Goal: Contribute content: Contribute content

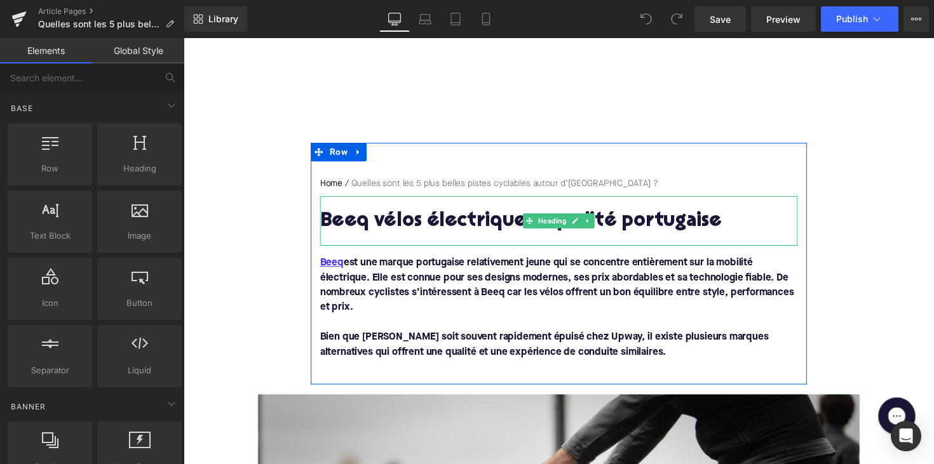
click at [417, 225] on h1 "Beeq vélos électriques : qualité portugaise" at bounding box center [567, 226] width 489 height 22
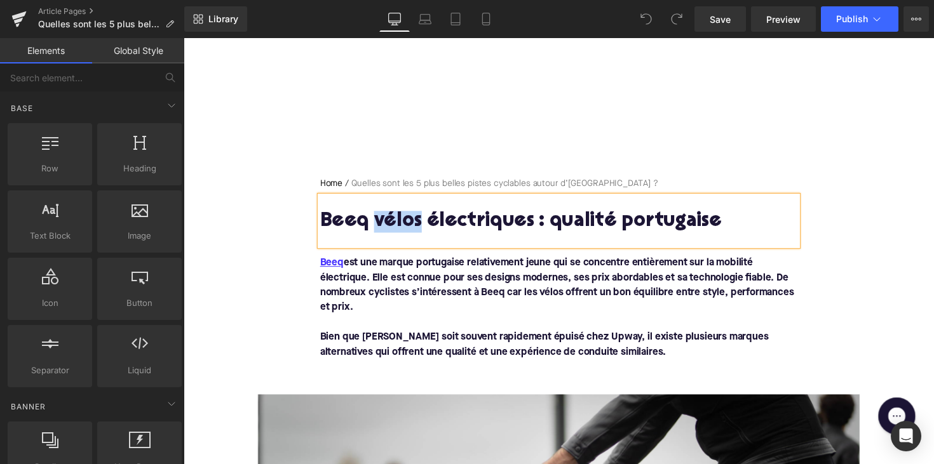
click at [417, 225] on h1 "Beeq vélos électriques : qualité portugaise" at bounding box center [567, 226] width 489 height 22
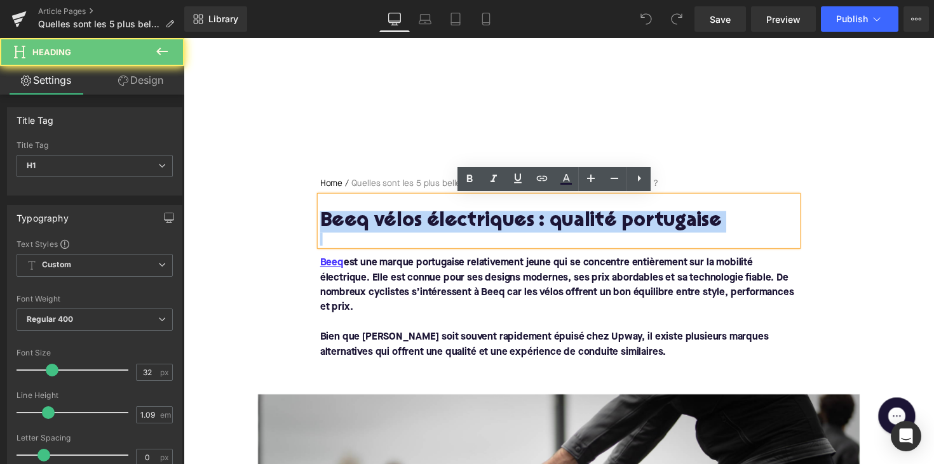
click at [417, 225] on h1 "Beeq vélos électriques : qualité portugaise" at bounding box center [567, 226] width 489 height 22
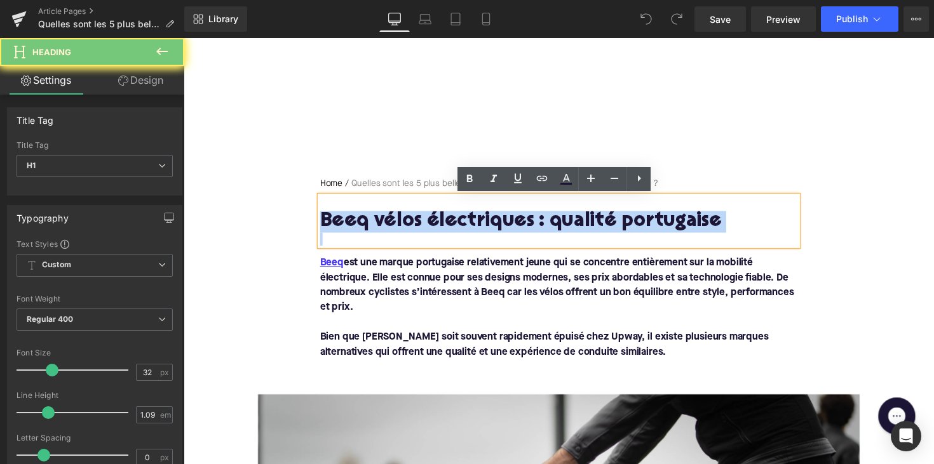
paste div
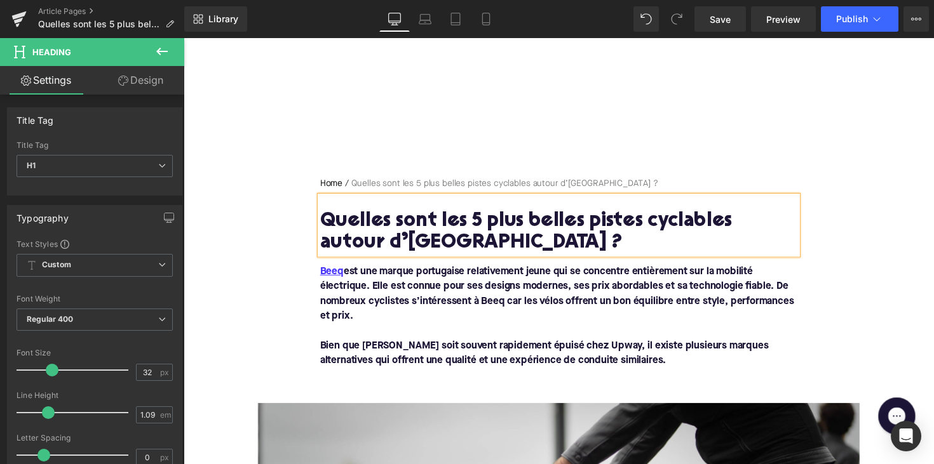
click at [496, 274] on font "Beeq est une marque portugaise relativement jeune qui se concentre entièrement …" at bounding box center [565, 300] width 485 height 56
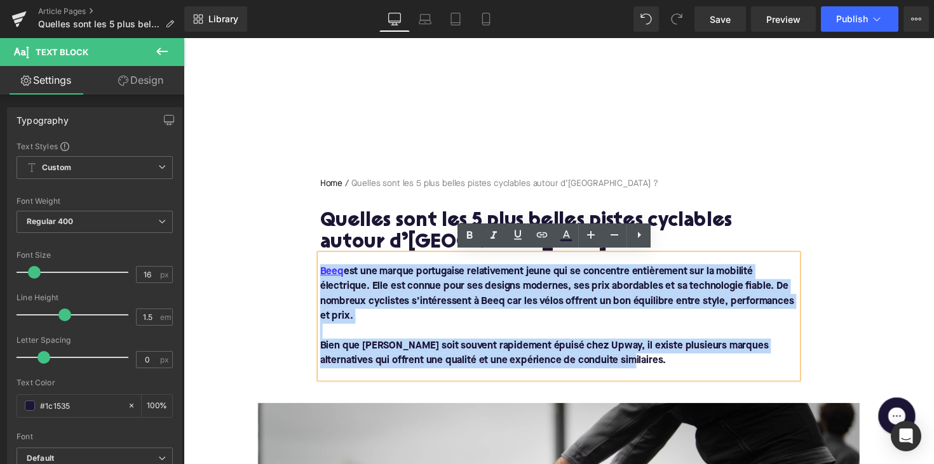
drag, startPoint x: 628, startPoint y: 373, endPoint x: 267, endPoint y: 279, distance: 373.2
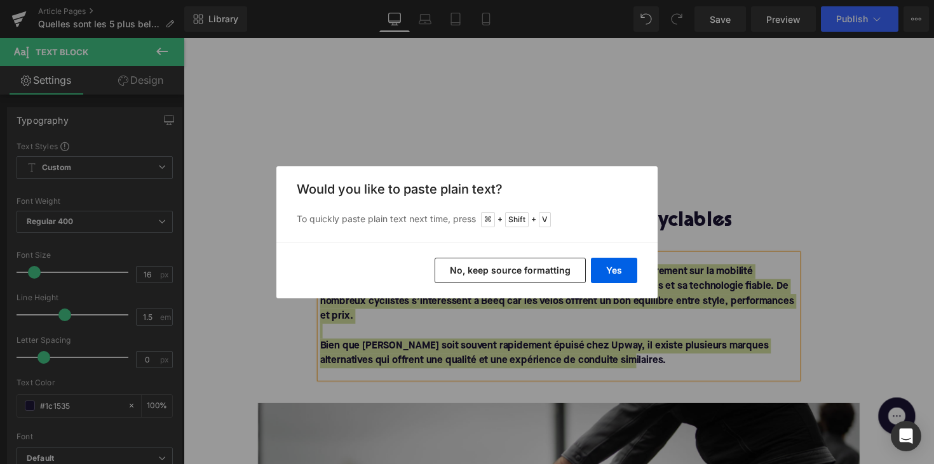
click at [587, 269] on div "Yes No, keep source formatting" at bounding box center [466, 271] width 381 height 56
click at [605, 271] on button "Yes" at bounding box center [614, 270] width 46 height 25
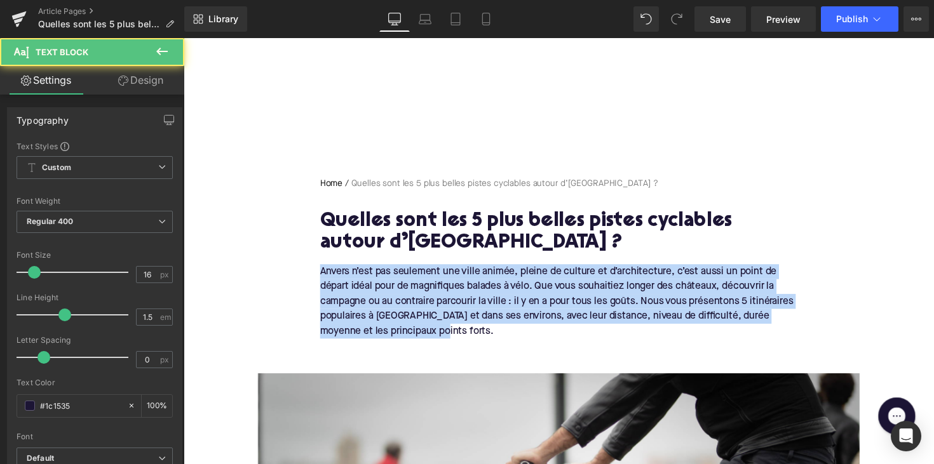
drag, startPoint x: 506, startPoint y: 338, endPoint x: 300, endPoint y: 270, distance: 216.9
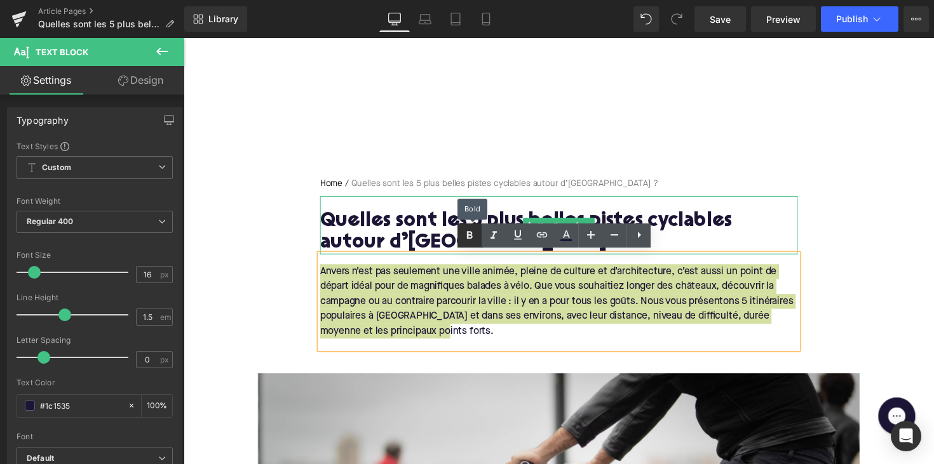
click at [467, 234] on icon at bounding box center [469, 235] width 15 height 15
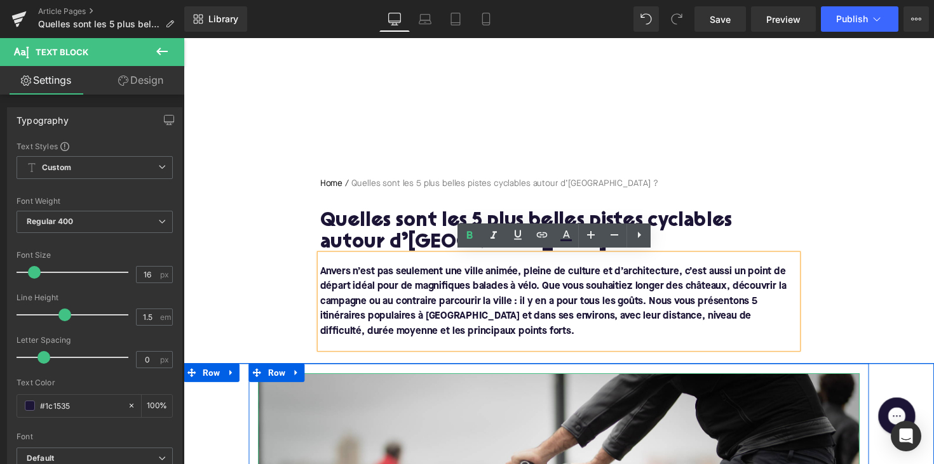
scroll to position [331, 0]
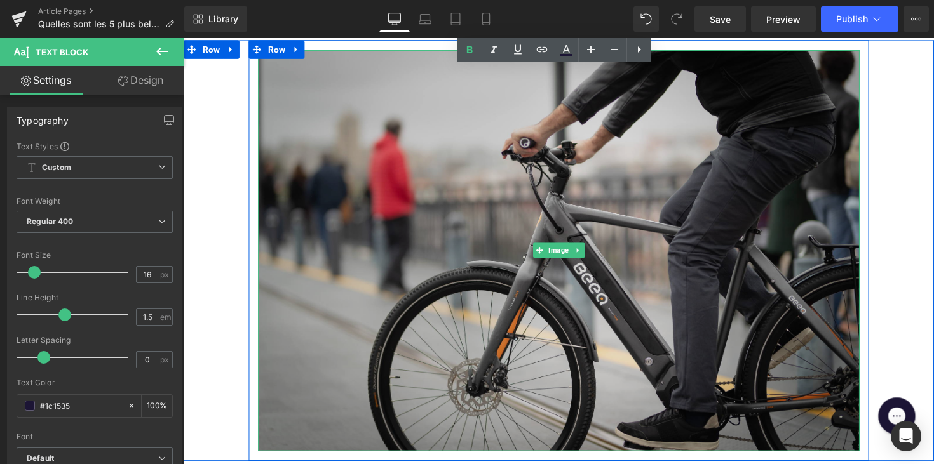
click at [481, 274] on img at bounding box center [568, 256] width 616 height 411
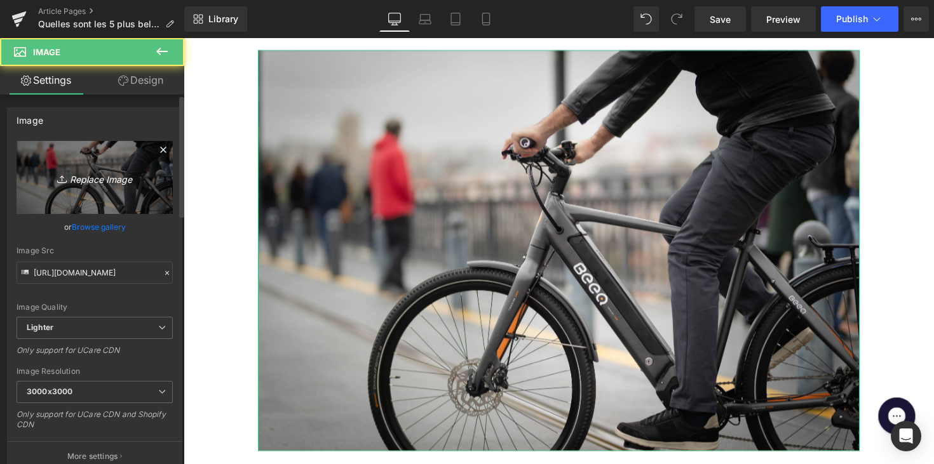
click at [105, 182] on icon "Replace Image" at bounding box center [95, 178] width 102 height 16
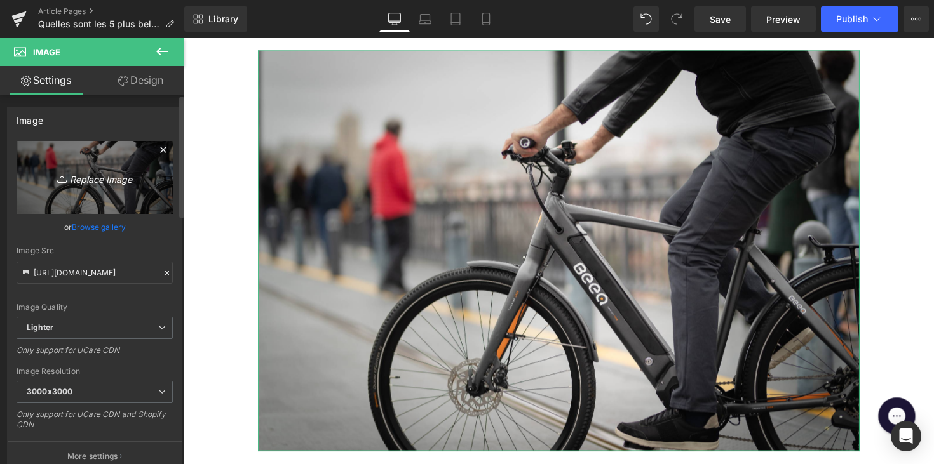
scroll to position [499, 0]
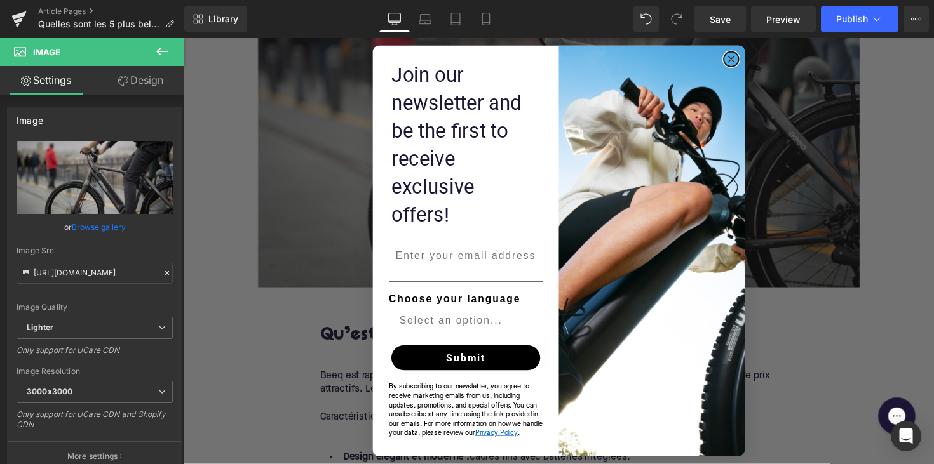
click at [743, 67] on circle "Close dialog" at bounding box center [744, 59] width 15 height 15
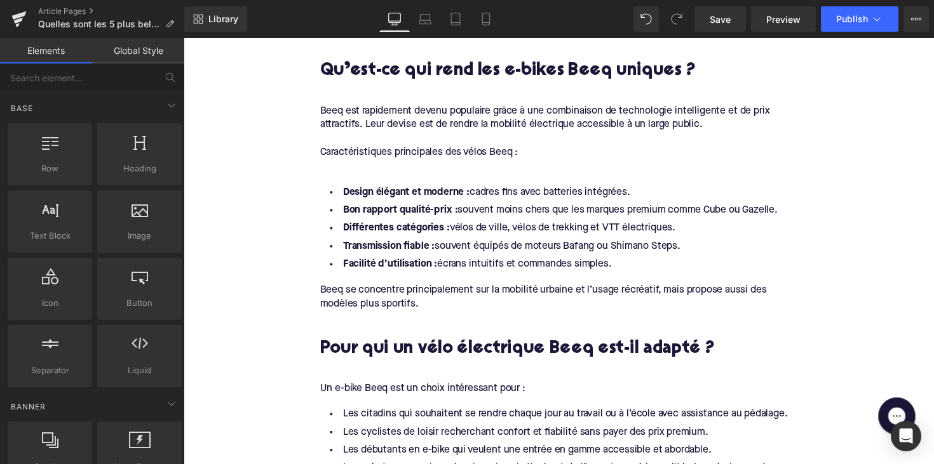
scroll to position [679, 0]
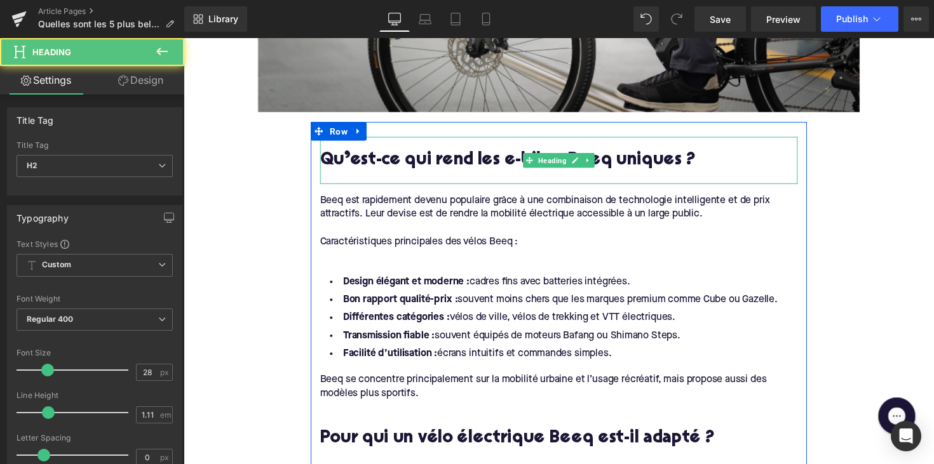
click at [521, 166] on h2 "Qu’est-ce qui rend les e-bikes Beeq uniques ?" at bounding box center [567, 164] width 489 height 20
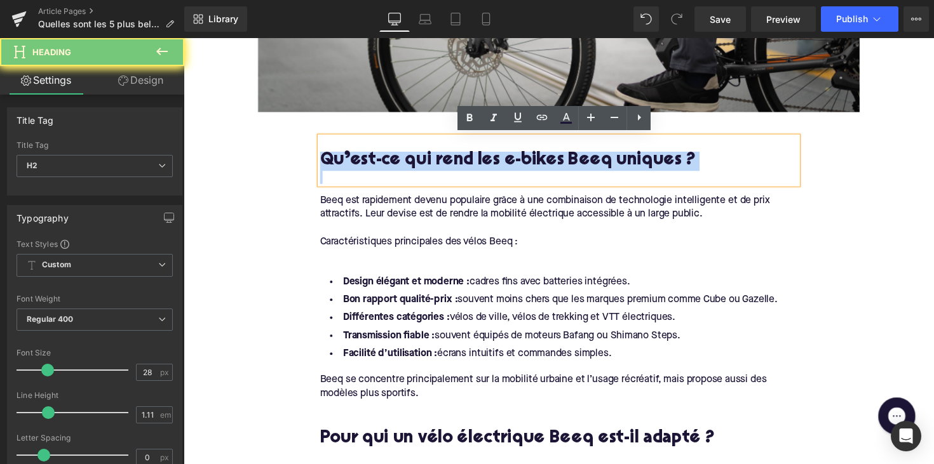
paste div
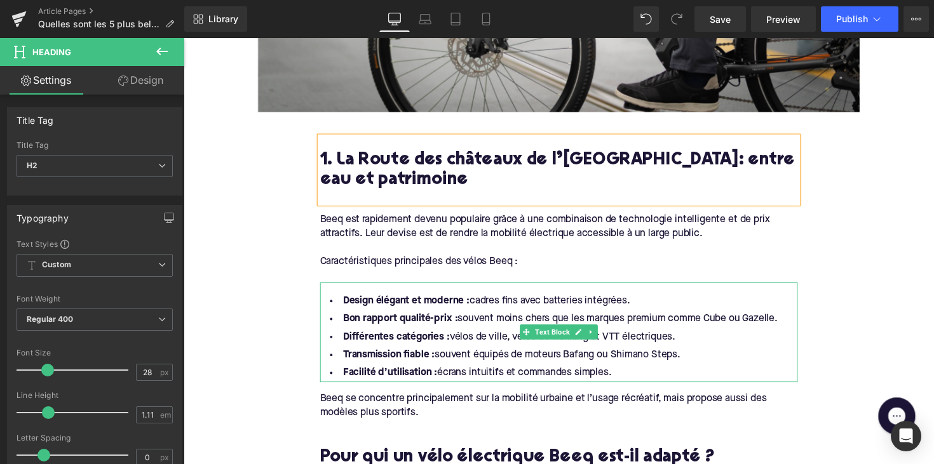
click at [629, 379] on li "Facilité d’utilisation : écrans intuitifs et commandes simples." at bounding box center [567, 381] width 489 height 18
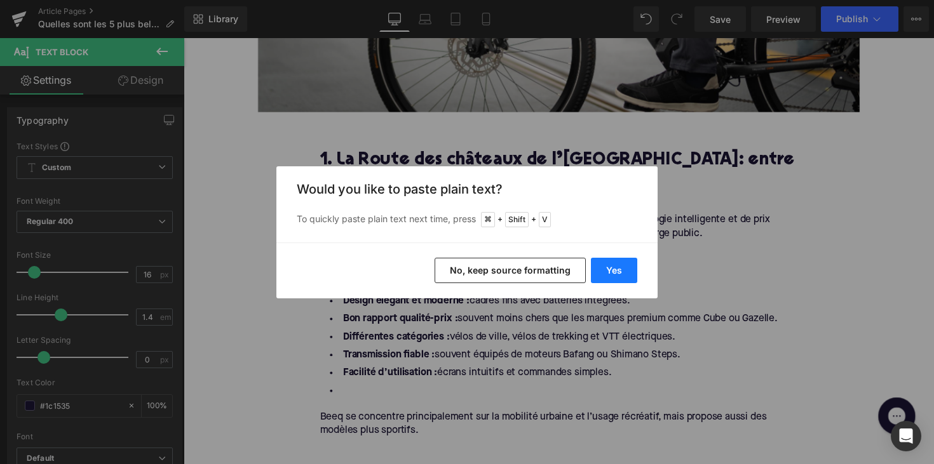
click at [608, 270] on button "Yes" at bounding box center [614, 270] width 46 height 25
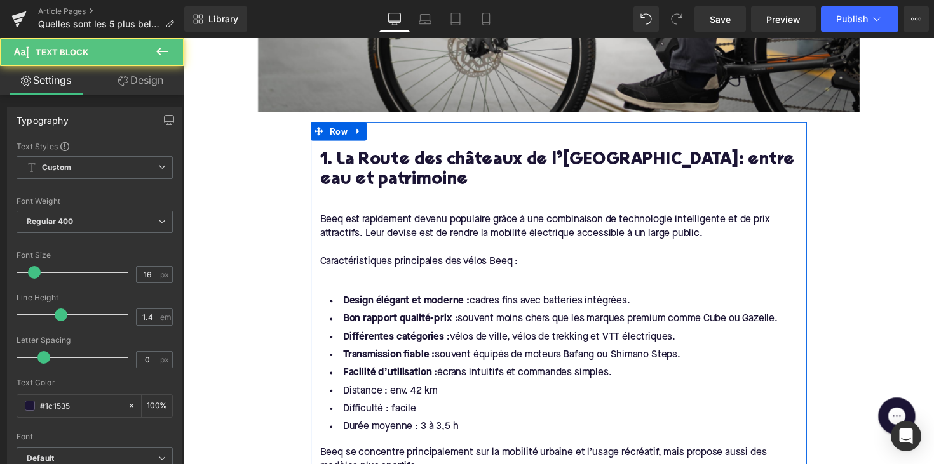
drag, startPoint x: 634, startPoint y: 380, endPoint x: 315, endPoint y: 300, distance: 329.3
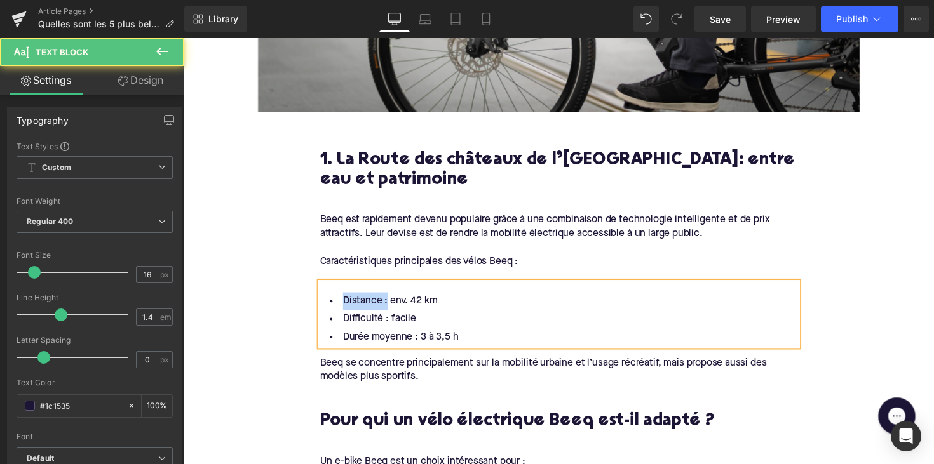
drag, startPoint x: 387, startPoint y: 304, endPoint x: 338, endPoint y: 304, distance: 48.3
click at [338, 304] on li "Distance : env. 42 km" at bounding box center [567, 307] width 489 height 18
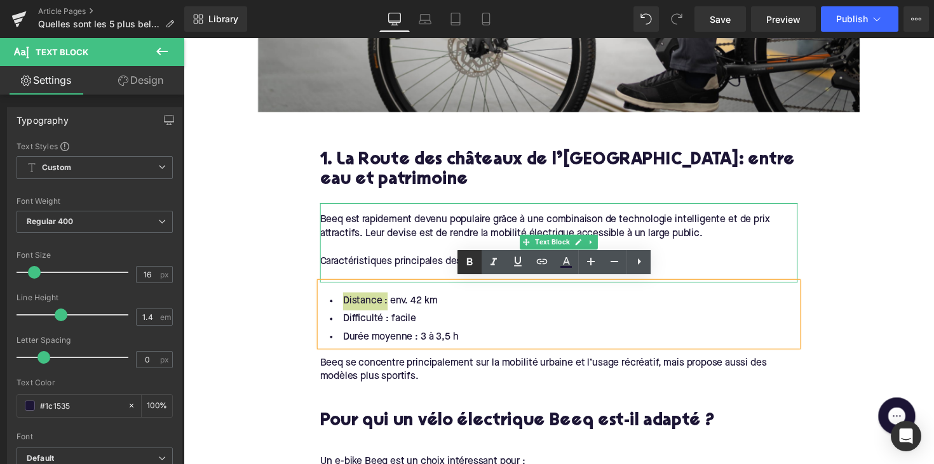
click at [466, 258] on icon at bounding box center [469, 262] width 15 height 15
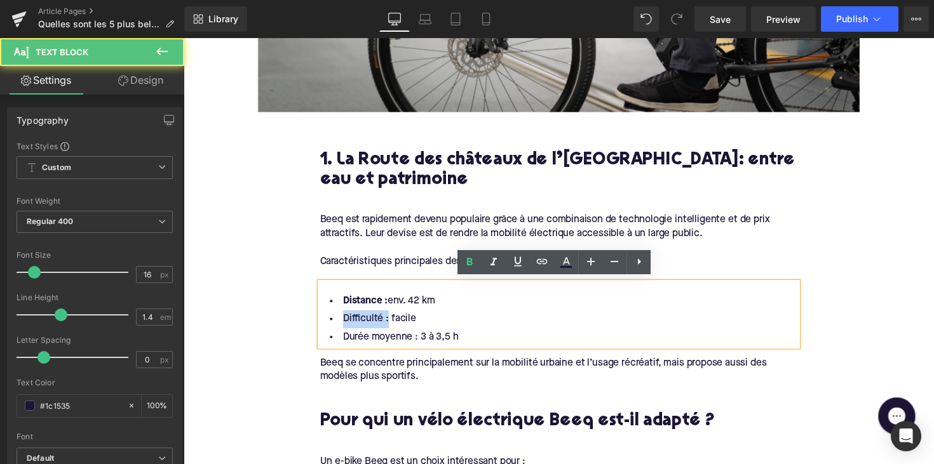
drag, startPoint x: 387, startPoint y: 324, endPoint x: 330, endPoint y: 324, distance: 57.8
click at [330, 324] on li "Difficulté : facile" at bounding box center [567, 326] width 489 height 18
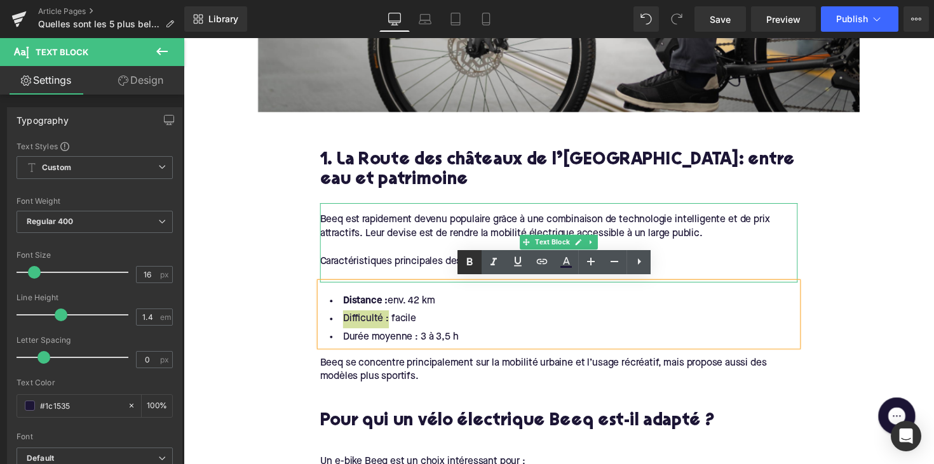
click at [467, 271] on link at bounding box center [469, 262] width 24 height 24
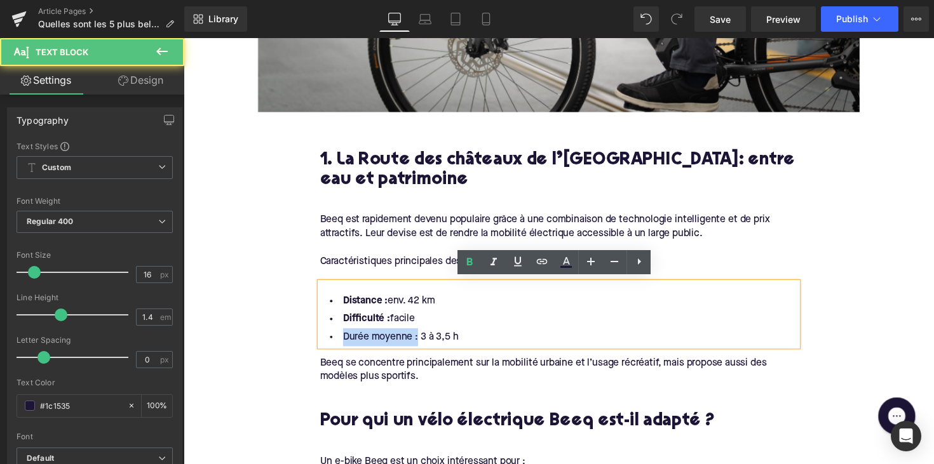
drag, startPoint x: 419, startPoint y: 345, endPoint x: 474, endPoint y: 282, distance: 83.7
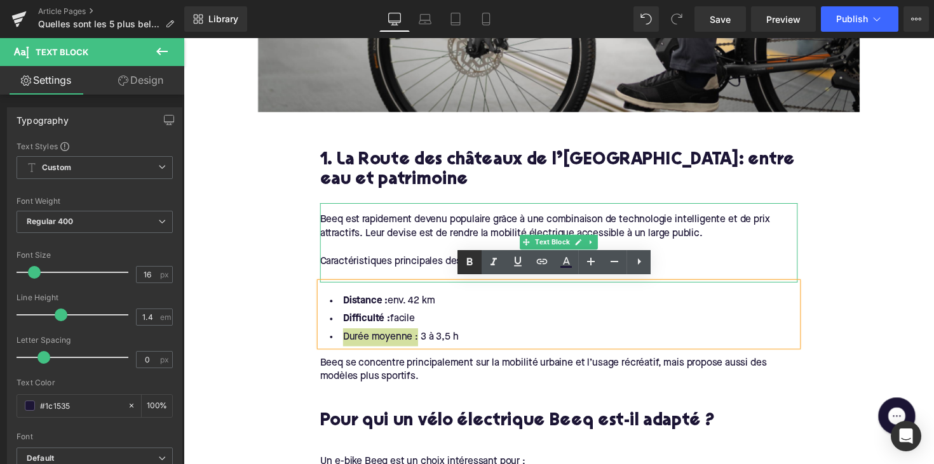
click at [466, 257] on icon at bounding box center [469, 262] width 15 height 15
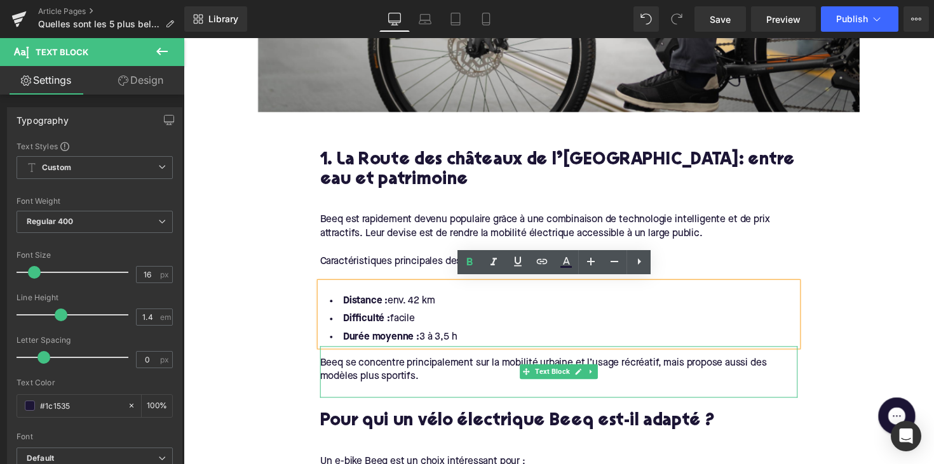
click at [407, 377] on div "Beeq se concentre principalement sur la mobilité urbaine et l’usage récréatif, …" at bounding box center [567, 380] width 489 height 53
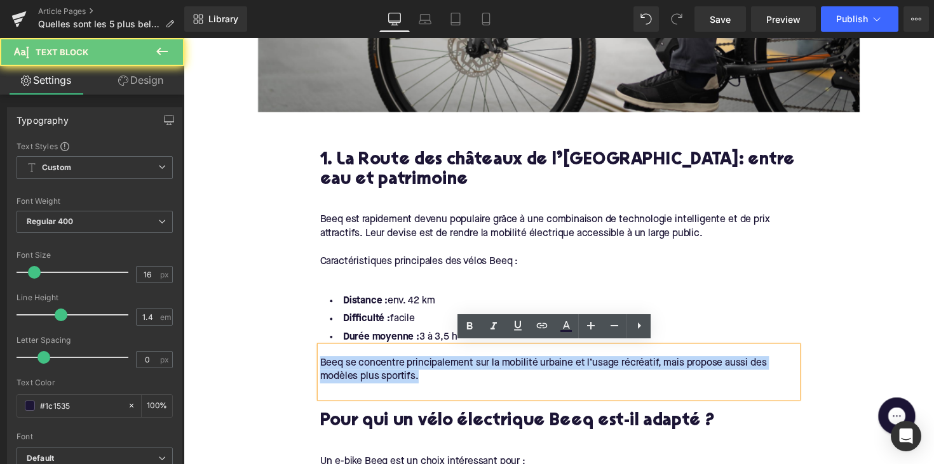
drag, startPoint x: 426, startPoint y: 377, endPoint x: 290, endPoint y: 371, distance: 136.7
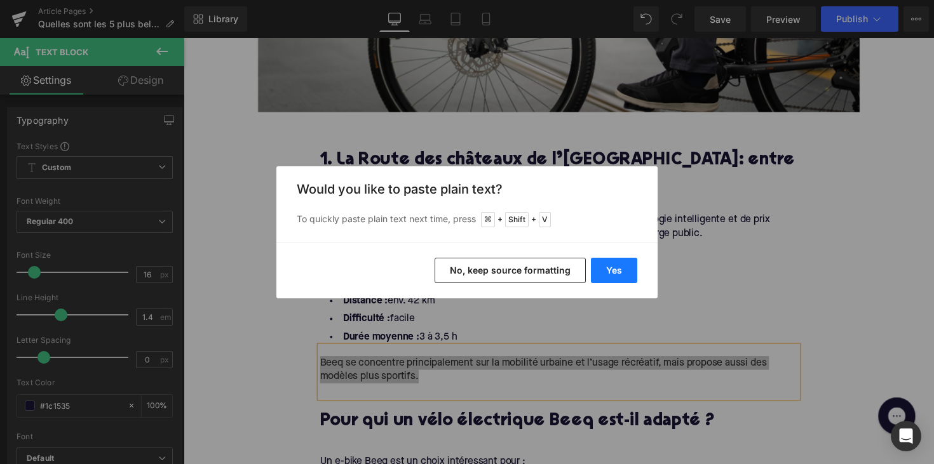
click at [614, 271] on button "Yes" at bounding box center [614, 270] width 46 height 25
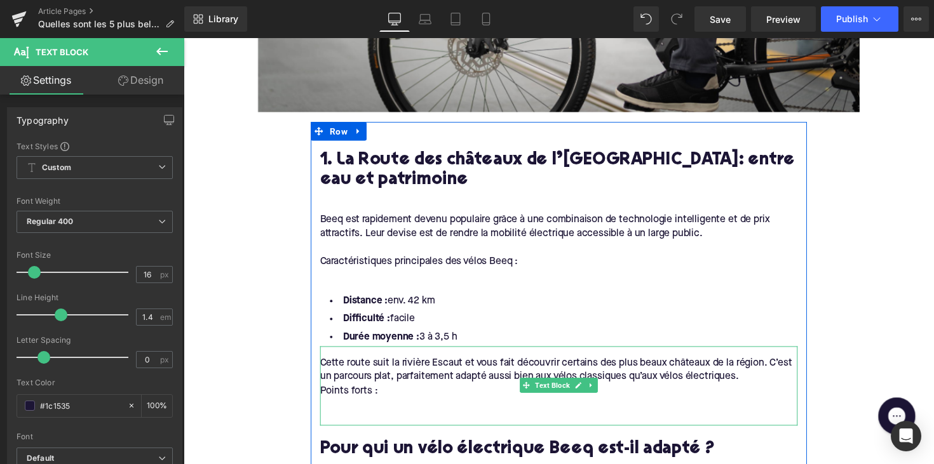
scroll to position [746, 0]
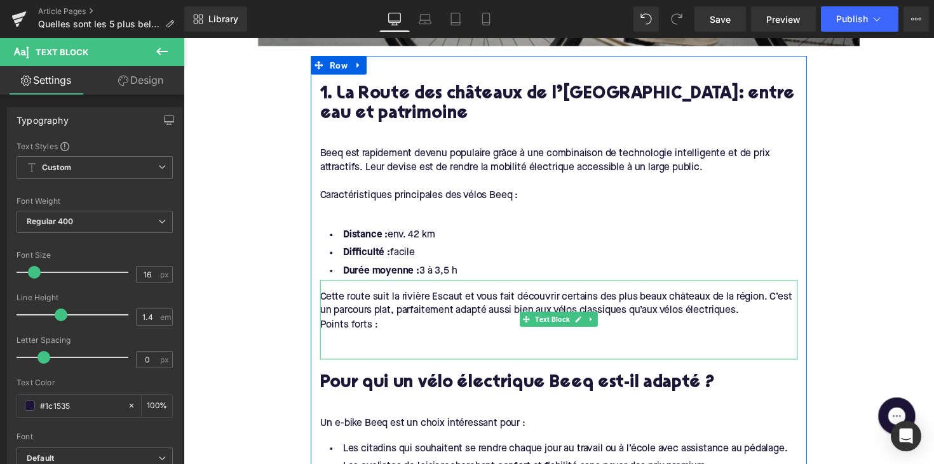
click at [328, 325] on div "Points forts :" at bounding box center [567, 332] width 489 height 14
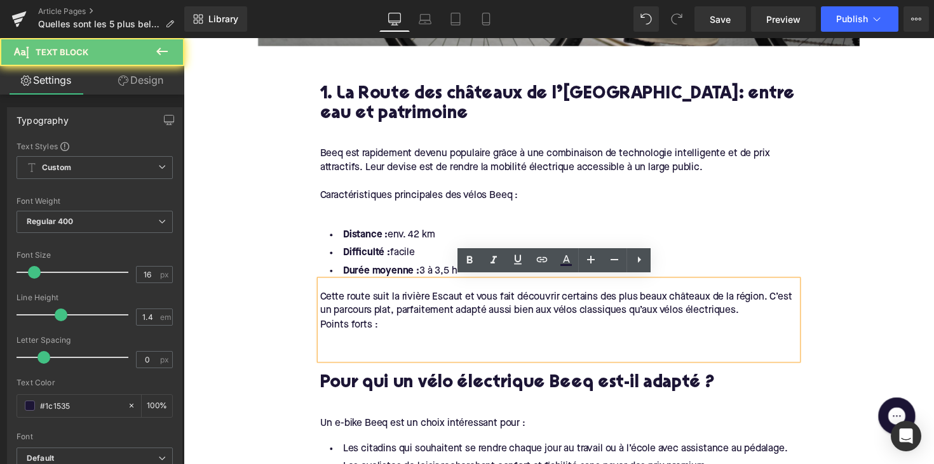
click at [323, 328] on div "Points forts :" at bounding box center [567, 332] width 489 height 14
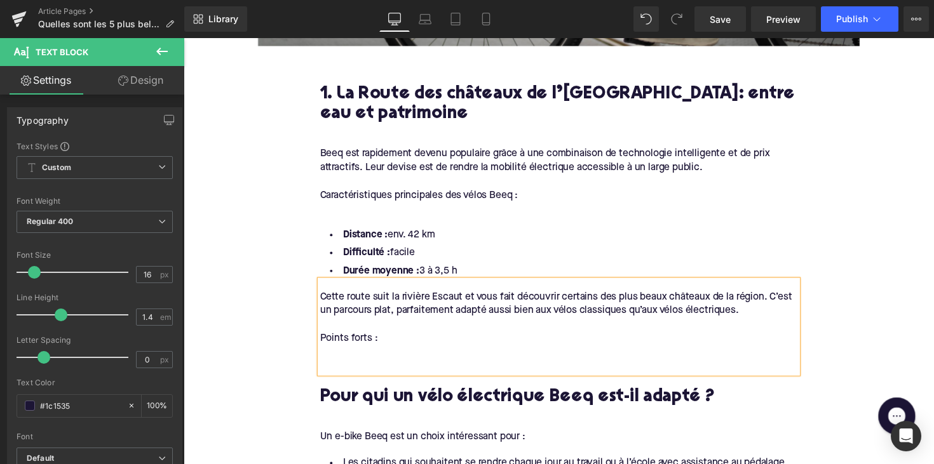
click at [326, 372] on div at bounding box center [567, 375] width 489 height 14
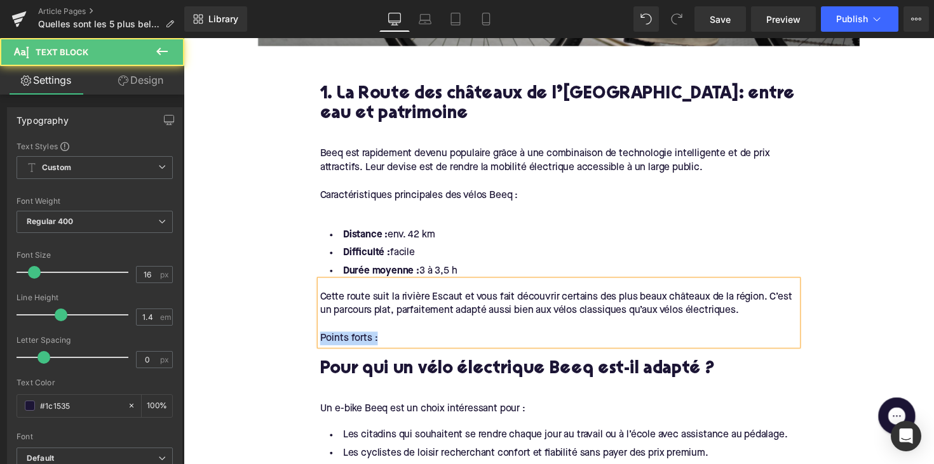
drag, startPoint x: 387, startPoint y: 342, endPoint x: 295, endPoint y: 342, distance: 91.4
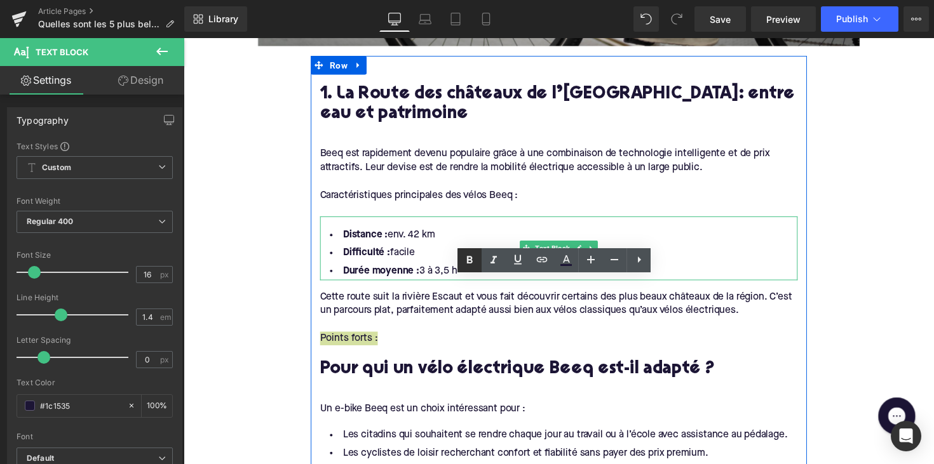
click at [469, 259] on icon at bounding box center [469, 260] width 15 height 15
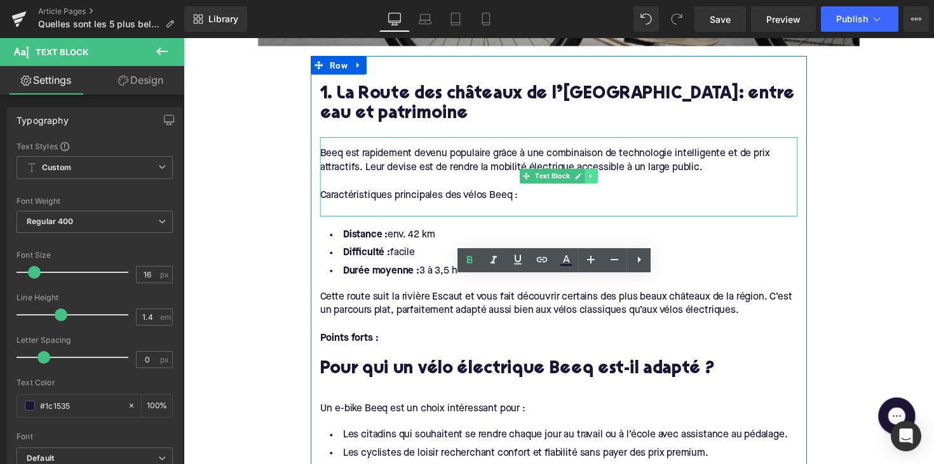
click at [601, 177] on icon at bounding box center [601, 180] width 7 height 8
click at [604, 178] on icon at bounding box center [607, 179] width 7 height 7
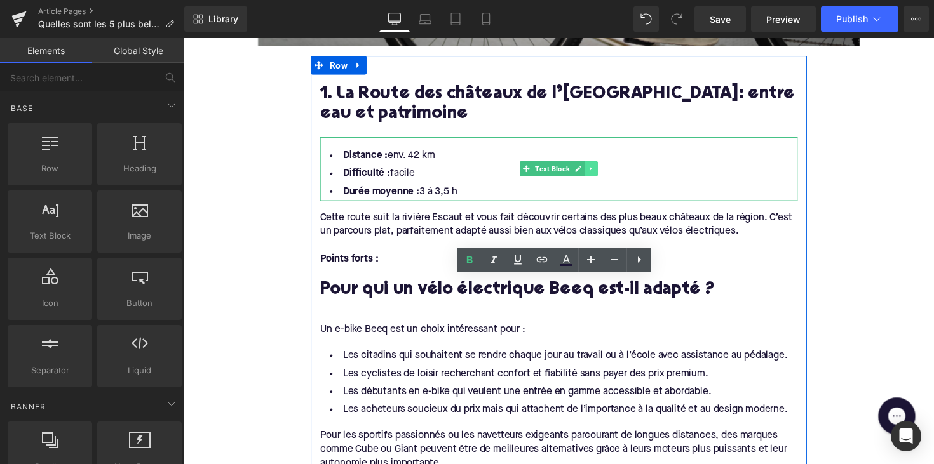
click at [600, 171] on icon at bounding box center [601, 172] width 7 height 8
click at [591, 175] on icon at bounding box center [594, 172] width 7 height 7
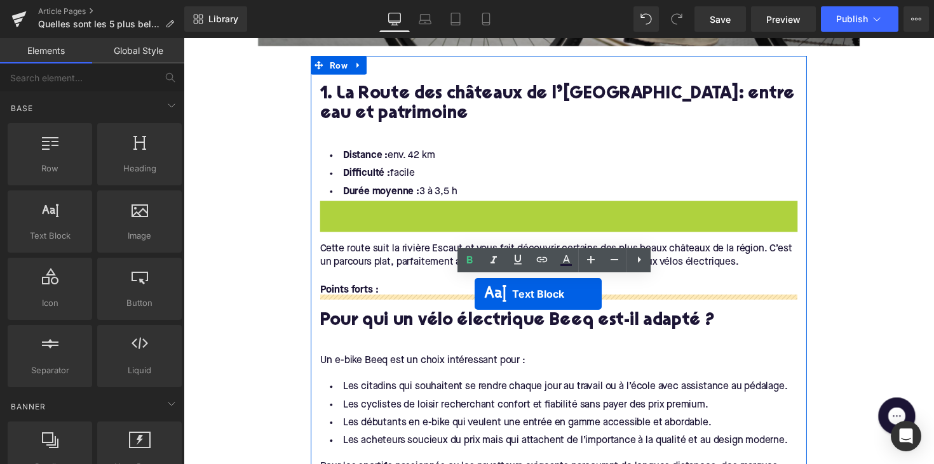
drag, startPoint x: 536, startPoint y: 234, endPoint x: 481, endPoint y: 300, distance: 85.7
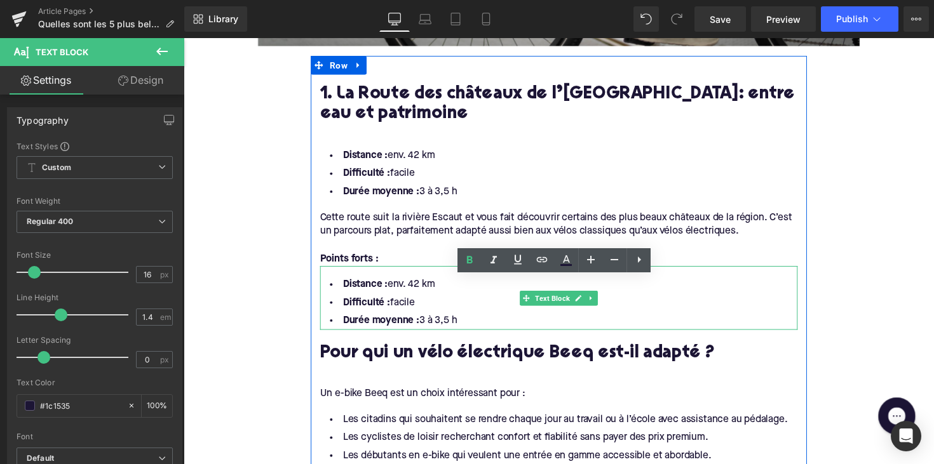
click at [478, 322] on li "Durée moyenne : 3 à 3,5 h" at bounding box center [567, 328] width 489 height 18
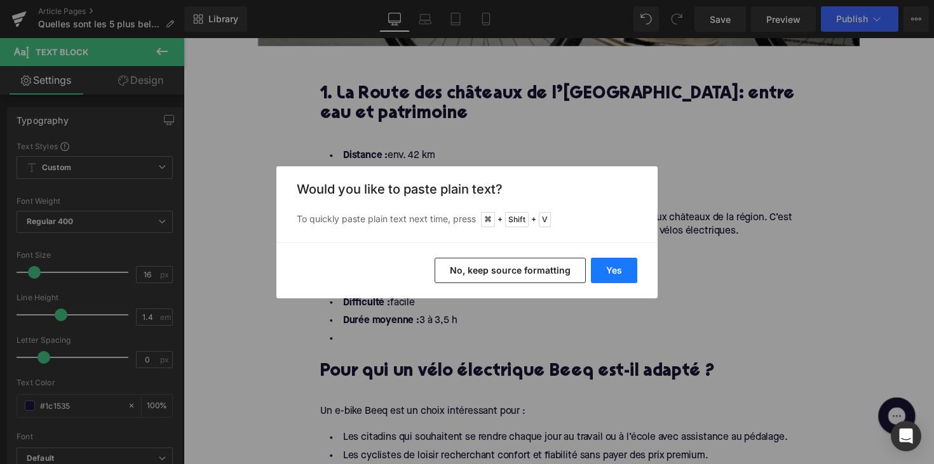
click at [620, 275] on button "Yes" at bounding box center [614, 270] width 46 height 25
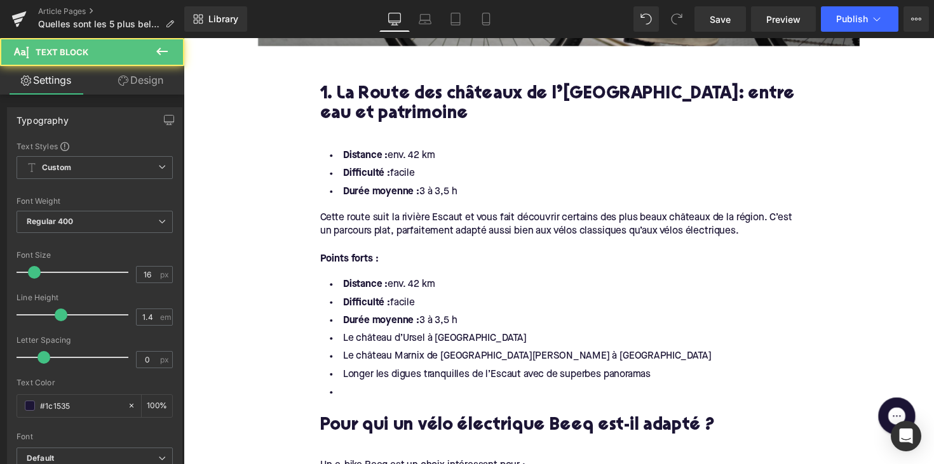
drag, startPoint x: 479, startPoint y: 325, endPoint x: 297, endPoint y: 276, distance: 188.7
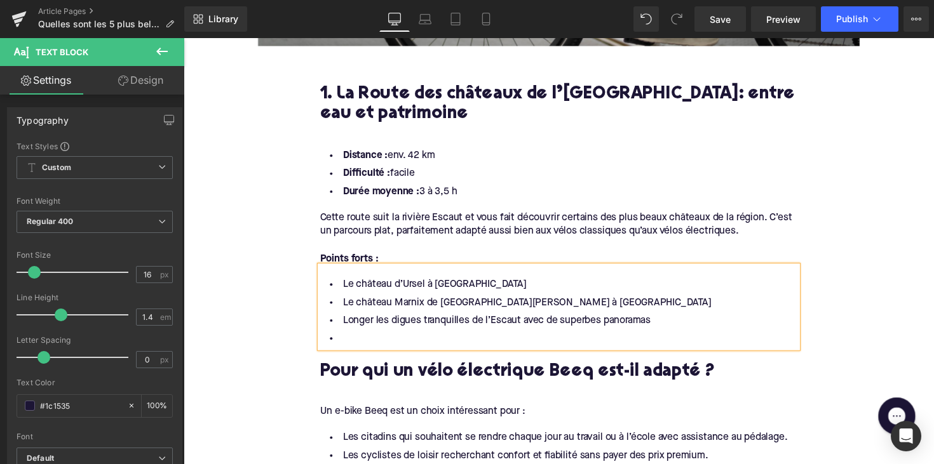
click at [357, 341] on li at bounding box center [567, 346] width 489 height 18
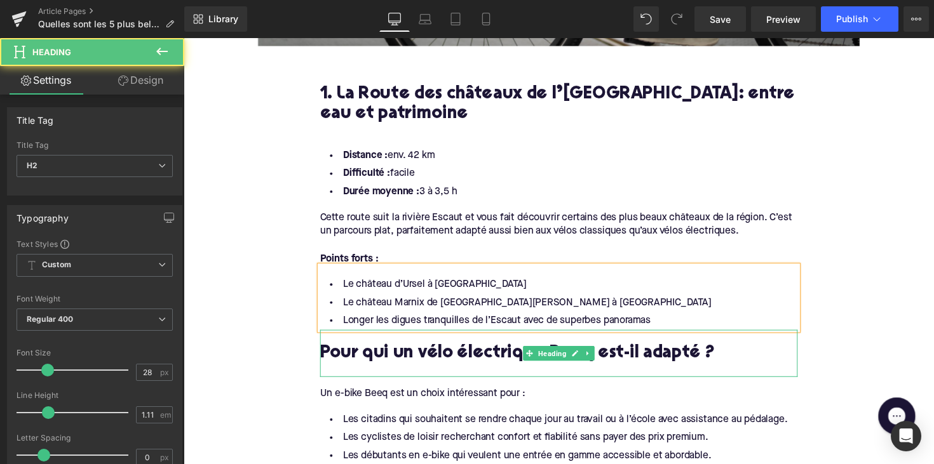
click at [453, 364] on h2 "Pour qui un vélo électrique Beeq est-il adapté ?" at bounding box center [567, 362] width 489 height 20
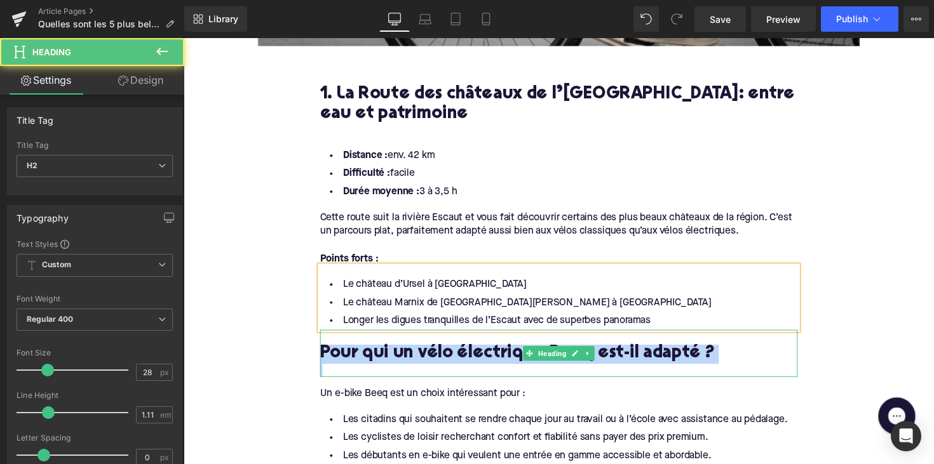
click at [453, 364] on h2 "Pour qui un vélo électrique Beeq est-il adapté ?" at bounding box center [567, 362] width 489 height 20
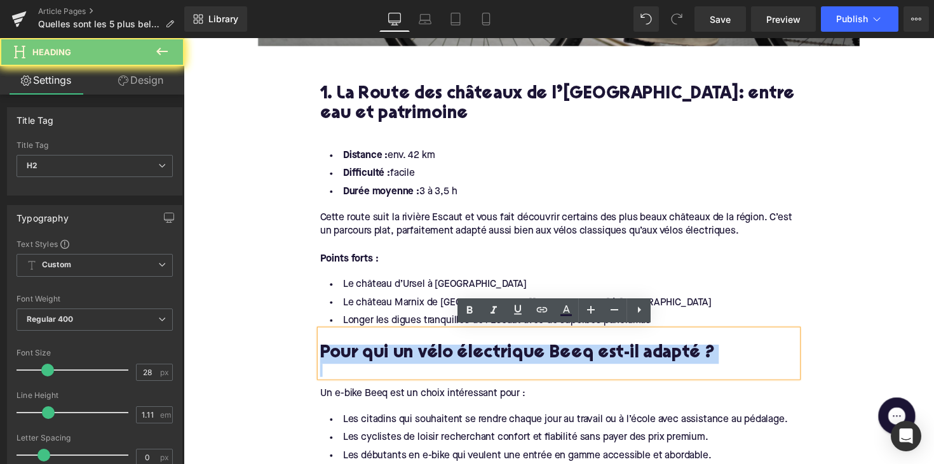
paste div
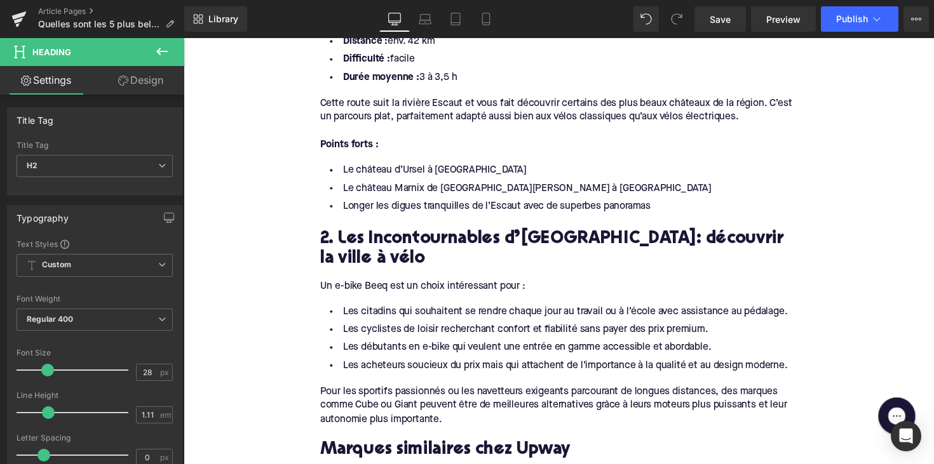
scroll to position [859, 0]
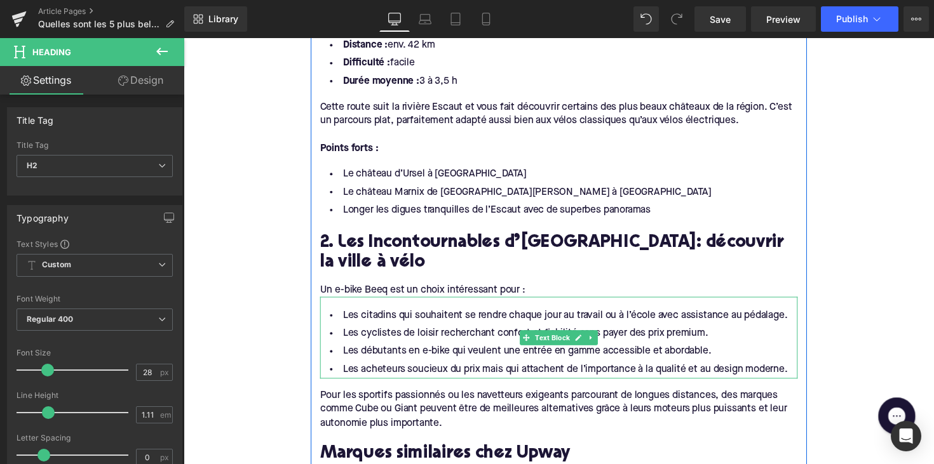
click at [509, 314] on li "Les citadins qui souhaitent se rendre chaque jour au travail ou à l’école avec …" at bounding box center [567, 323] width 489 height 18
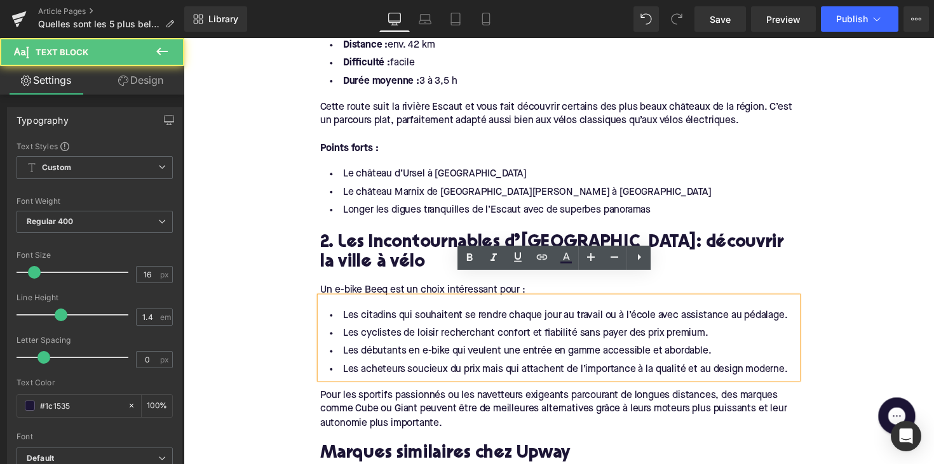
click at [509, 314] on li "Les citadins qui souhaitent se rendre chaque jour au travail ou à l’école avec …" at bounding box center [567, 323] width 489 height 18
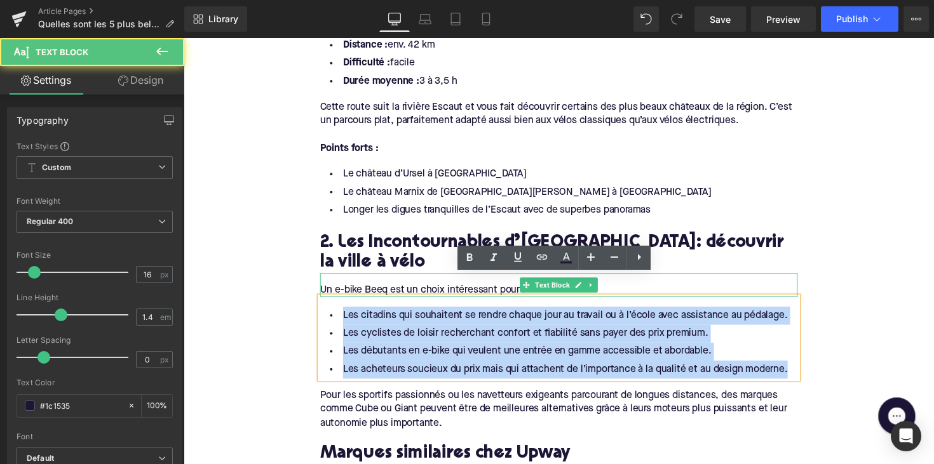
drag, startPoint x: 800, startPoint y: 358, endPoint x: 360, endPoint y: 270, distance: 448.2
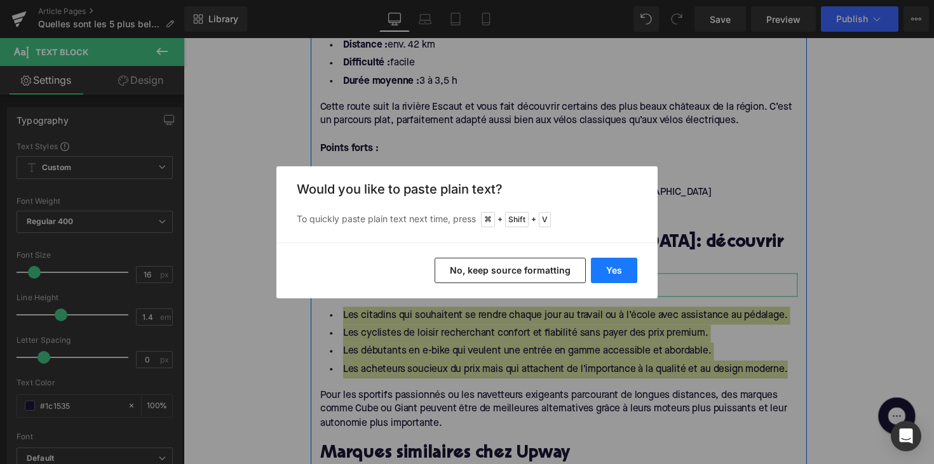
click at [607, 265] on button "Yes" at bounding box center [614, 270] width 46 height 25
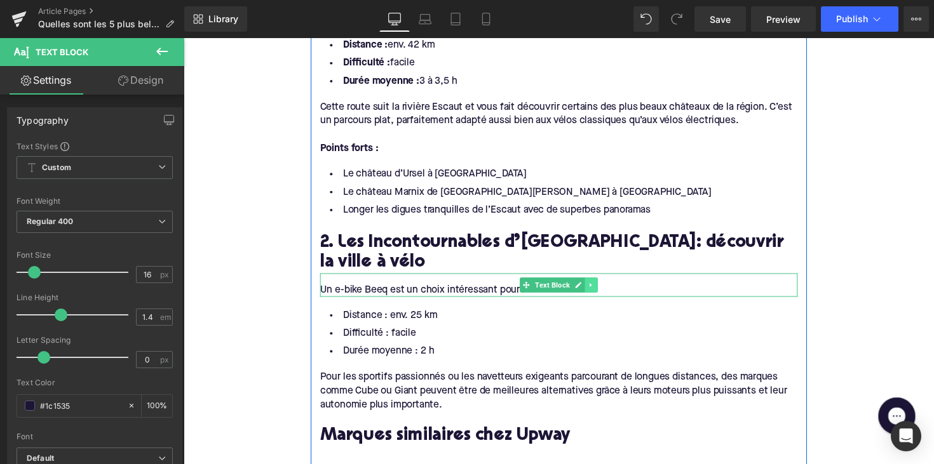
click at [603, 284] on link at bounding box center [600, 291] width 13 height 15
click at [601, 284] on link at bounding box center [607, 291] width 13 height 15
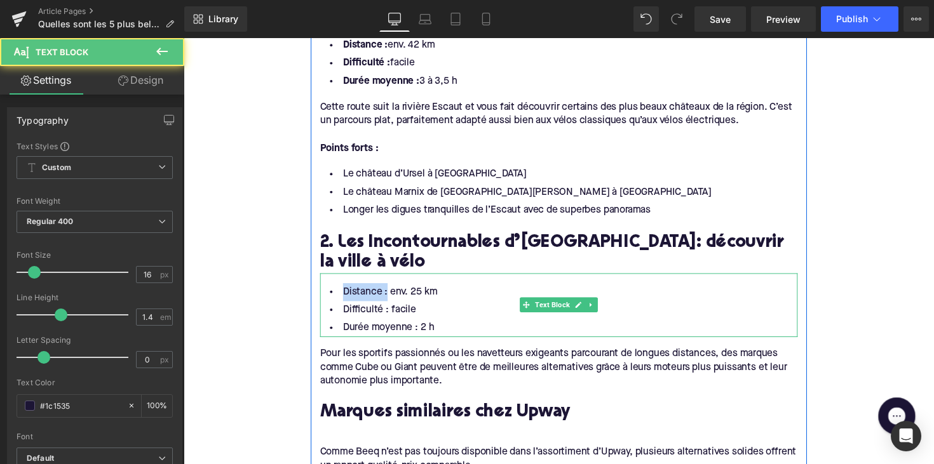
drag, startPoint x: 386, startPoint y: 277, endPoint x: 338, endPoint y: 278, distance: 48.3
click at [338, 290] on li "Distance : env. 25 km" at bounding box center [567, 299] width 489 height 18
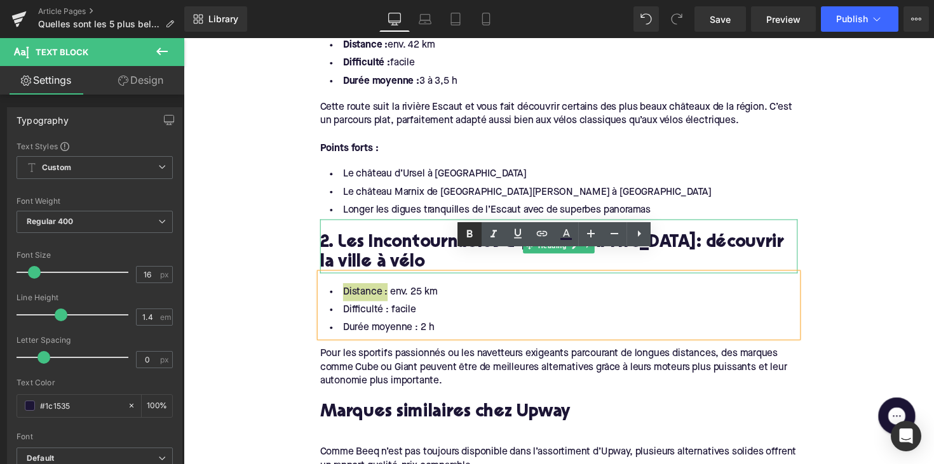
click at [466, 243] on link at bounding box center [469, 234] width 24 height 24
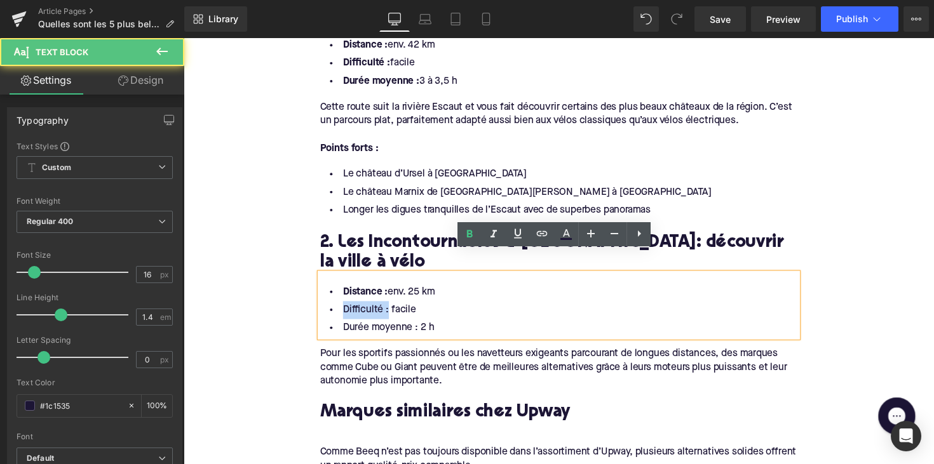
drag, startPoint x: 387, startPoint y: 293, endPoint x: 325, endPoint y: 293, distance: 62.2
click at [325, 308] on li "Difficulté : facile" at bounding box center [567, 317] width 489 height 18
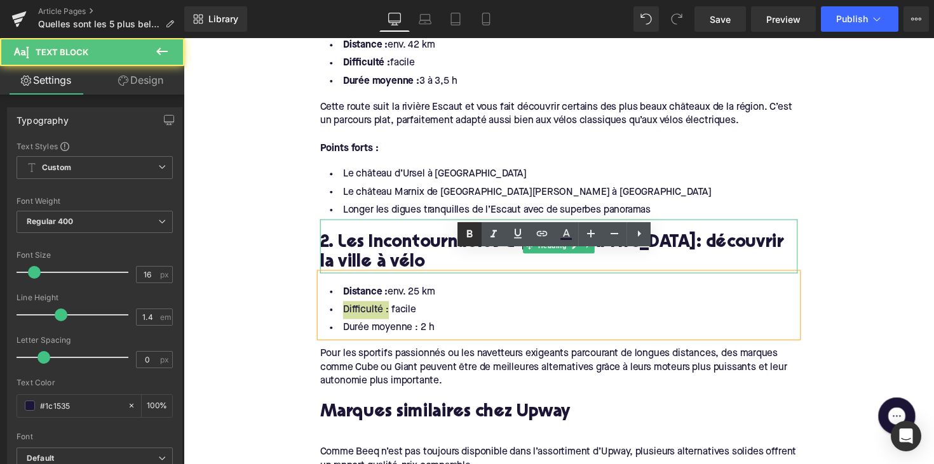
click at [471, 231] on icon at bounding box center [470, 235] width 6 height 8
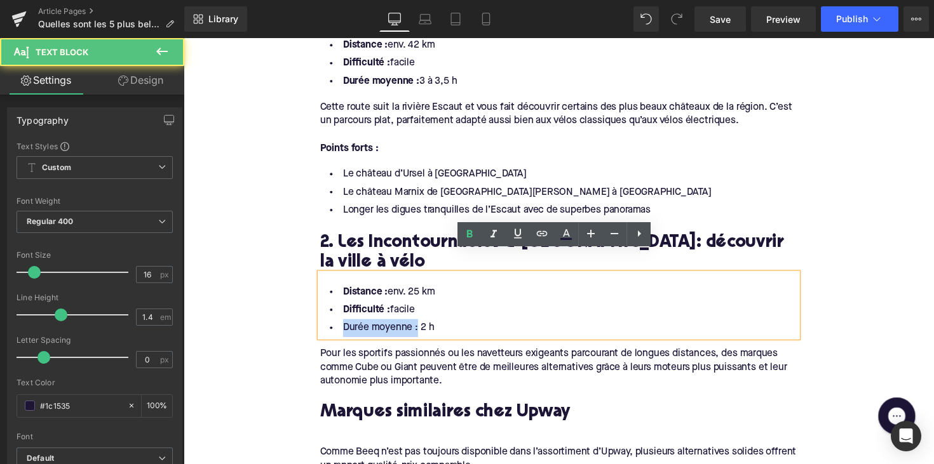
drag, startPoint x: 419, startPoint y: 316, endPoint x: 319, endPoint y: 316, distance: 99.1
click at [323, 316] on div "Distance : env. 25 km Difficulté : facile Durée moyenne : 2 h" at bounding box center [567, 311] width 489 height 65
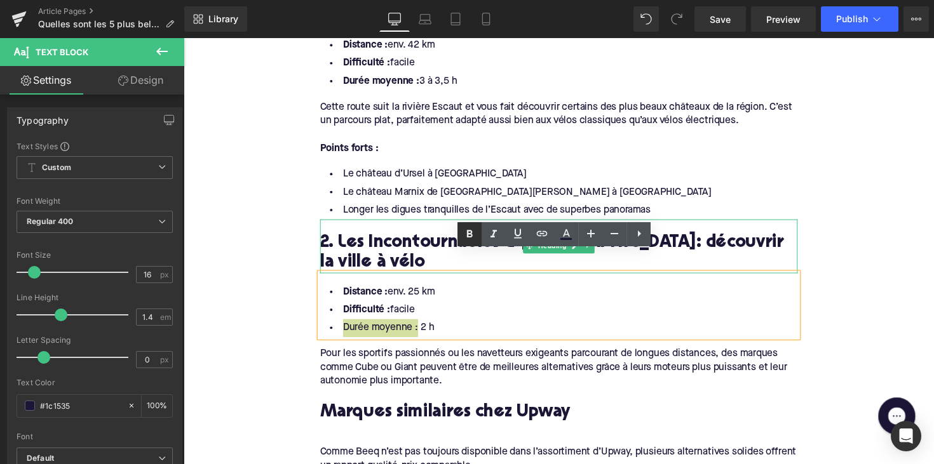
click at [464, 231] on icon at bounding box center [469, 234] width 15 height 15
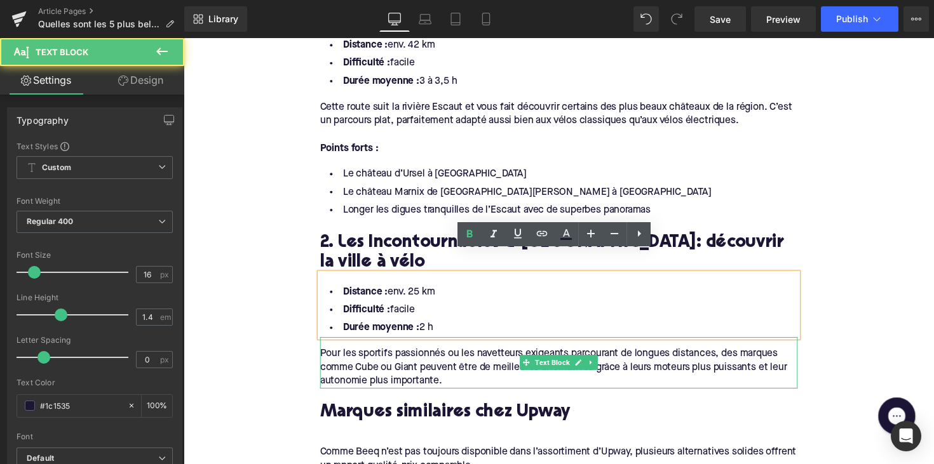
click at [450, 355] on div "Pour les sportifs passionnés ou les navetteurs exigeants parcourant de longues …" at bounding box center [567, 376] width 489 height 43
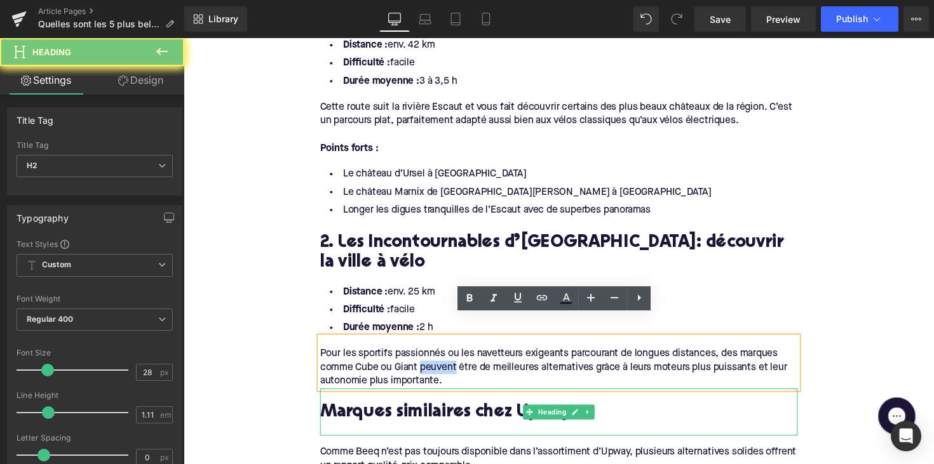
click at [446, 398] on div "Marques similaires chez Upway" at bounding box center [567, 422] width 489 height 48
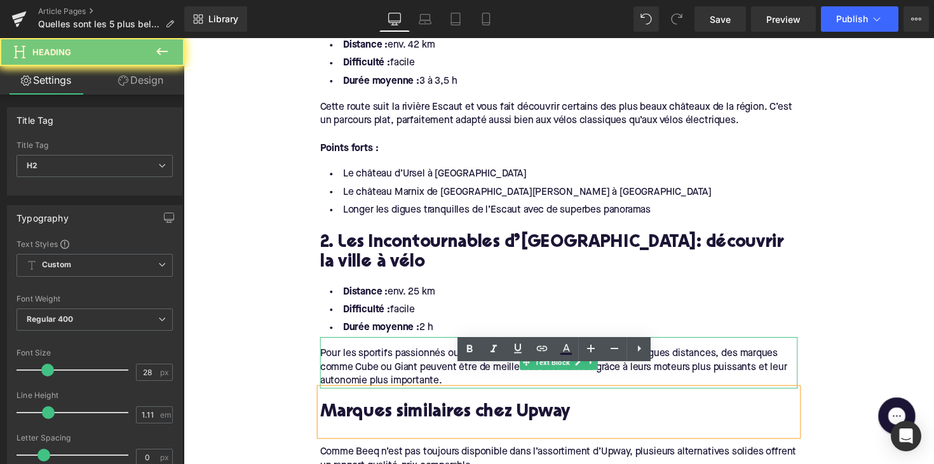
click at [453, 368] on div "Pour les sportifs passionnés ou les navetteurs exigeants parcourant de longues …" at bounding box center [567, 376] width 489 height 43
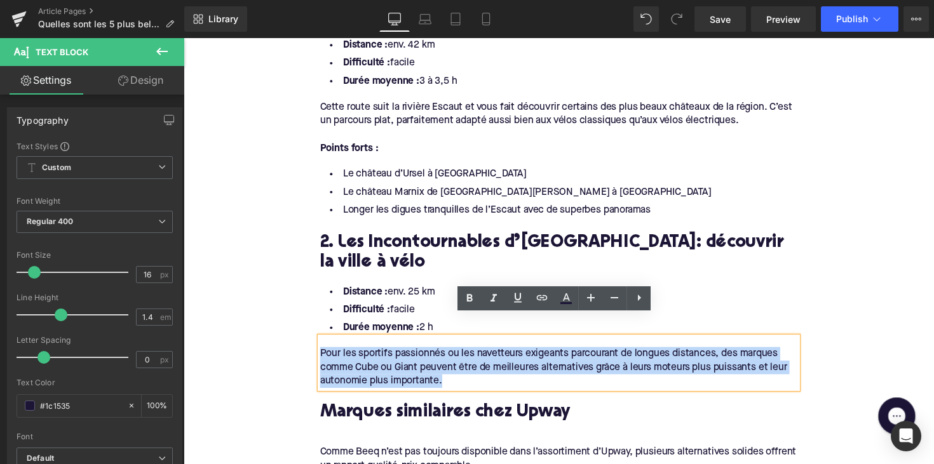
drag, startPoint x: 453, startPoint y: 368, endPoint x: 290, endPoint y: 323, distance: 168.7
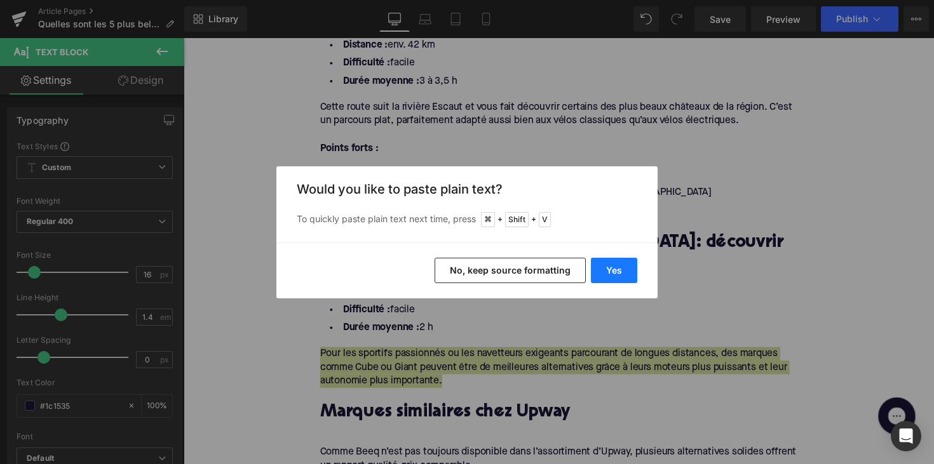
click at [614, 269] on button "Yes" at bounding box center [614, 270] width 46 height 25
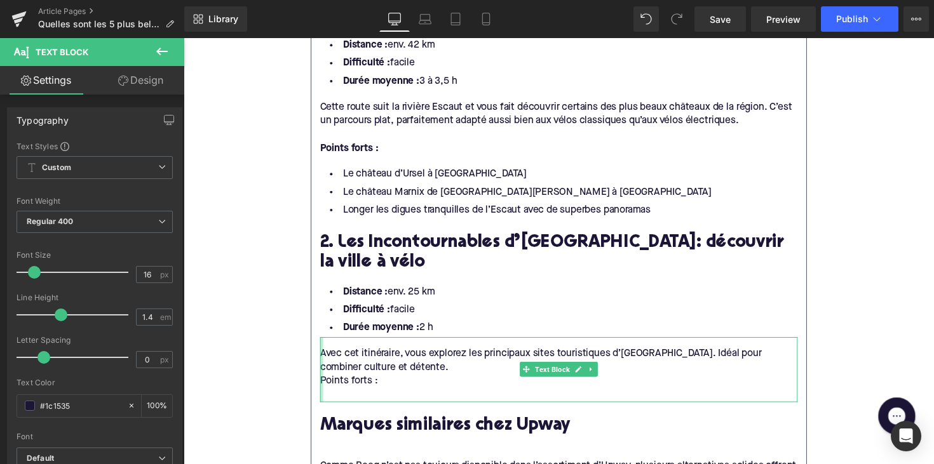
click at [323, 367] on div at bounding box center [324, 378] width 3 height 67
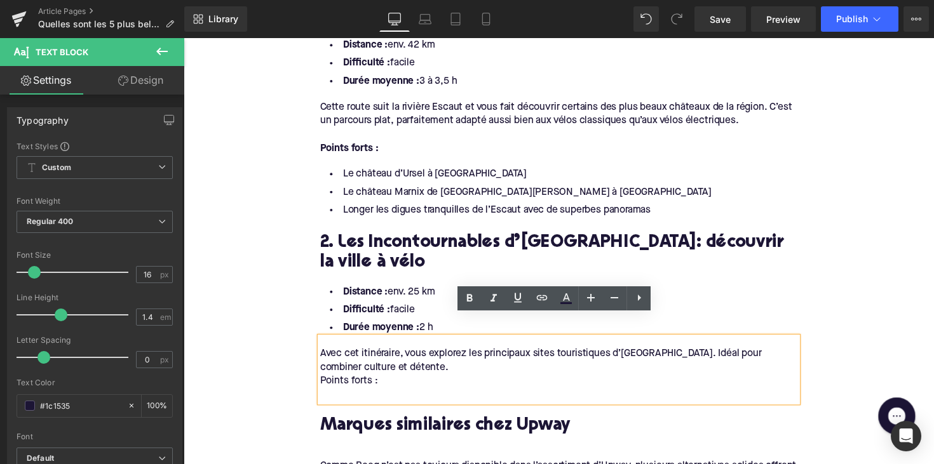
click at [323, 383] on div "Points forts :" at bounding box center [567, 390] width 489 height 14
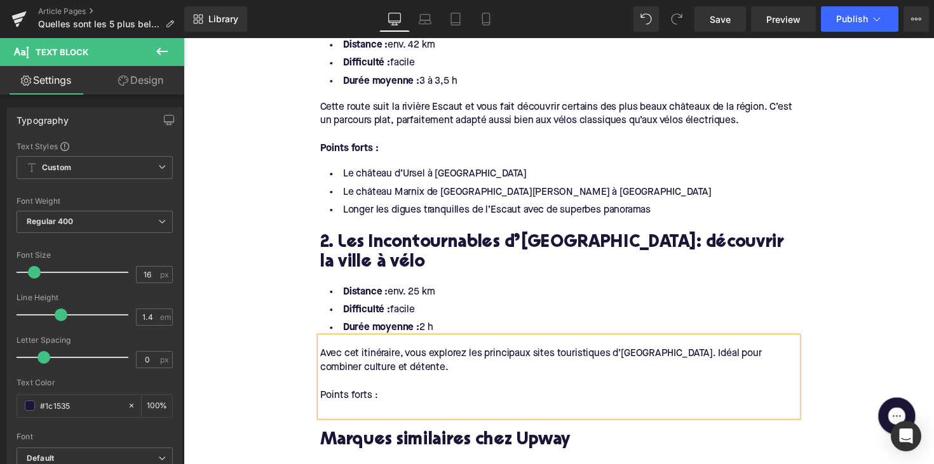
click at [330, 412] on div at bounding box center [567, 419] width 489 height 14
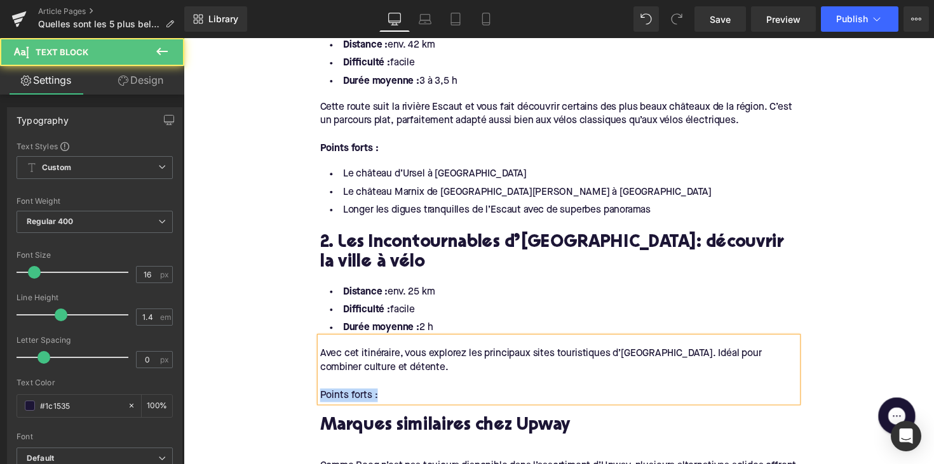
drag, startPoint x: 387, startPoint y: 382, endPoint x: 304, endPoint y: 380, distance: 83.2
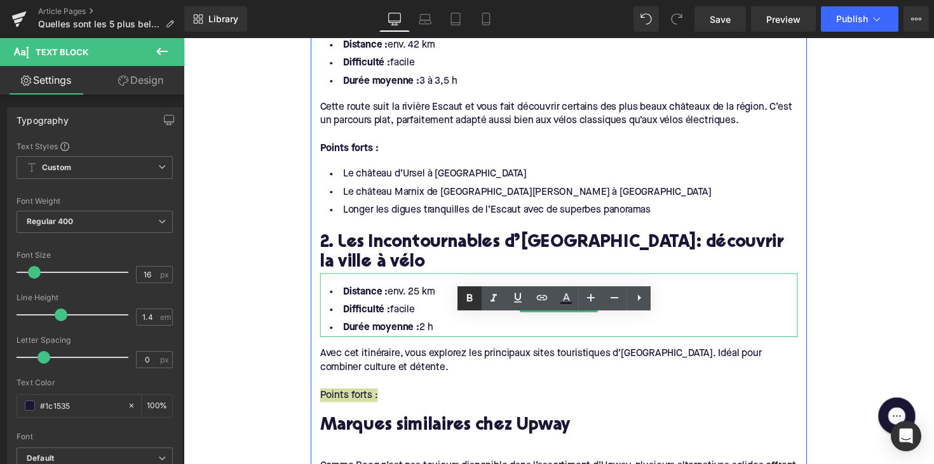
click at [468, 298] on icon at bounding box center [470, 298] width 6 height 8
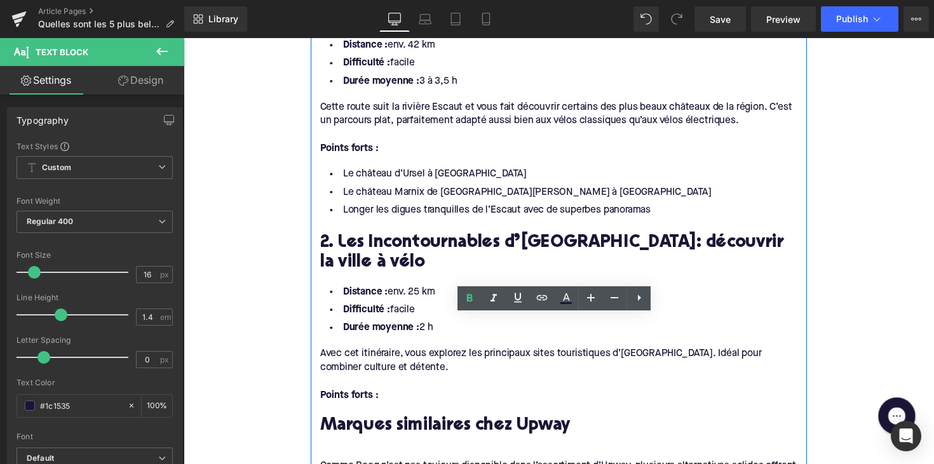
click at [481, 200] on li "Le château Marnix de [GEOGRAPHIC_DATA][PERSON_NAME] à [GEOGRAPHIC_DATA]" at bounding box center [567, 196] width 489 height 18
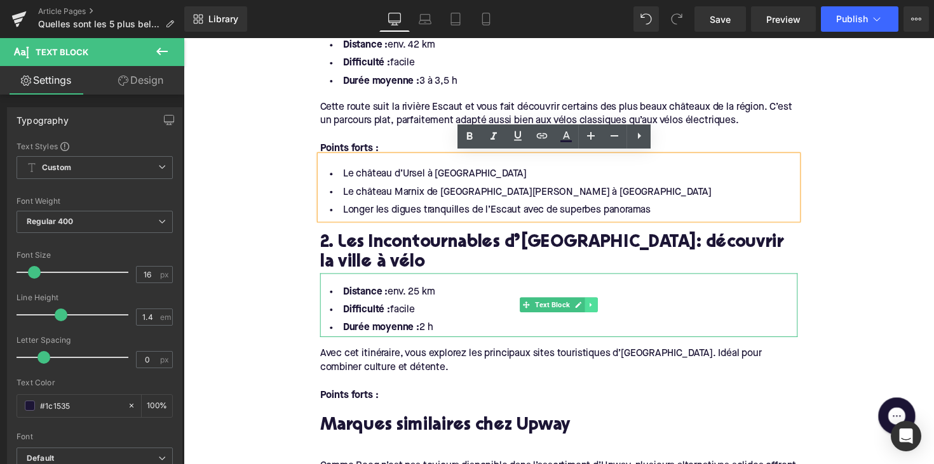
click at [602, 308] on icon at bounding box center [601, 312] width 7 height 8
click at [592, 308] on icon at bounding box center [594, 311] width 7 height 7
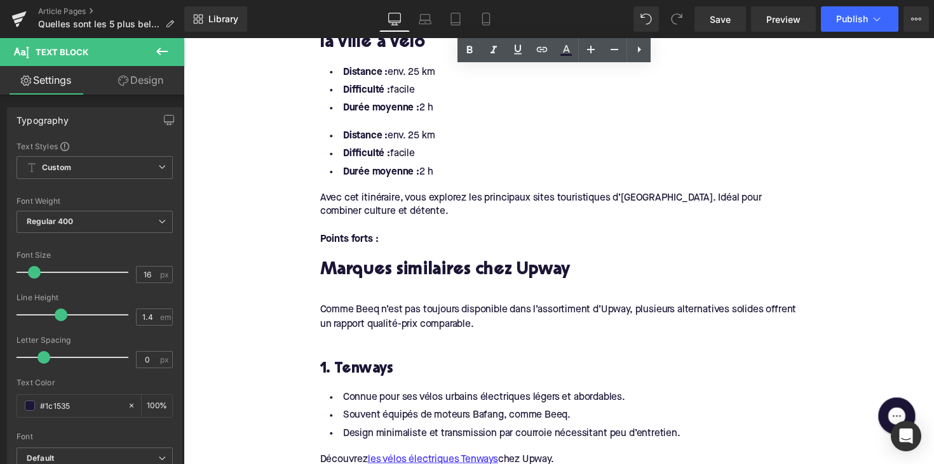
scroll to position [1081, 0]
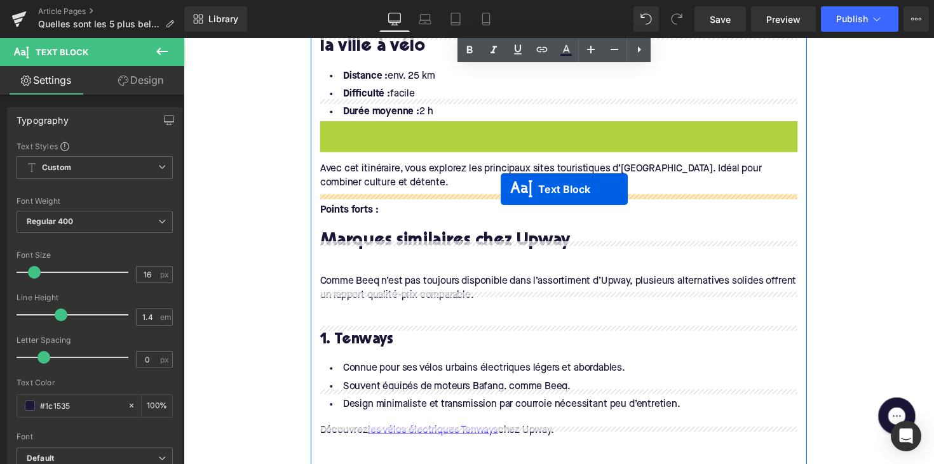
drag, startPoint x: 528, startPoint y: 131, endPoint x: 508, endPoint y: 193, distance: 64.7
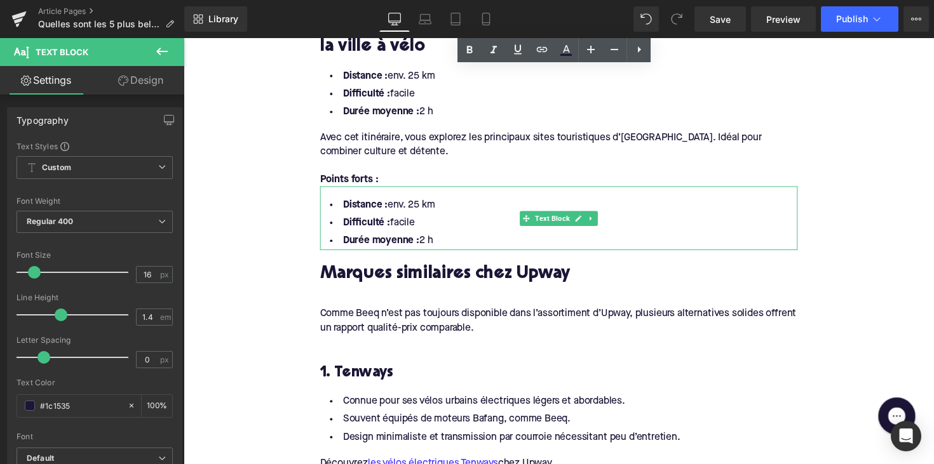
click at [453, 237] on li "Durée moyenne : 2 h" at bounding box center [567, 246] width 489 height 18
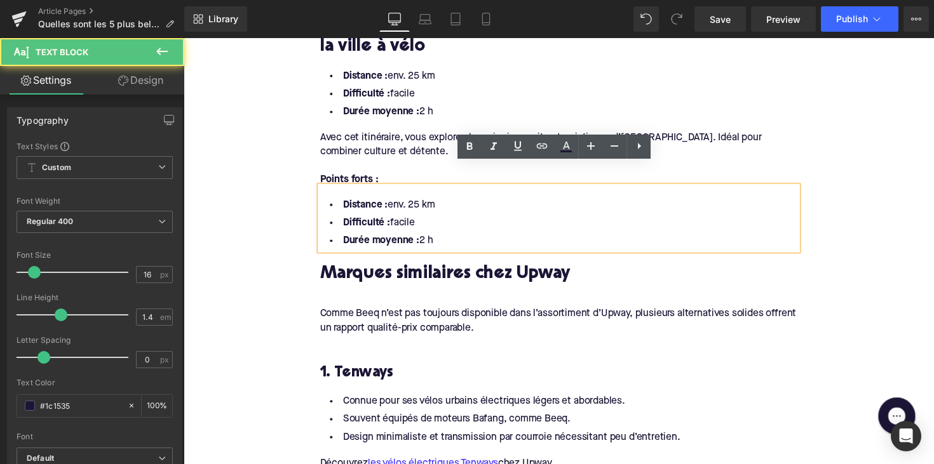
click at [450, 237] on li "Durée moyenne : 2 h" at bounding box center [567, 246] width 489 height 18
click at [438, 237] on li "Durée moyenne : 2 h" at bounding box center [567, 246] width 489 height 18
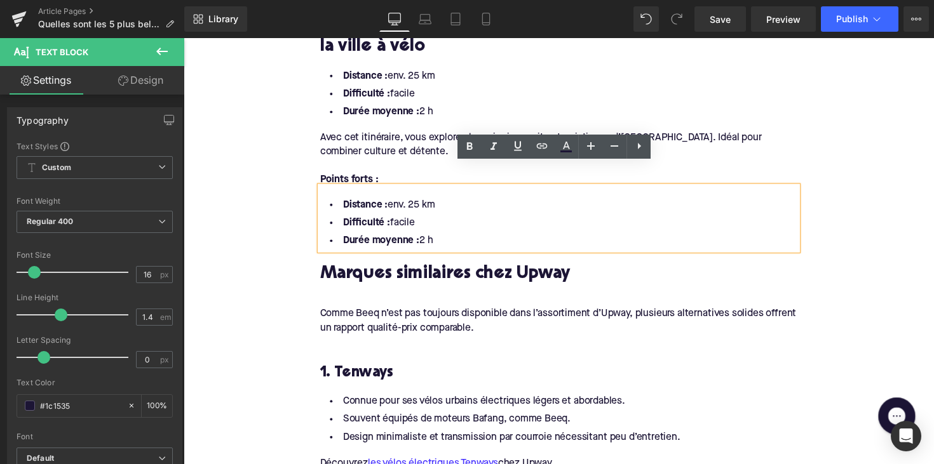
click at [438, 237] on li "Durée moyenne : 2 h" at bounding box center [567, 246] width 489 height 18
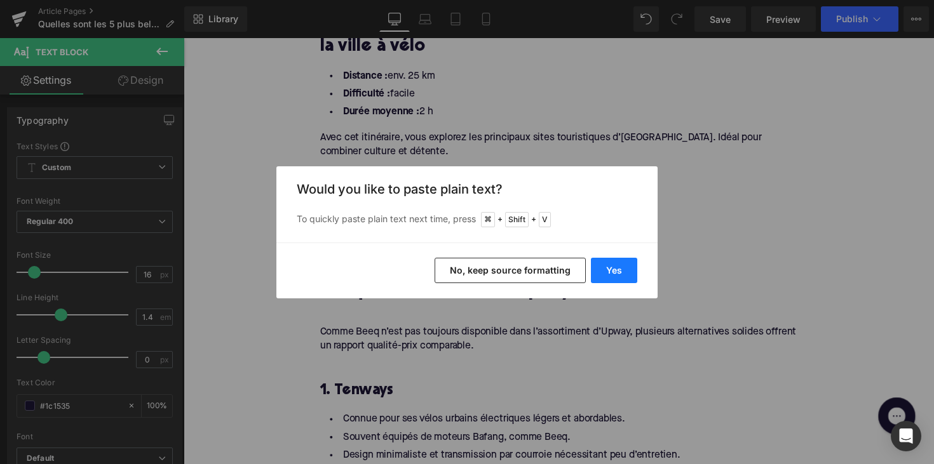
click at [605, 274] on button "Yes" at bounding box center [614, 270] width 46 height 25
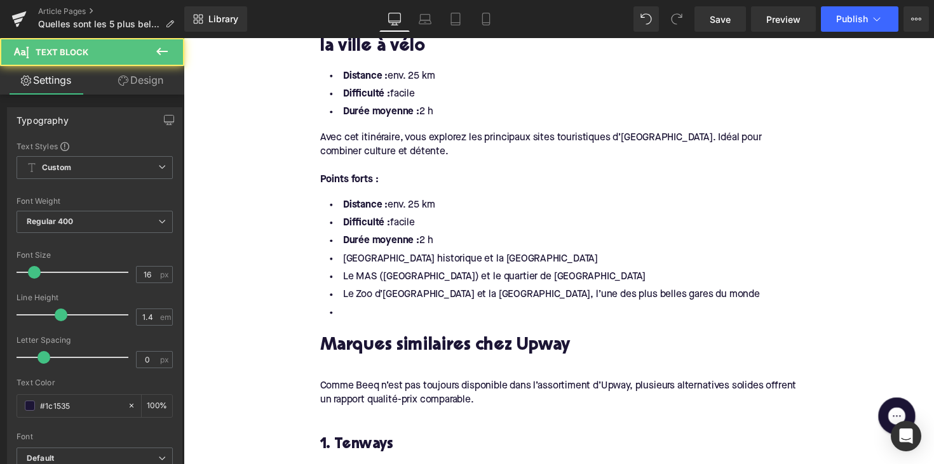
drag, startPoint x: 454, startPoint y: 227, endPoint x: 265, endPoint y: 154, distance: 202.0
click at [265, 154] on div "Home / Quelles sont les 5 plus belles pistes cyclables autour d’[GEOGRAPHIC_DAT…" at bounding box center [568, 460] width 768 height 2790
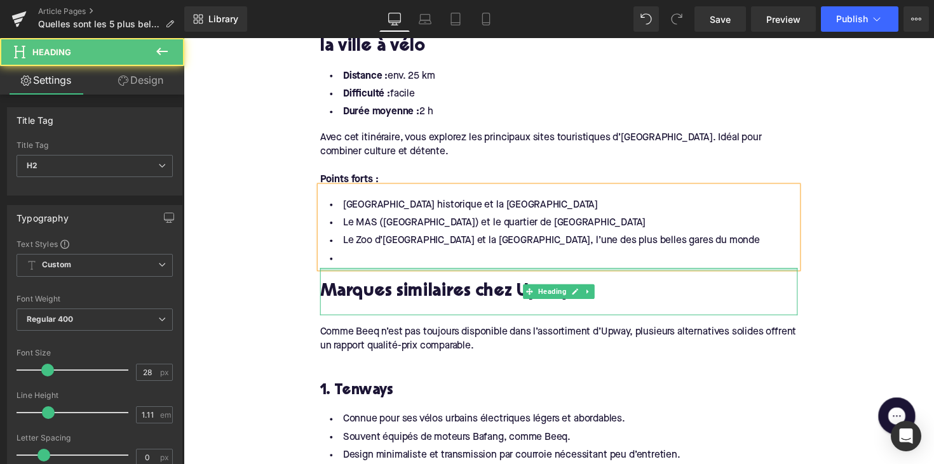
click at [353, 274] on div at bounding box center [567, 275] width 489 height 3
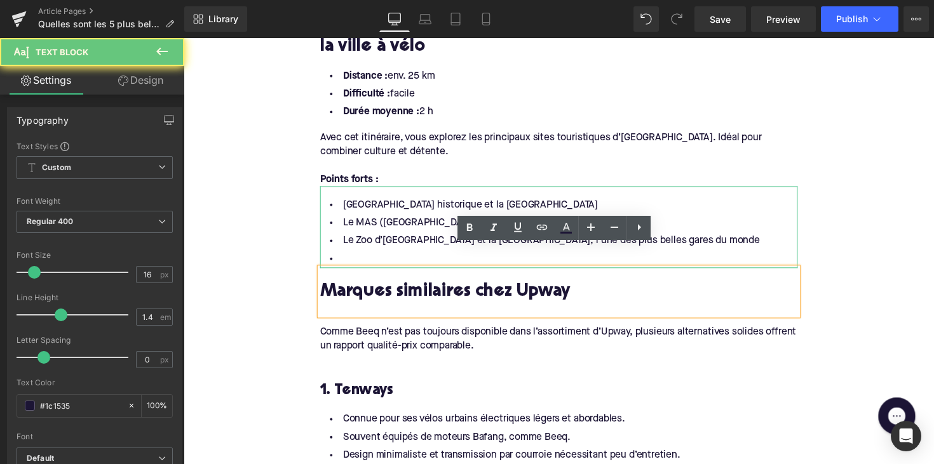
click at [358, 255] on li at bounding box center [567, 264] width 489 height 18
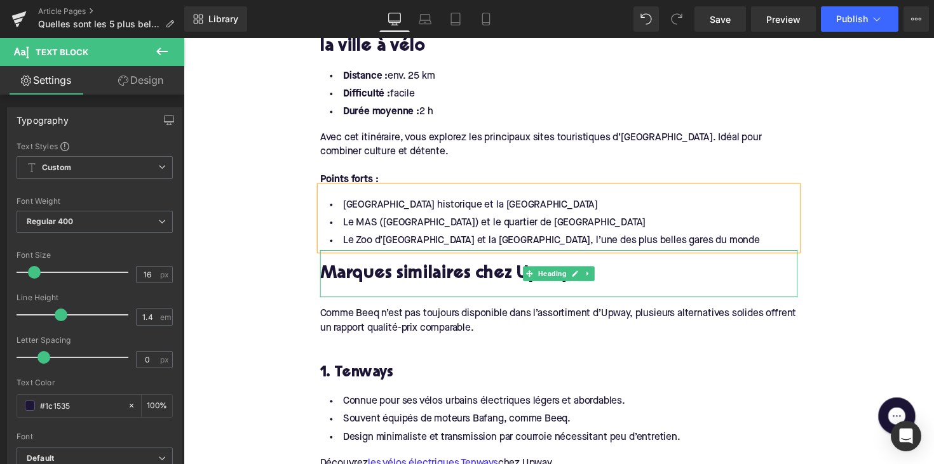
click at [417, 271] on h2 "Marques similaires chez Upway" at bounding box center [567, 281] width 489 height 20
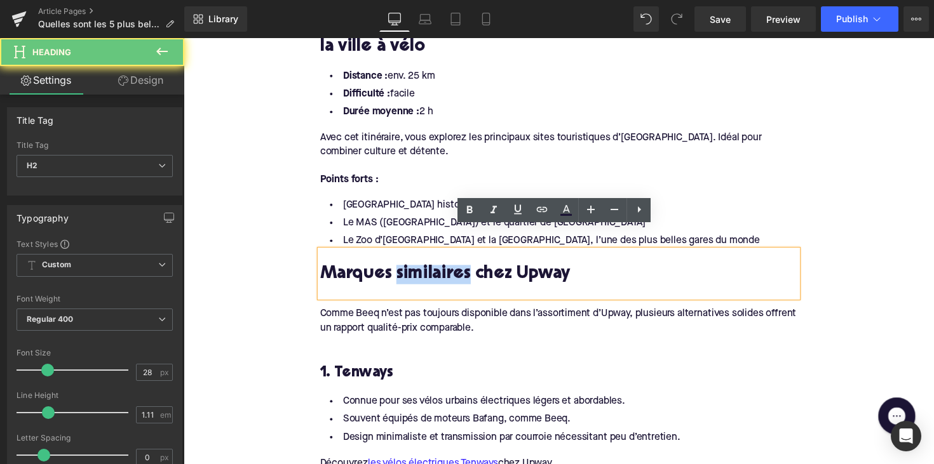
click at [417, 271] on h2 "Marques similaires chez Upway" at bounding box center [567, 281] width 489 height 20
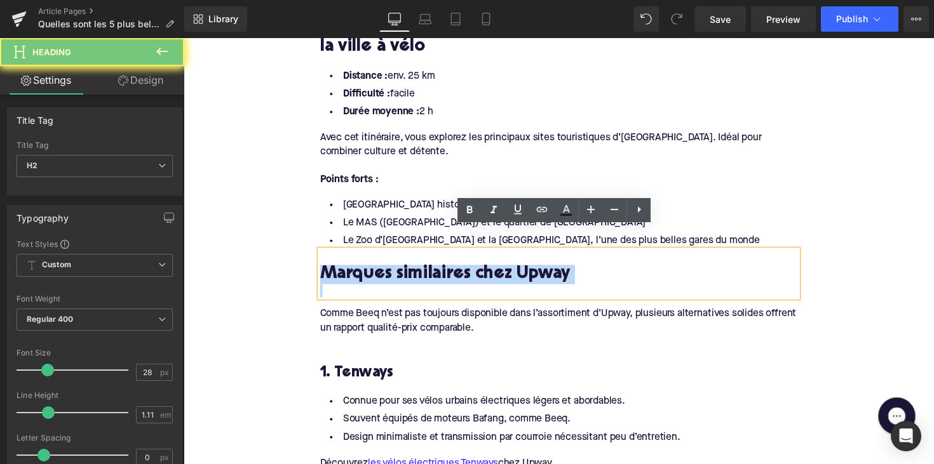
click at [417, 271] on h2 "Marques similaires chez Upway" at bounding box center [567, 281] width 489 height 20
paste div
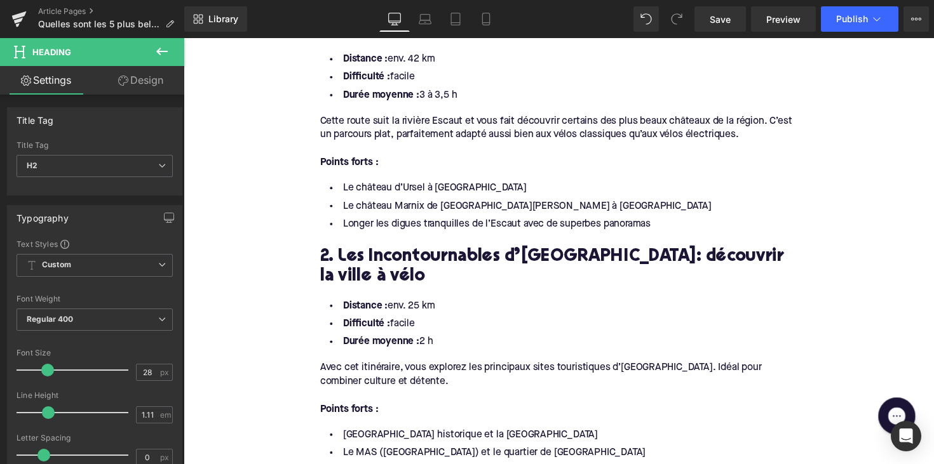
scroll to position [814, 0]
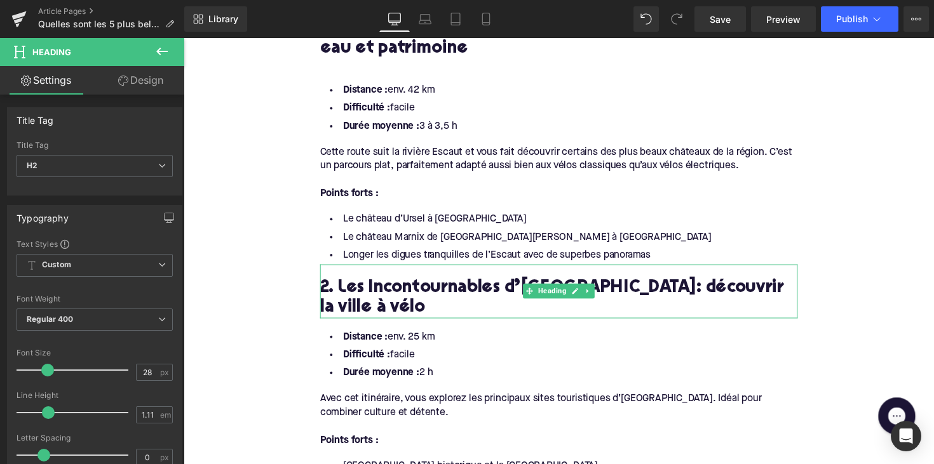
click at [373, 295] on h2 "2. Les Incontournables d’[GEOGRAPHIC_DATA]: découvrir la ville à vélo" at bounding box center [567, 304] width 489 height 39
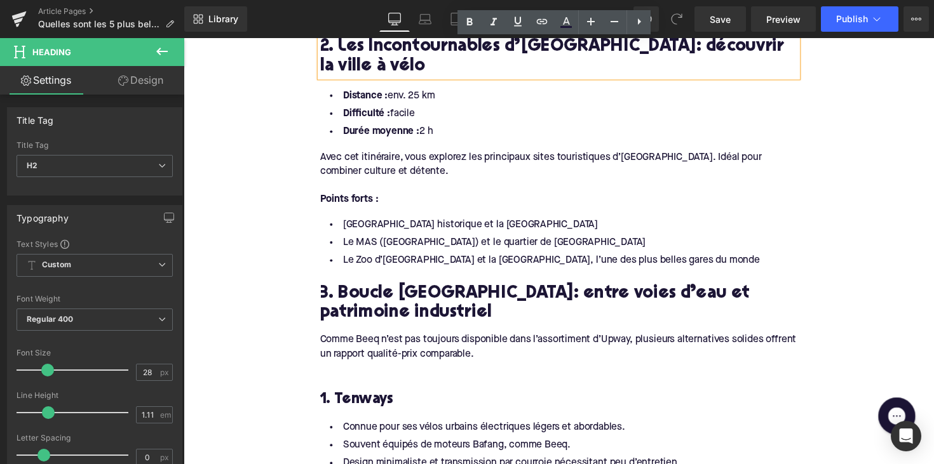
scroll to position [1042, 0]
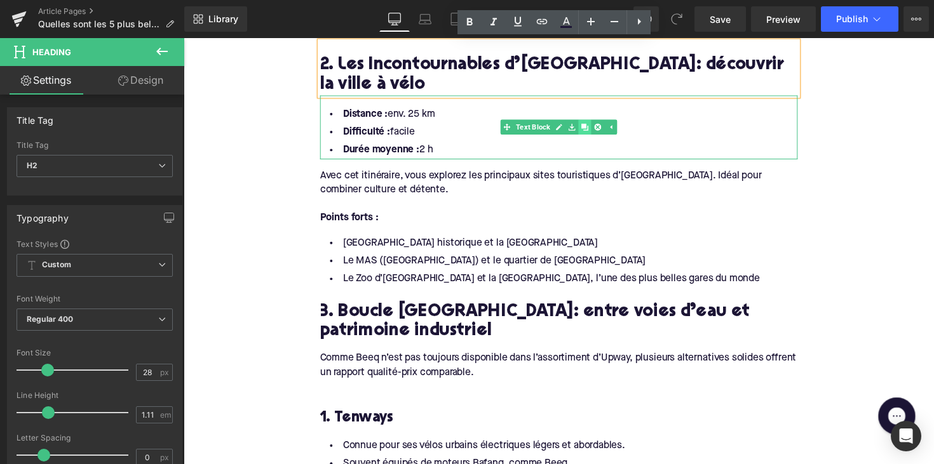
click at [591, 126] on icon at bounding box center [594, 129] width 7 height 7
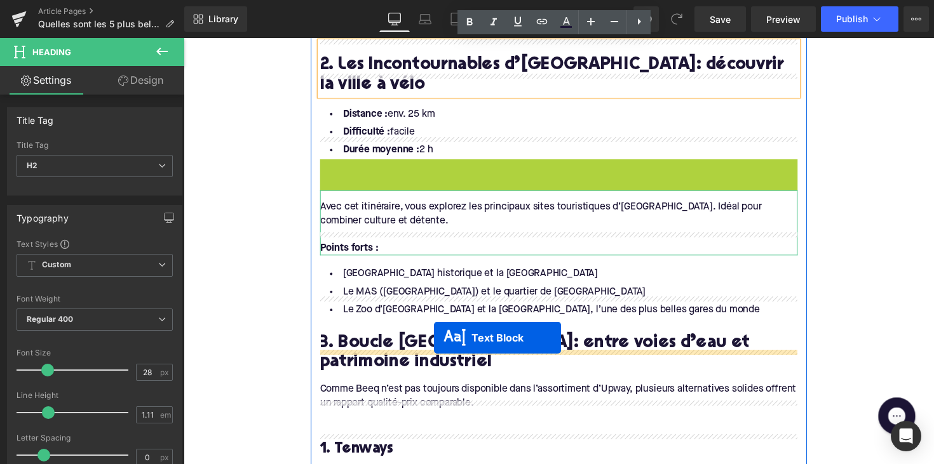
drag, startPoint x: 529, startPoint y: 173, endPoint x: 440, endPoint y: 345, distance: 194.3
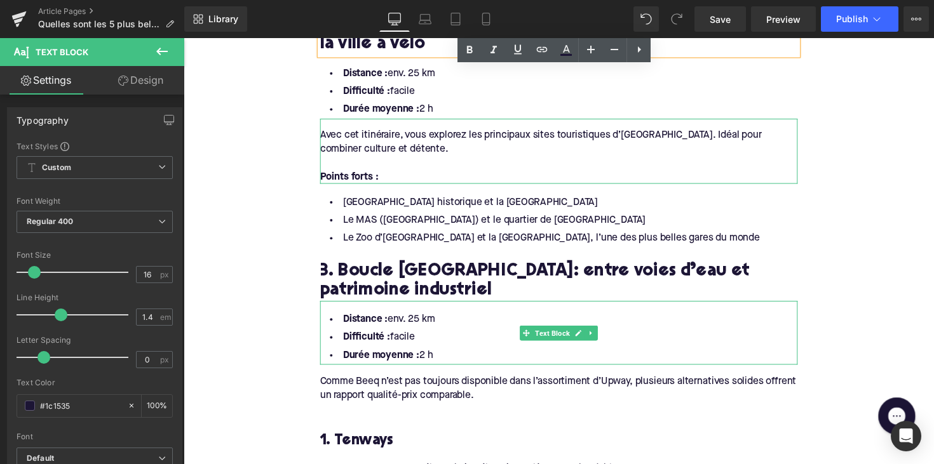
scroll to position [1094, 0]
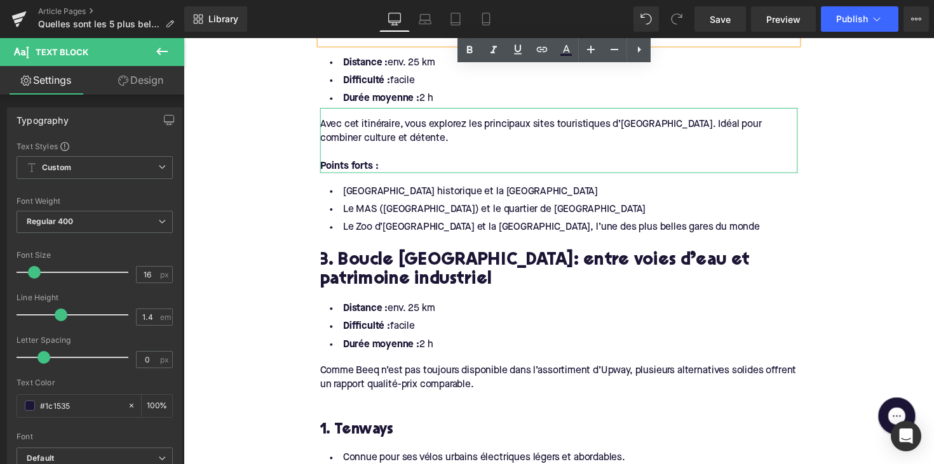
click at [444, 344] on li "Durée moyenne : 2 h" at bounding box center [567, 353] width 489 height 18
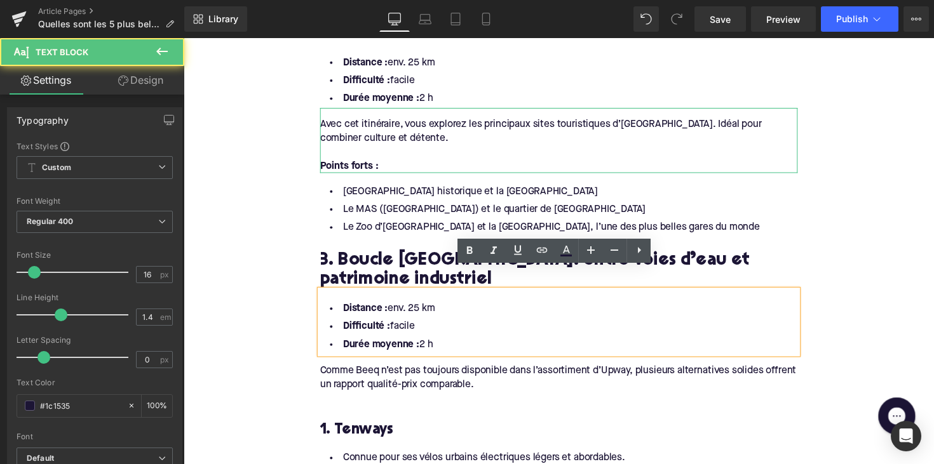
click at [450, 344] on li "Durée moyenne : 2 h" at bounding box center [567, 353] width 489 height 18
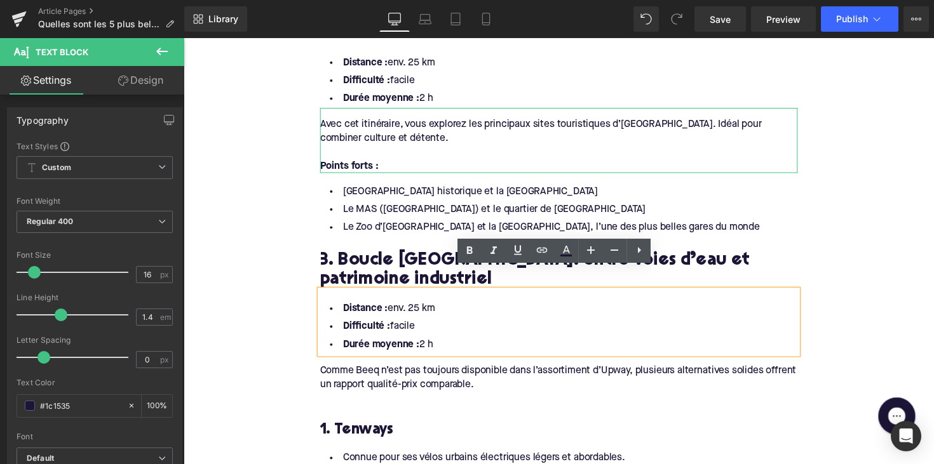
drag, startPoint x: 456, startPoint y: 327, endPoint x: 335, endPoint y: 293, distance: 125.4
click at [335, 307] on ul "Distance : env. 25 km Difficulté : facile Durée moyenne : 2 h" at bounding box center [567, 334] width 489 height 55
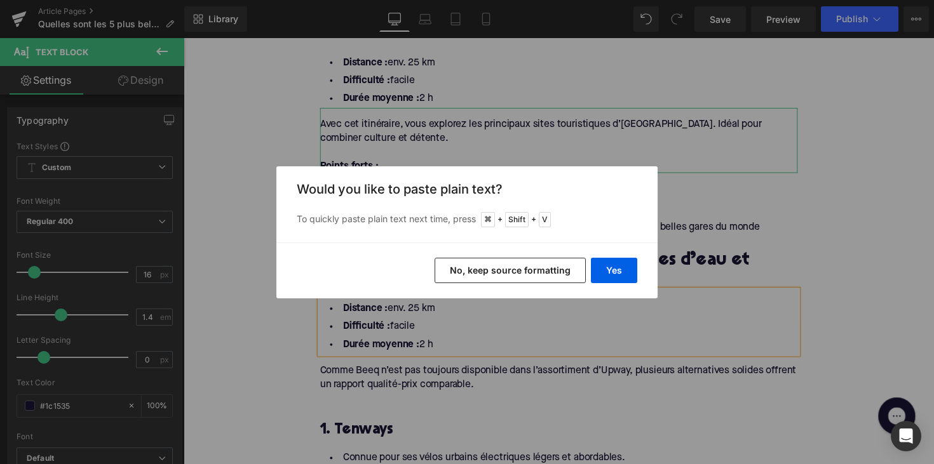
click at [469, 322] on div "Back to Library Insert Would you like to paste plain text? To quickly paste pla…" at bounding box center [467, 232] width 934 height 464
click at [598, 267] on button "Yes" at bounding box center [614, 270] width 46 height 25
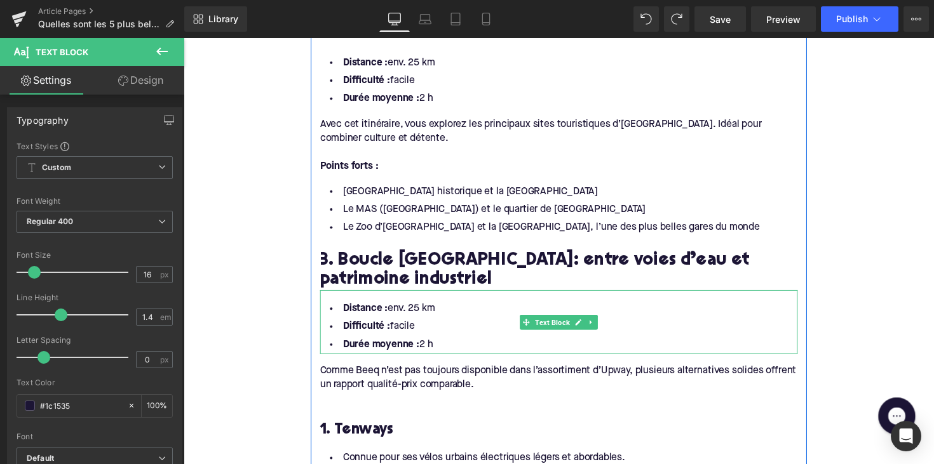
click at [444, 344] on li "Durée moyenne : 2 h" at bounding box center [567, 353] width 489 height 18
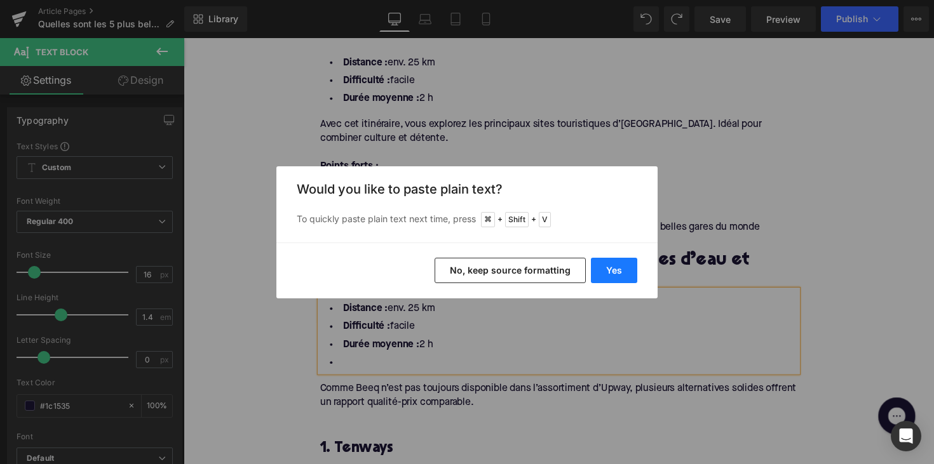
click at [616, 267] on button "Yes" at bounding box center [614, 270] width 46 height 25
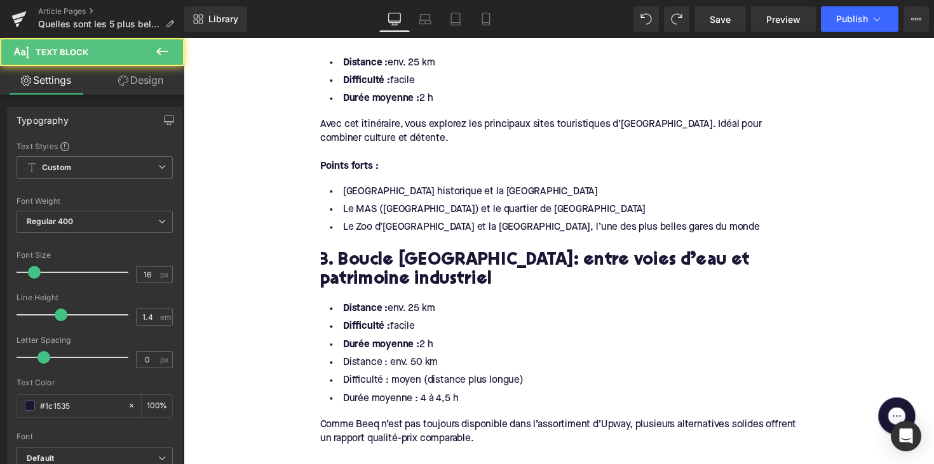
drag, startPoint x: 447, startPoint y: 332, endPoint x: 290, endPoint y: 275, distance: 167.3
click at [290, 275] on div "Home / Quelles sont les 5 plus belles pistes cyclables autour d’[GEOGRAPHIC_DAT…" at bounding box center [568, 473] width 768 height 2844
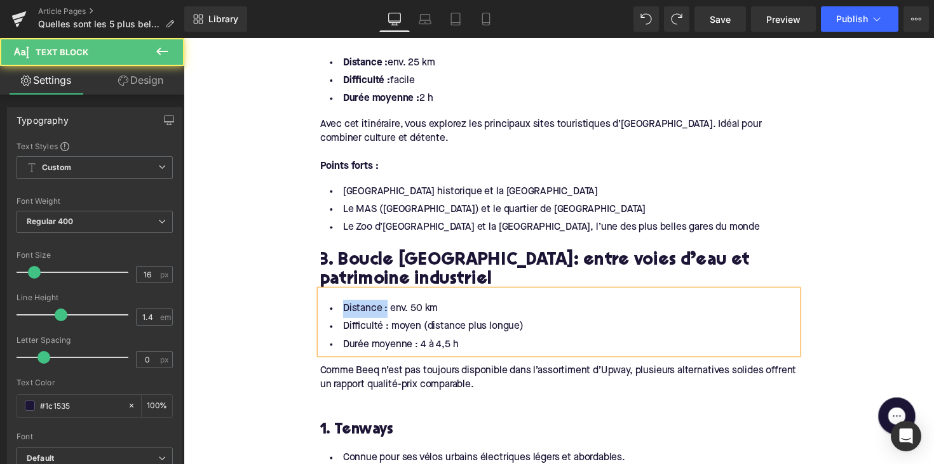
drag, startPoint x: 387, startPoint y: 297, endPoint x: 318, endPoint y: 293, distance: 69.3
click at [323, 297] on div "Distance : env. 50 km Difficulté : moyen (distance plus longue) Durée moyenne :…" at bounding box center [567, 329] width 489 height 65
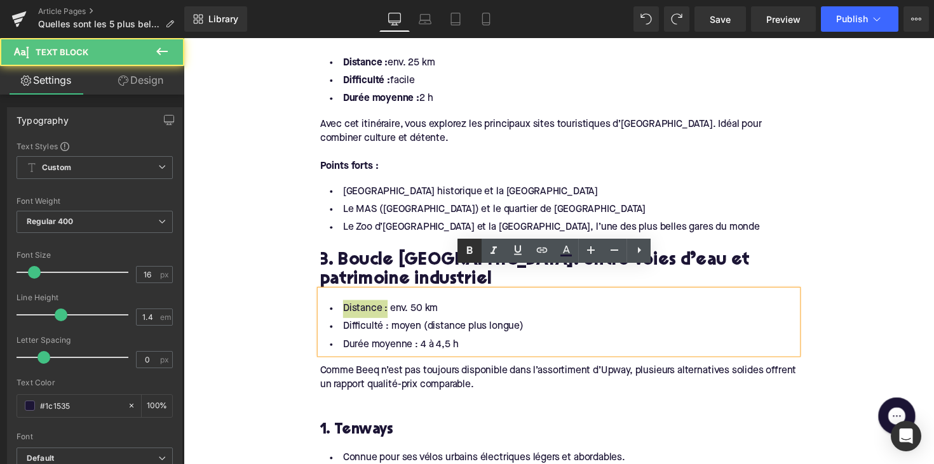
click at [462, 253] on icon at bounding box center [469, 250] width 15 height 15
drag, startPoint x: 389, startPoint y: 310, endPoint x: 331, endPoint y: 310, distance: 57.8
click at [331, 325] on li "Difficulté : moyen (distance plus longue)" at bounding box center [567, 334] width 489 height 18
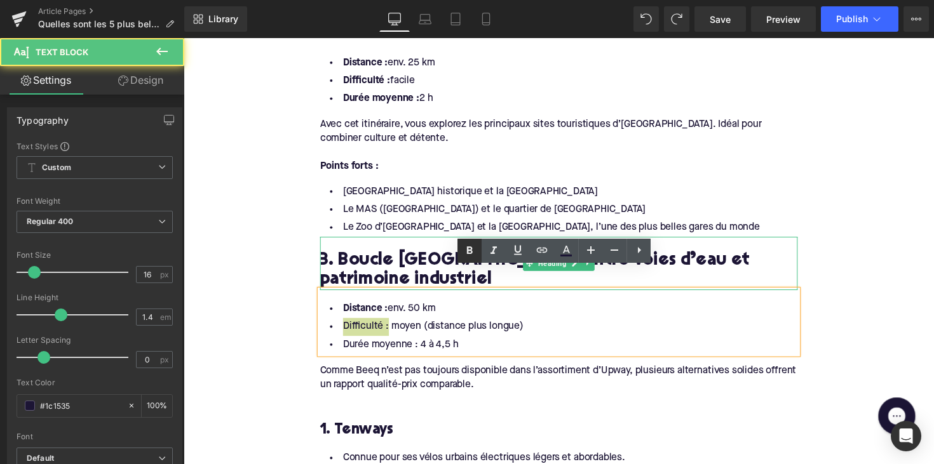
click at [471, 250] on icon at bounding box center [470, 250] width 6 height 8
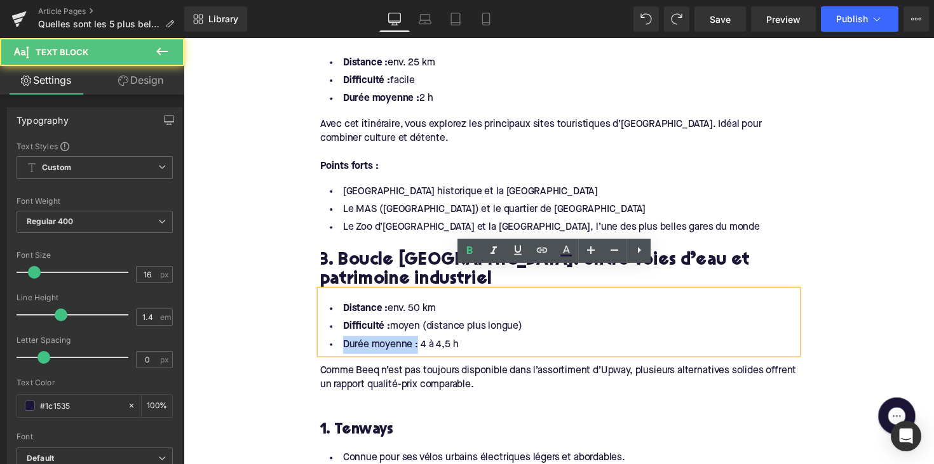
drag, startPoint x: 417, startPoint y: 330, endPoint x: 334, endPoint y: 330, distance: 83.2
click at [334, 344] on li "Durée moyenne : 4 à 4,5 h" at bounding box center [567, 353] width 489 height 18
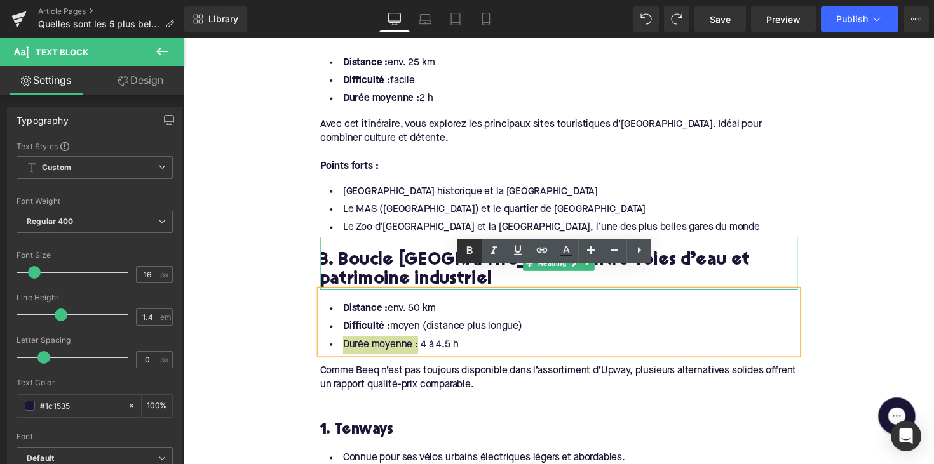
click at [466, 254] on icon at bounding box center [469, 250] width 15 height 15
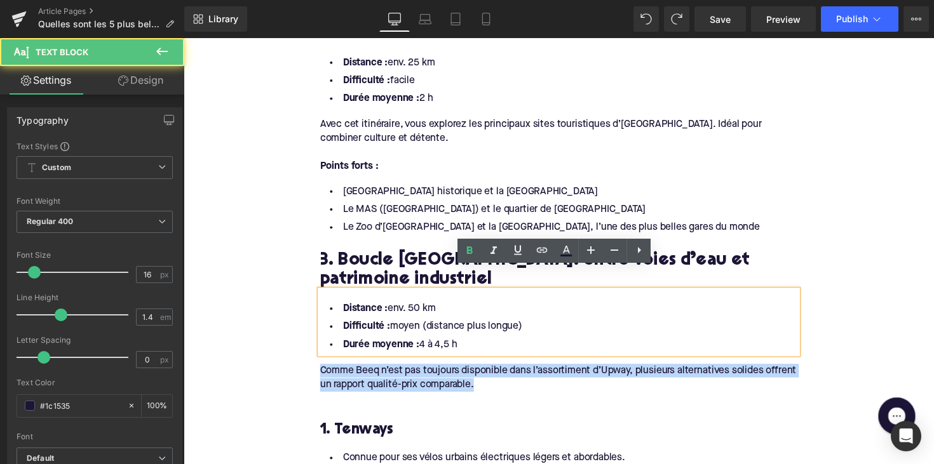
drag, startPoint x: 514, startPoint y: 373, endPoint x: 309, endPoint y: 349, distance: 205.9
click at [309, 349] on div "Home / Quelles sont les 5 plus belles pistes cyclables autour d’[GEOGRAPHIC_DAT…" at bounding box center [568, 445] width 768 height 2789
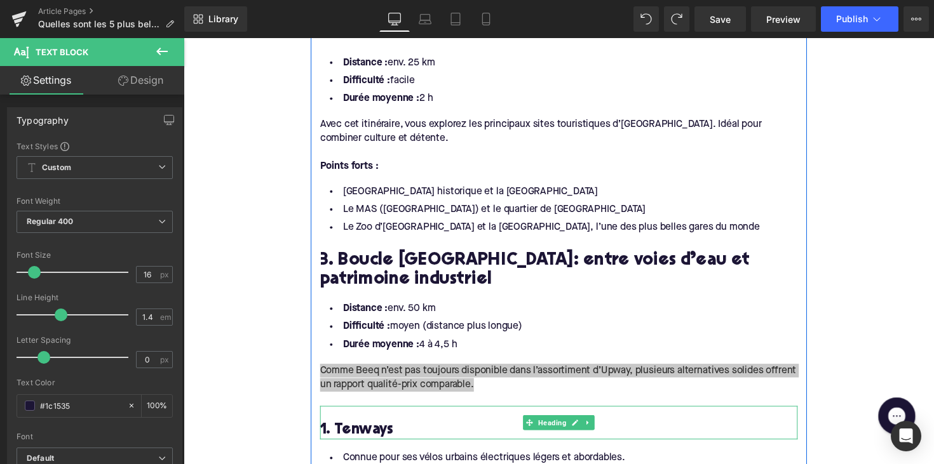
drag, startPoint x: 497, startPoint y: 418, endPoint x: 430, endPoint y: 365, distance: 85.0
click at [430, 365] on div "Comme Beeq n’est pas toujours disponible dans l’assortiment d’Upway, plusieurs …" at bounding box center [567, 388] width 489 height 53
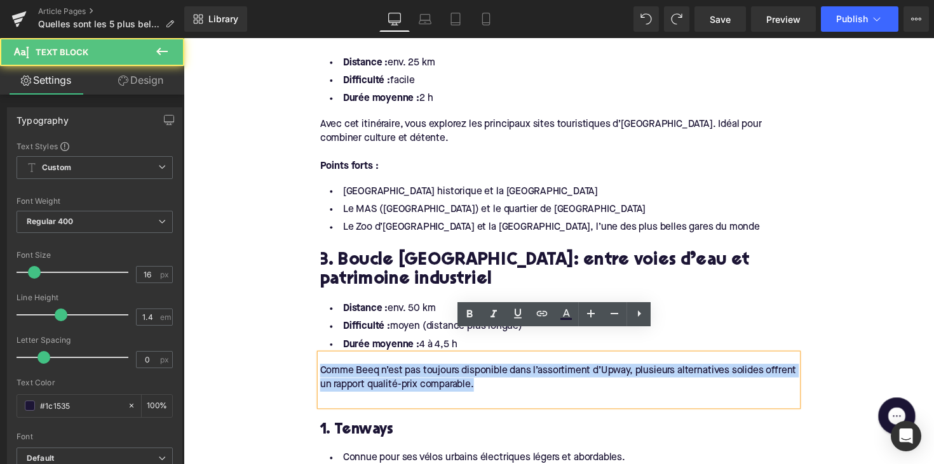
click at [430, 365] on div "Comme Beeq n’est pas toujours disponible dans l’assortiment d’Upway, plusieurs …" at bounding box center [567, 388] width 489 height 53
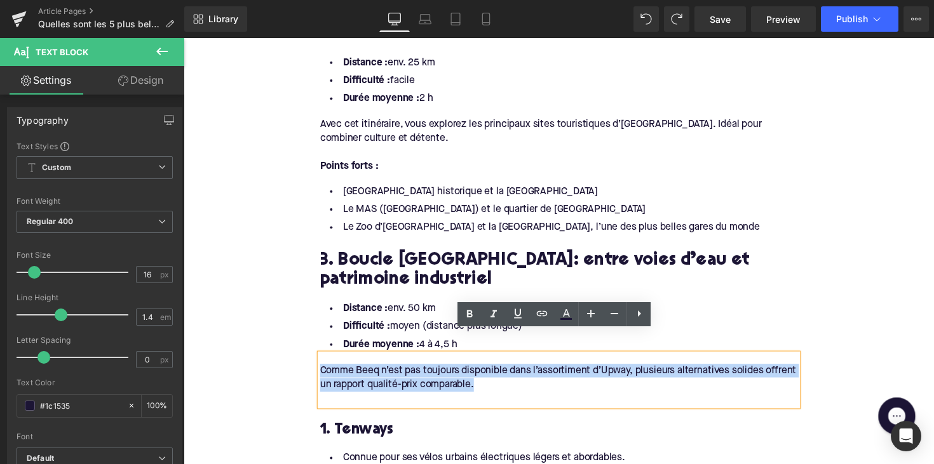
drag, startPoint x: 542, startPoint y: 373, endPoint x: 290, endPoint y: 347, distance: 253.5
click at [290, 347] on div "Home / Quelles sont les 5 plus belles pistes cyclables autour d’[GEOGRAPHIC_DAT…" at bounding box center [568, 445] width 768 height 2789
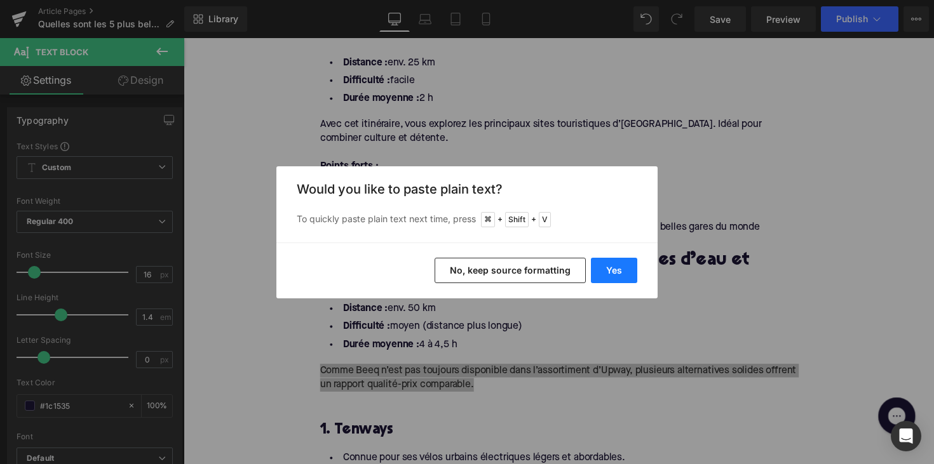
click at [603, 264] on button "Yes" at bounding box center [614, 270] width 46 height 25
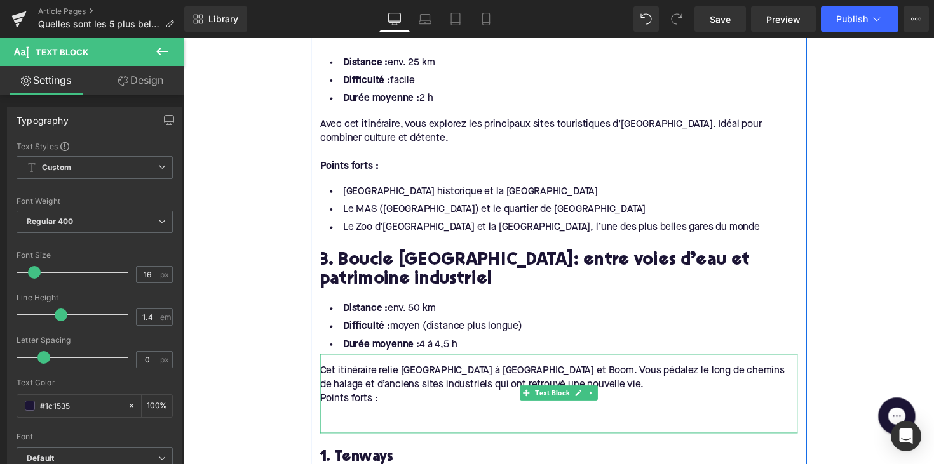
click at [324, 401] on div "Points forts :" at bounding box center [567, 408] width 489 height 14
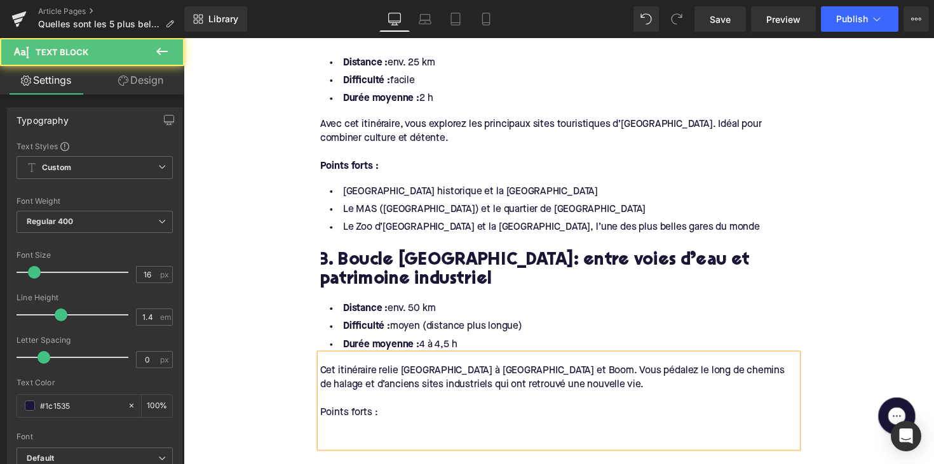
click at [339, 443] on div at bounding box center [567, 450] width 489 height 14
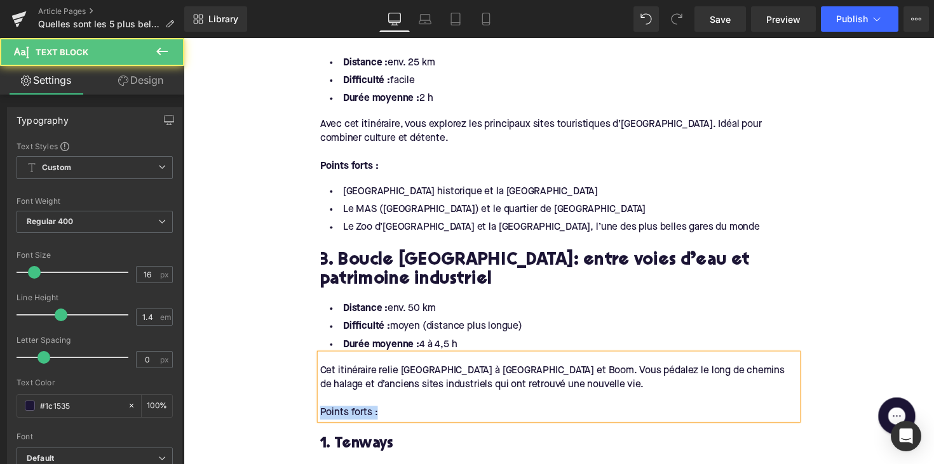
drag, startPoint x: 386, startPoint y: 399, endPoint x: 287, endPoint y: 399, distance: 99.1
click at [287, 399] on div "Home / Quelles sont les 5 plus belles pistes cyclables autour d’[GEOGRAPHIC_DAT…" at bounding box center [568, 452] width 768 height 2803
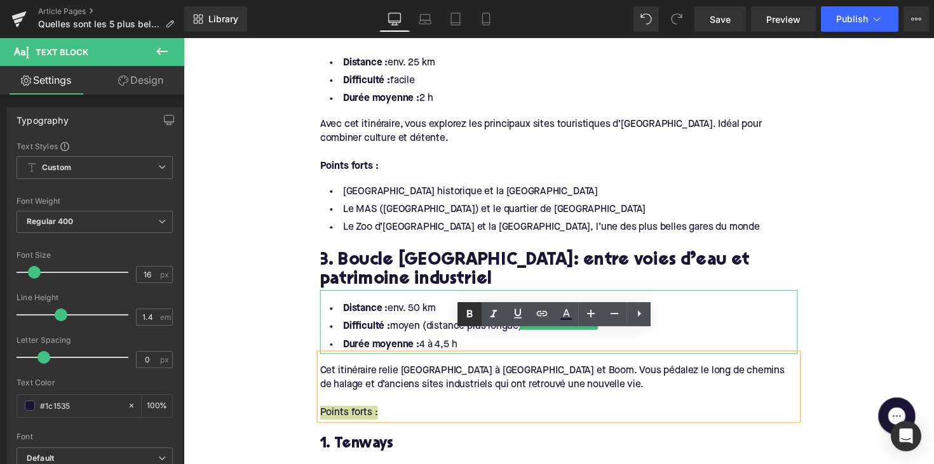
click at [473, 307] on icon at bounding box center [469, 314] width 15 height 15
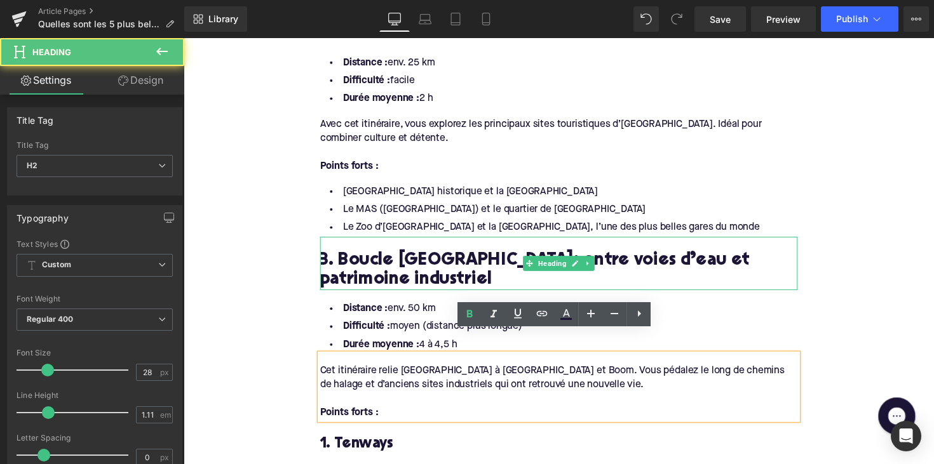
click at [508, 257] on h2 "3. Boucle [GEOGRAPHIC_DATA]: entre voies d’eau et patrimoine industriel" at bounding box center [567, 276] width 489 height 39
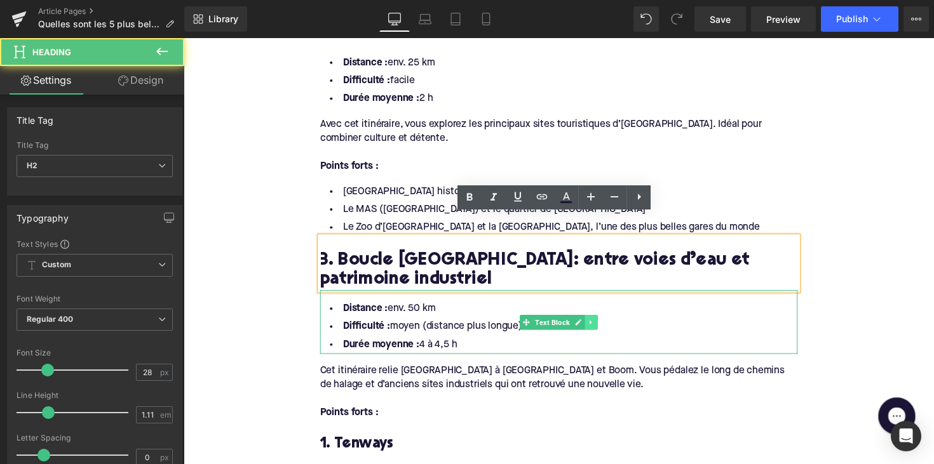
click at [600, 326] on icon at bounding box center [601, 330] width 7 height 8
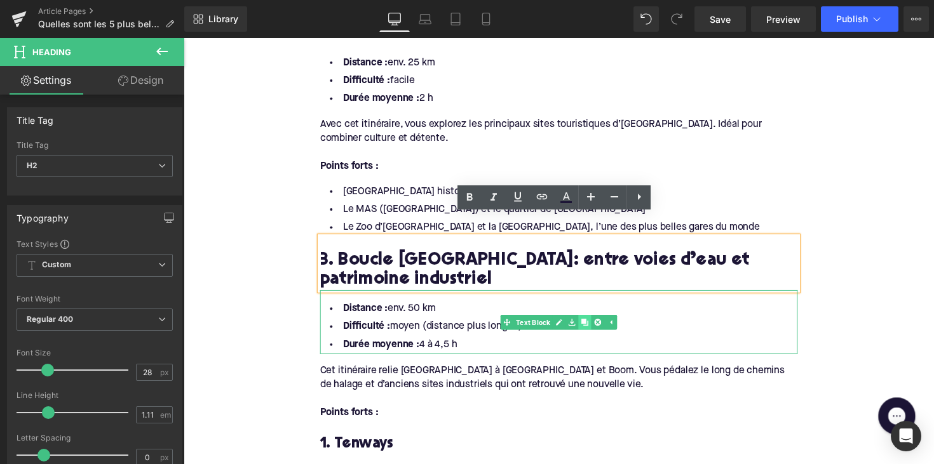
click at [588, 322] on link at bounding box center [594, 329] width 13 height 15
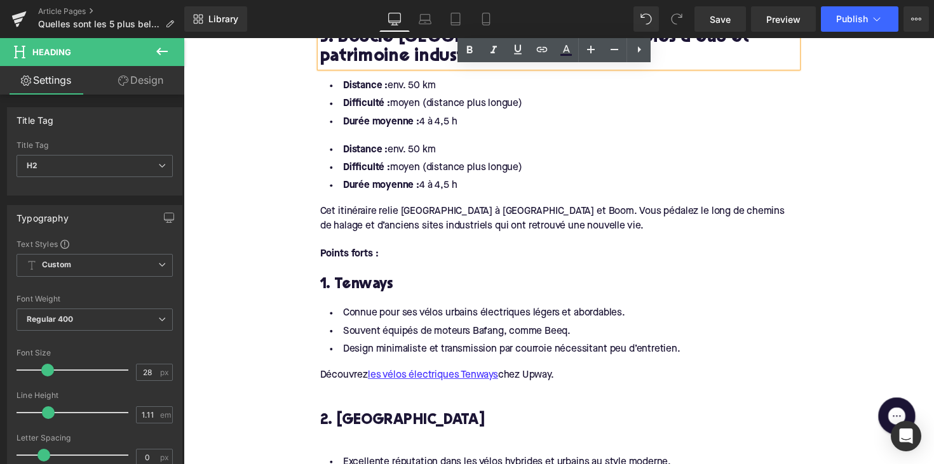
scroll to position [1311, 0]
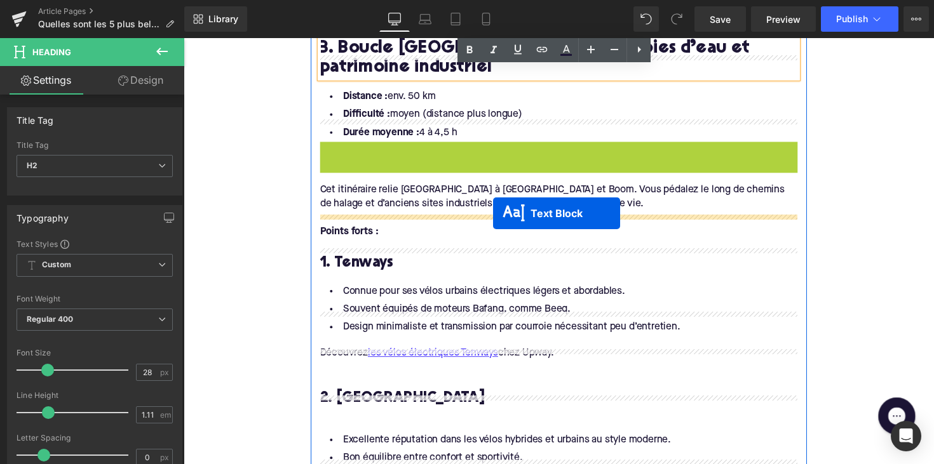
drag, startPoint x: 529, startPoint y: 153, endPoint x: 500, endPoint y: 219, distance: 72.2
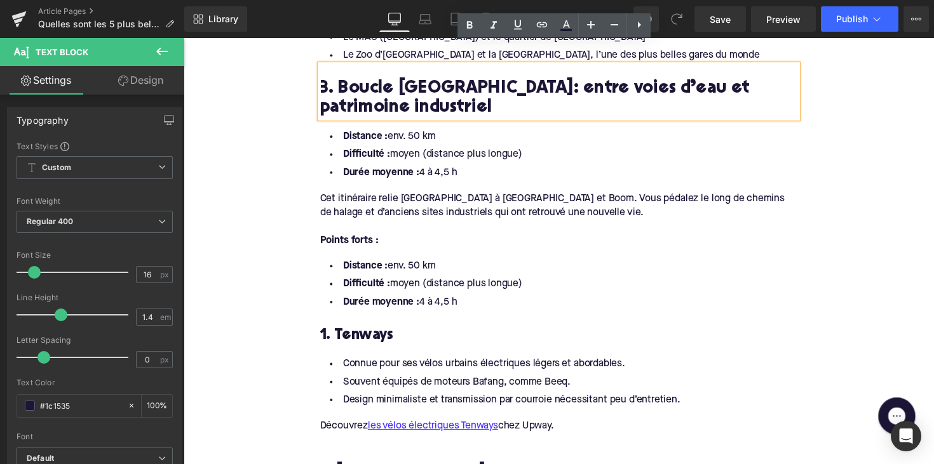
scroll to position [1270, 0]
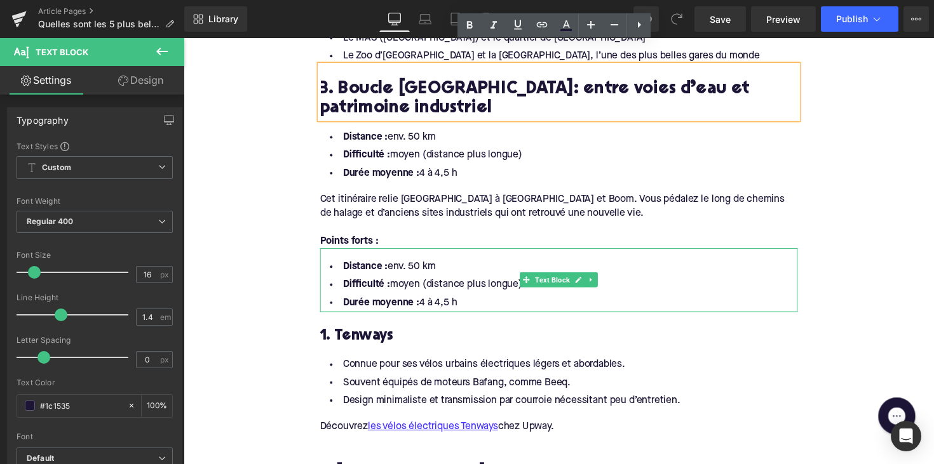
click at [478, 300] on li "Durée moyenne : 4 à 4,5 h" at bounding box center [567, 309] width 489 height 18
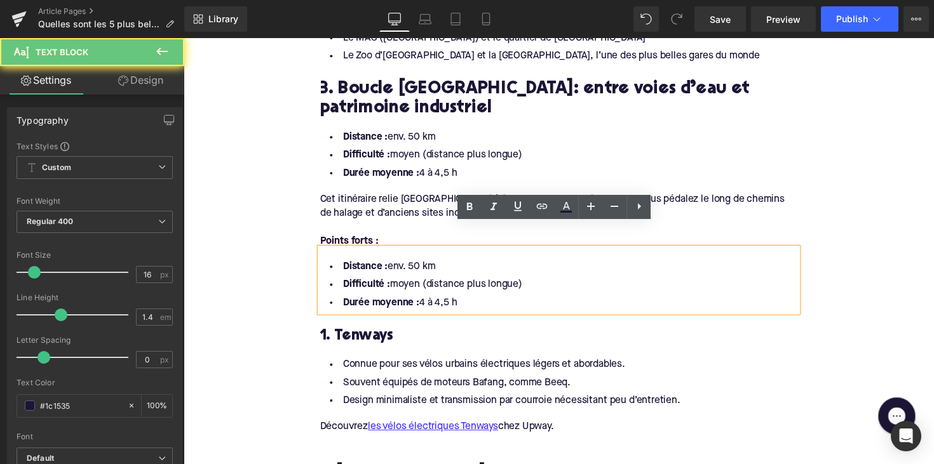
click at [478, 300] on li "Durée moyenne : 4 à 4,5 h" at bounding box center [567, 309] width 489 height 18
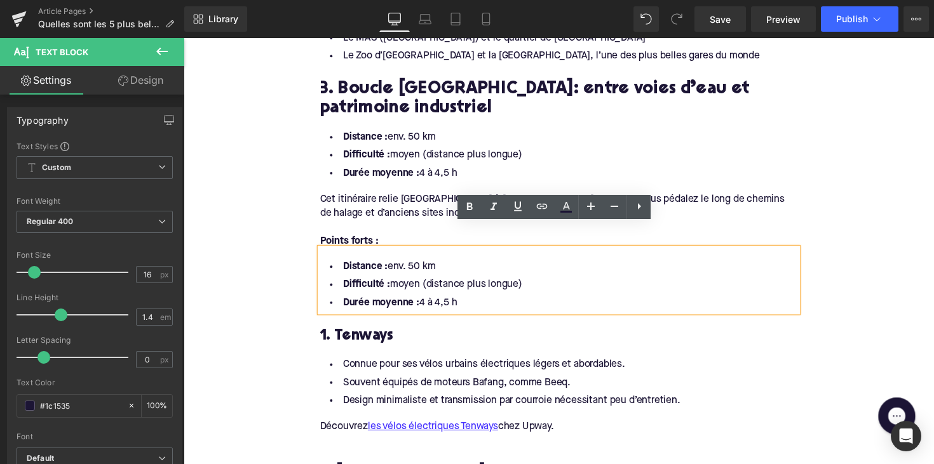
click at [466, 300] on li "Durée moyenne : 4 à 4,5 h" at bounding box center [567, 309] width 489 height 18
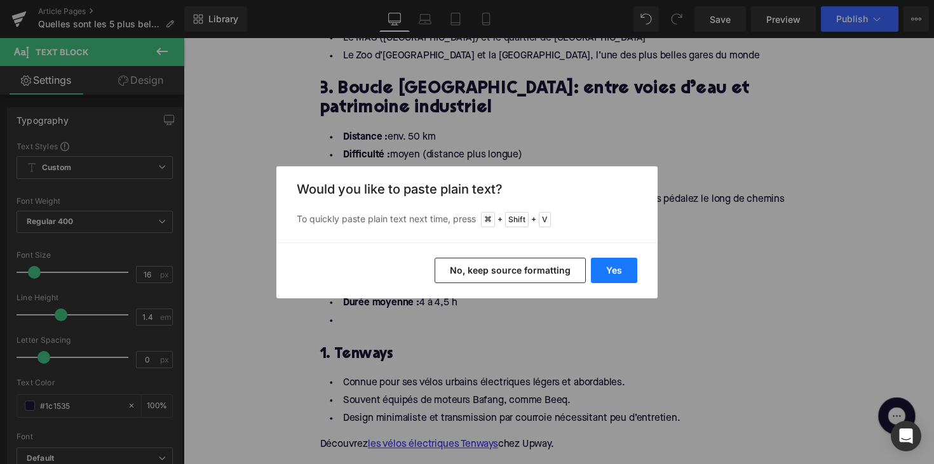
click at [610, 272] on button "Yes" at bounding box center [614, 270] width 46 height 25
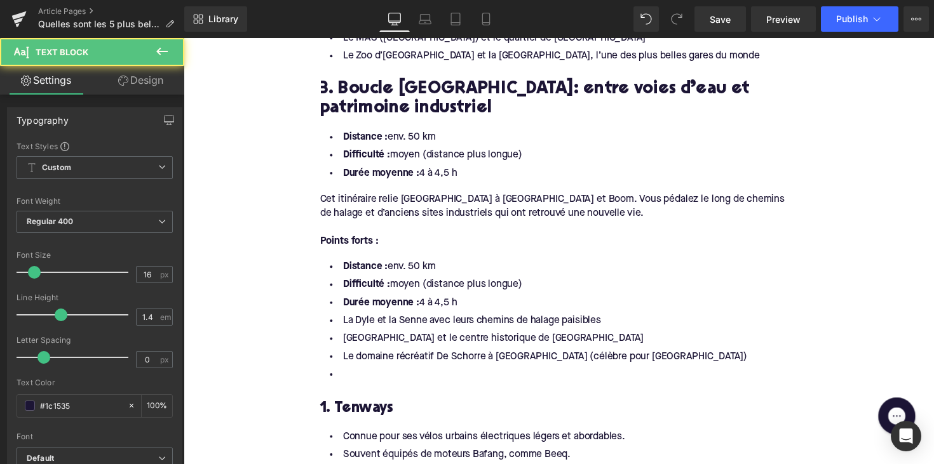
drag, startPoint x: 482, startPoint y: 285, endPoint x: 210, endPoint y: 220, distance: 279.3
click at [210, 220] on div "Home / Quelles sont les 5 plus belles pistes cyclables autour d’[GEOGRAPHIC_DAT…" at bounding box center [568, 346] width 768 height 2942
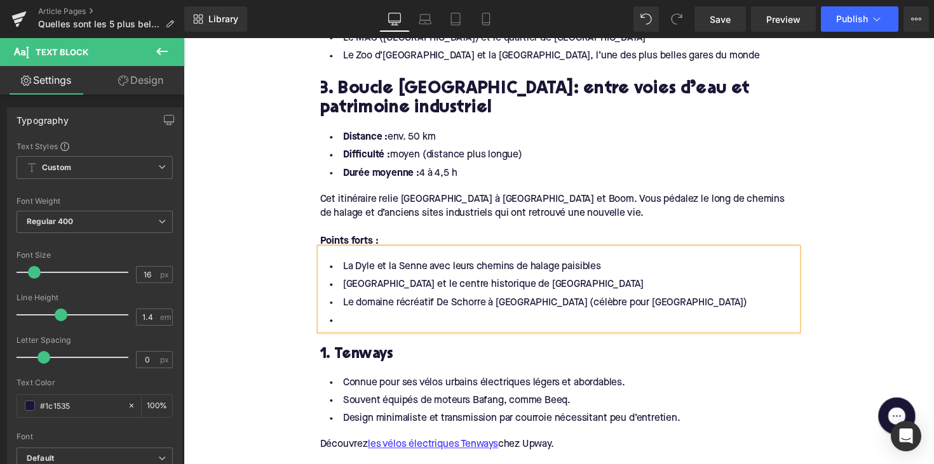
click at [352, 319] on li at bounding box center [567, 328] width 489 height 18
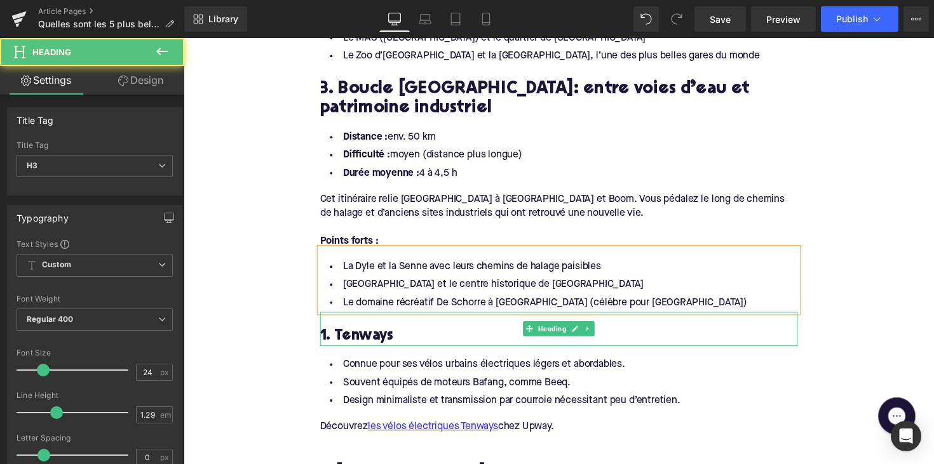
click at [377, 334] on h3 "1. Tenways" at bounding box center [567, 344] width 489 height 20
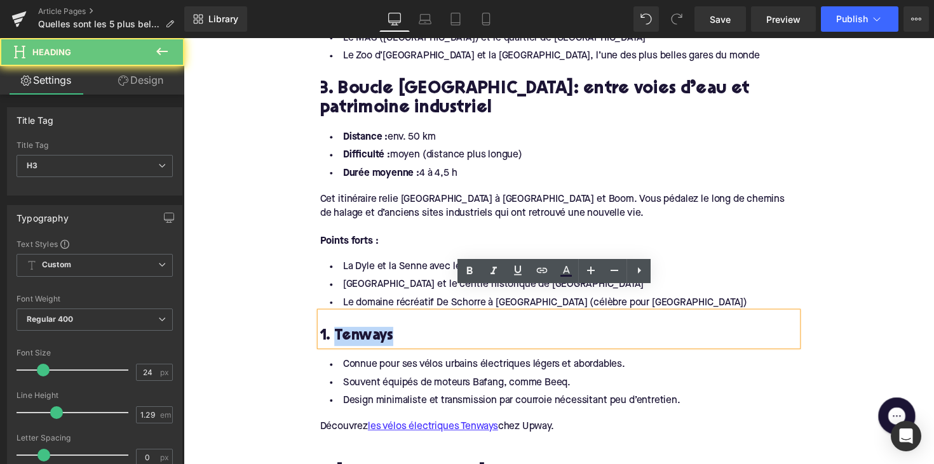
paste div
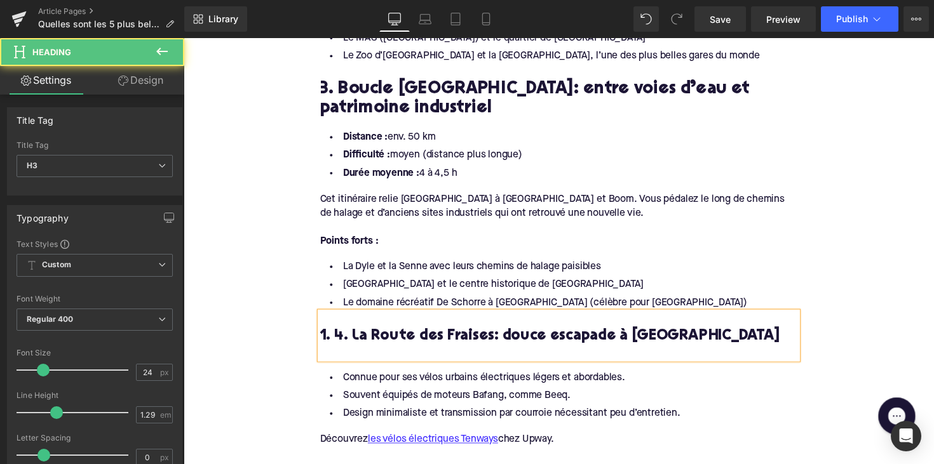
click at [334, 334] on h3 "1. 4. La Route des Fraises: douce escapade à [GEOGRAPHIC_DATA]" at bounding box center [567, 344] width 489 height 20
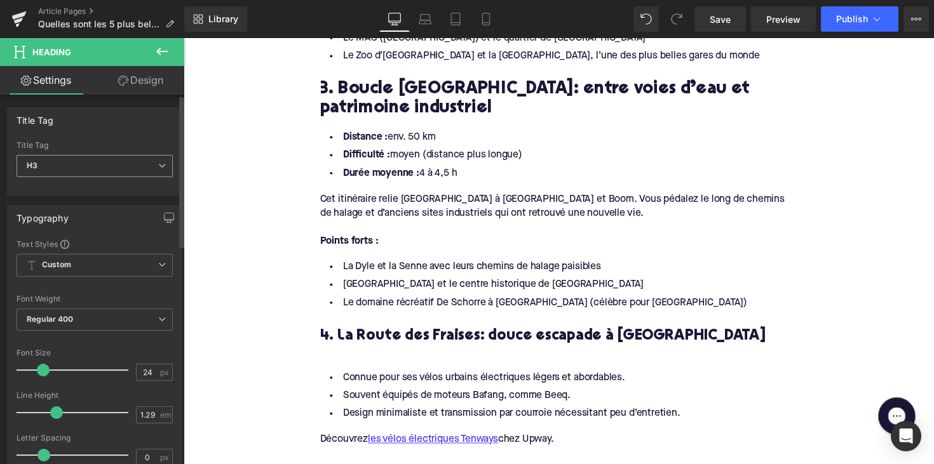
click at [122, 162] on span "H3" at bounding box center [95, 166] width 156 height 22
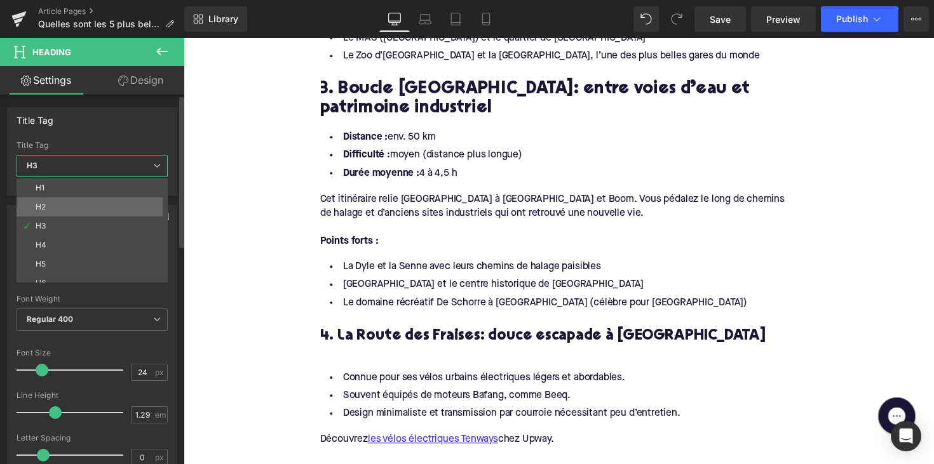
click at [111, 208] on li "H2" at bounding box center [95, 207] width 157 height 19
type input "28"
type input "1.11"
type input "100"
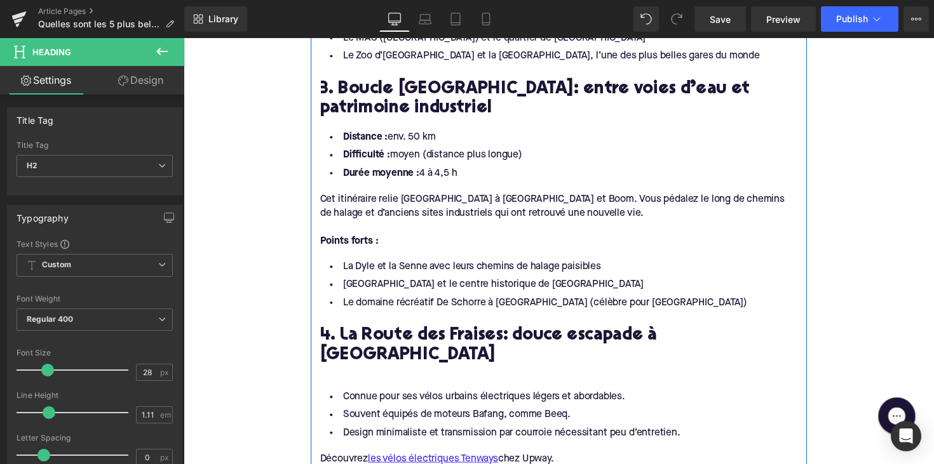
click at [353, 373] on div at bounding box center [567, 379] width 489 height 13
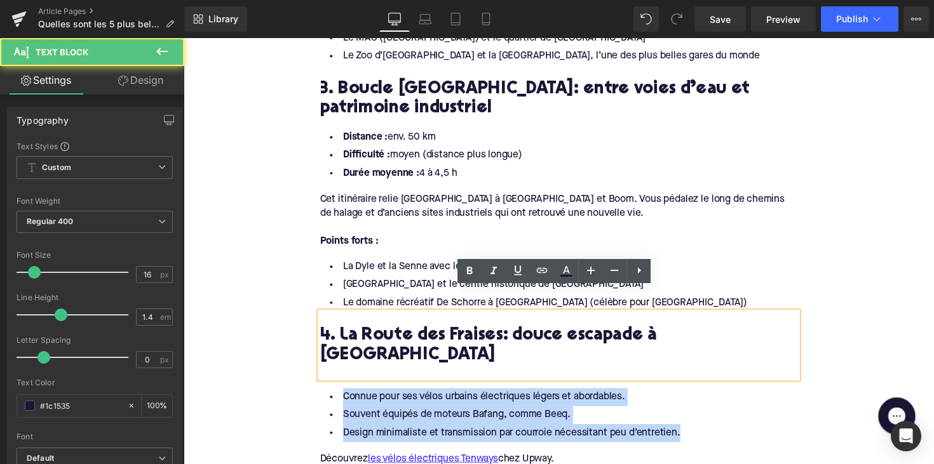
drag, startPoint x: 690, startPoint y: 398, endPoint x: 316, endPoint y: 358, distance: 376.2
click at [316, 358] on div "1. La Route des châteaux de l’[GEOGRAPHIC_DATA]: entre eau et patrimoine Headin…" at bounding box center [568, 314] width 508 height 1532
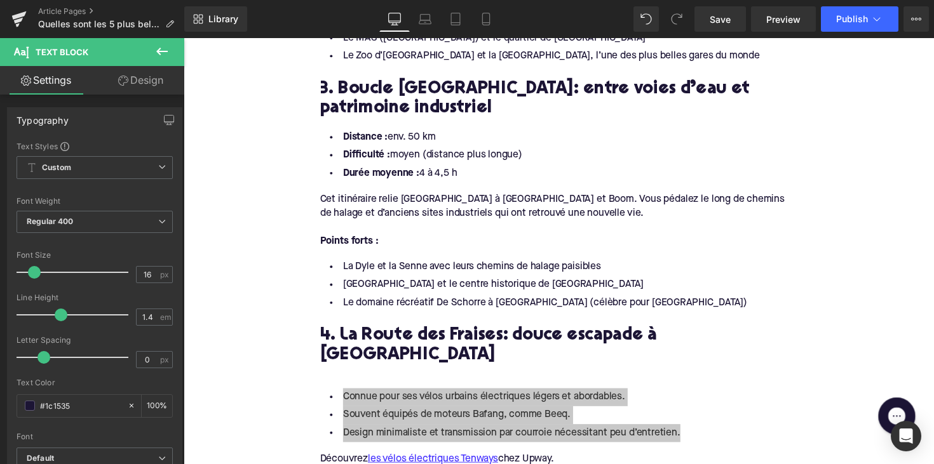
drag, startPoint x: 542, startPoint y: 464, endPoint x: 476, endPoint y: 384, distance: 103.3
click at [476, 415] on li "Souvent équipés de moteurs Bafang, comme Beeq." at bounding box center [567, 424] width 489 height 18
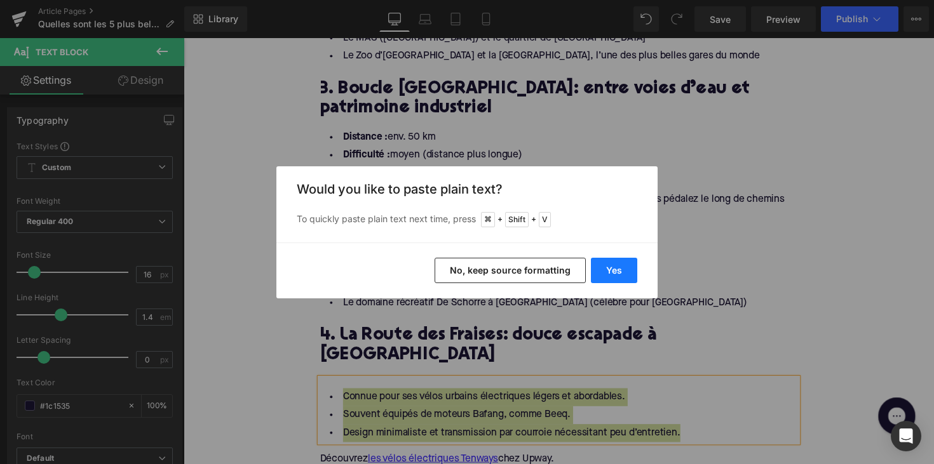
click at [597, 266] on button "Yes" at bounding box center [614, 270] width 46 height 25
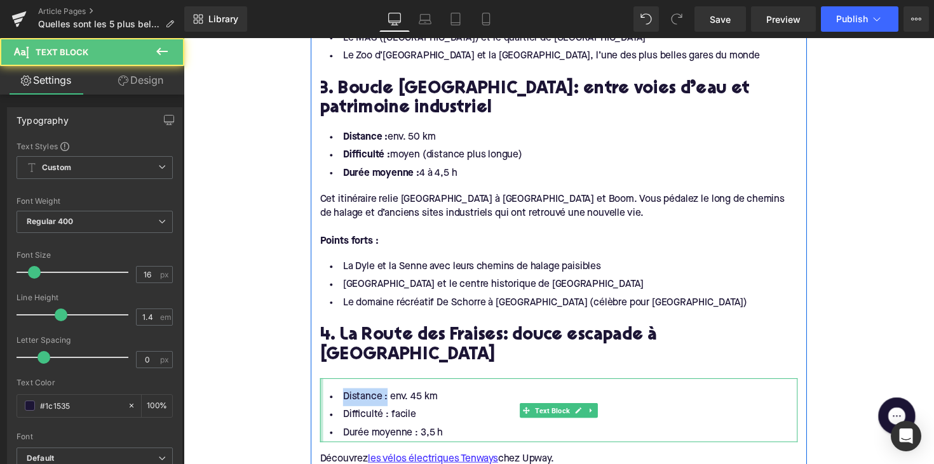
drag, startPoint x: 386, startPoint y: 363, endPoint x: 323, endPoint y: 363, distance: 63.5
click at [323, 387] on div "Distance : env. 45 km Difficulté : facile Durée moyenne : 3,5 h Text Block" at bounding box center [567, 419] width 489 height 65
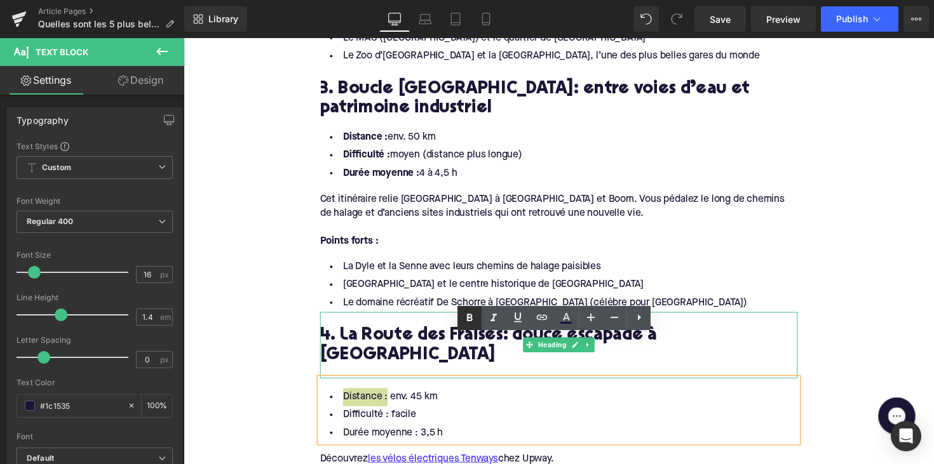
click at [469, 321] on icon at bounding box center [470, 318] width 6 height 8
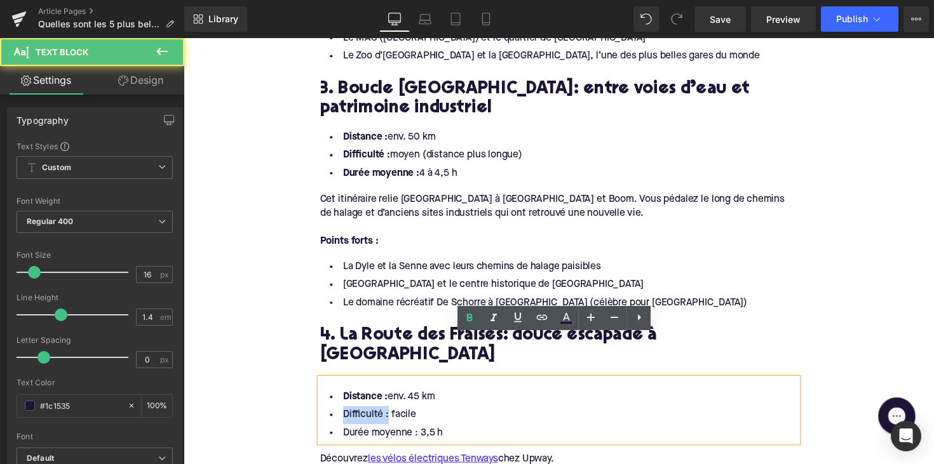
drag, startPoint x: 345, startPoint y: 383, endPoint x: 328, endPoint y: 383, distance: 17.1
click at [328, 415] on li "Difficulté : facile" at bounding box center [567, 424] width 489 height 18
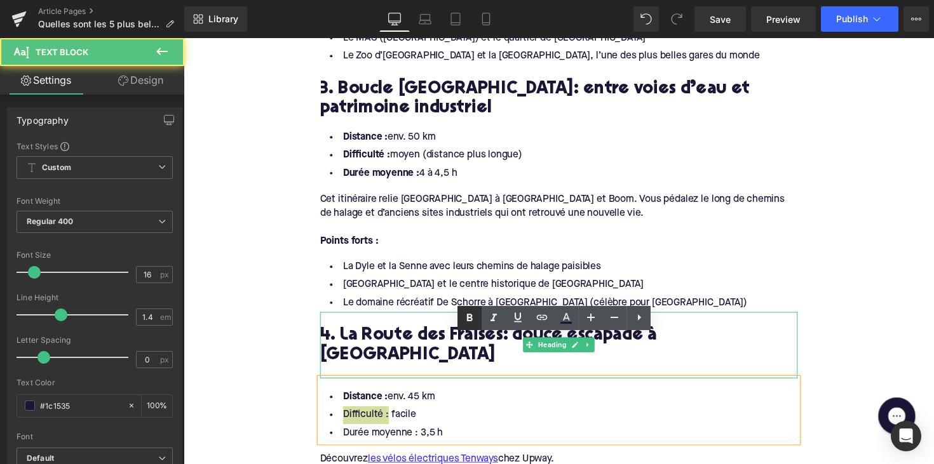
click at [465, 323] on icon at bounding box center [469, 318] width 15 height 15
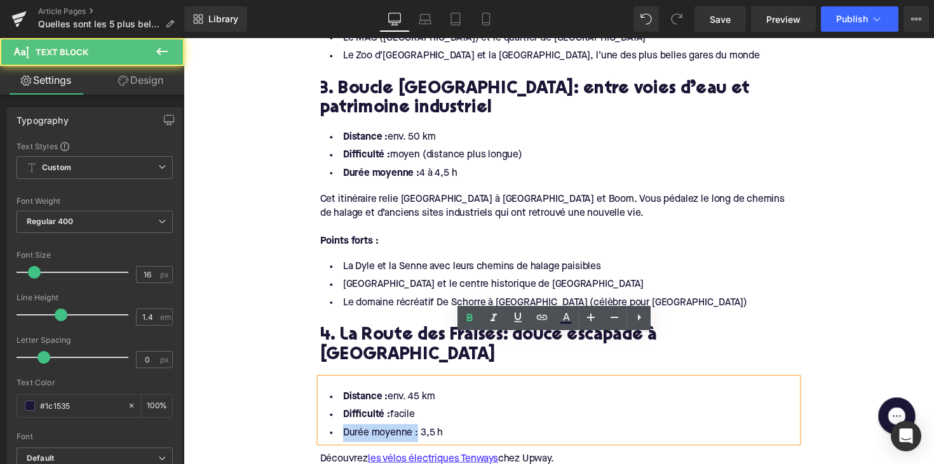
drag, startPoint x: 419, startPoint y: 401, endPoint x: 304, endPoint y: 401, distance: 115.6
click at [304, 401] on div "Home / Quelles sont les 5 plus belles pistes cyclables autour d’[GEOGRAPHIC_DAT…" at bounding box center [568, 325] width 768 height 2901
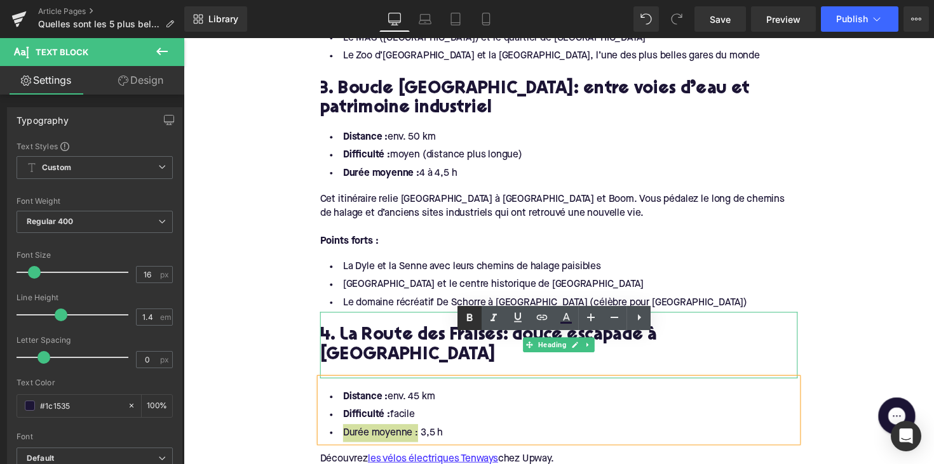
click at [472, 319] on icon at bounding box center [470, 318] width 6 height 8
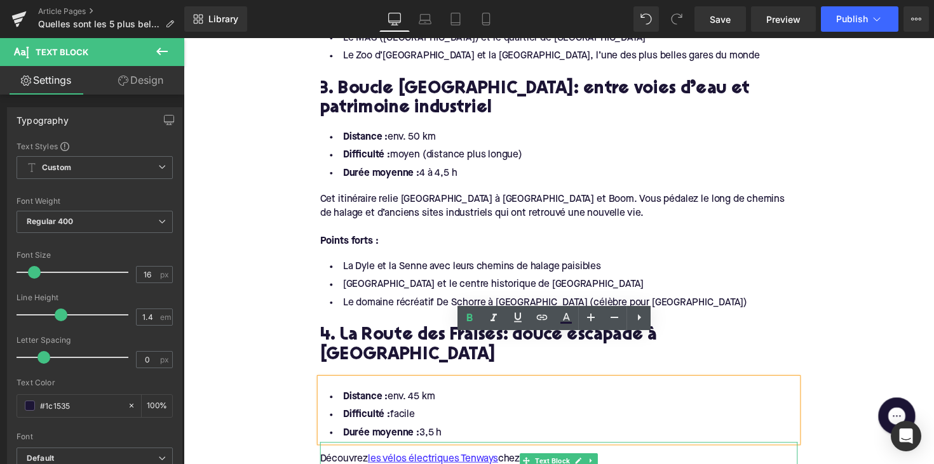
click at [638, 462] on div "Découvrez les vélos électriques Tenways chez Upway." at bounding box center [567, 469] width 489 height 14
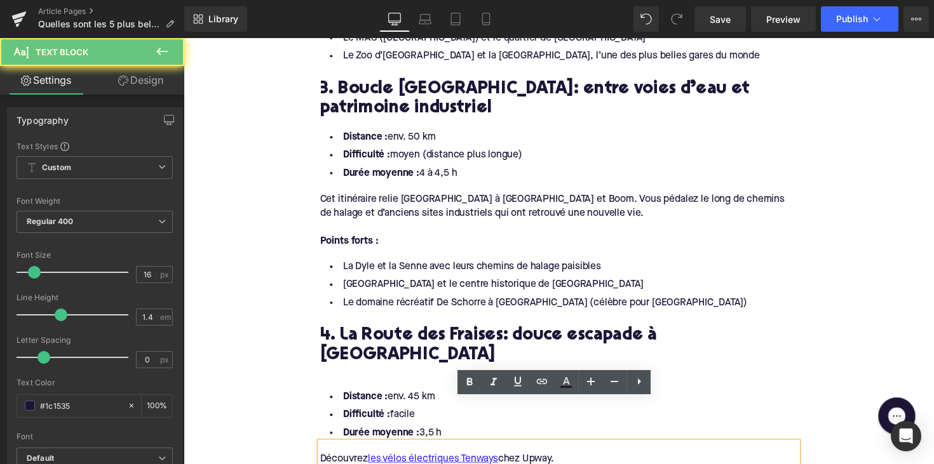
click at [615, 462] on div "Découvrez les vélos électriques Tenways chez Upway." at bounding box center [567, 469] width 489 height 14
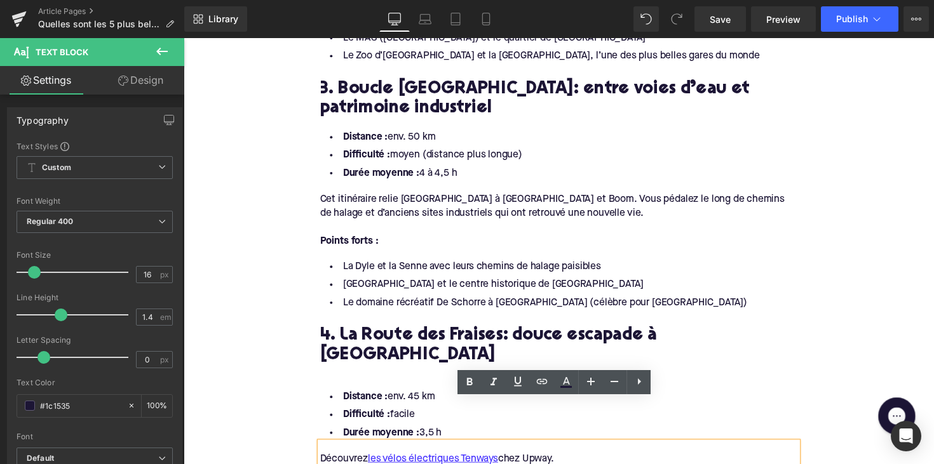
drag, startPoint x: 580, startPoint y: 423, endPoint x: 317, endPoint y: 419, distance: 263.6
click at [317, 419] on div "1. La Route des châteaux de l’[GEOGRAPHIC_DATA]: entre eau et patrimoine Headin…" at bounding box center [568, 314] width 508 height 1532
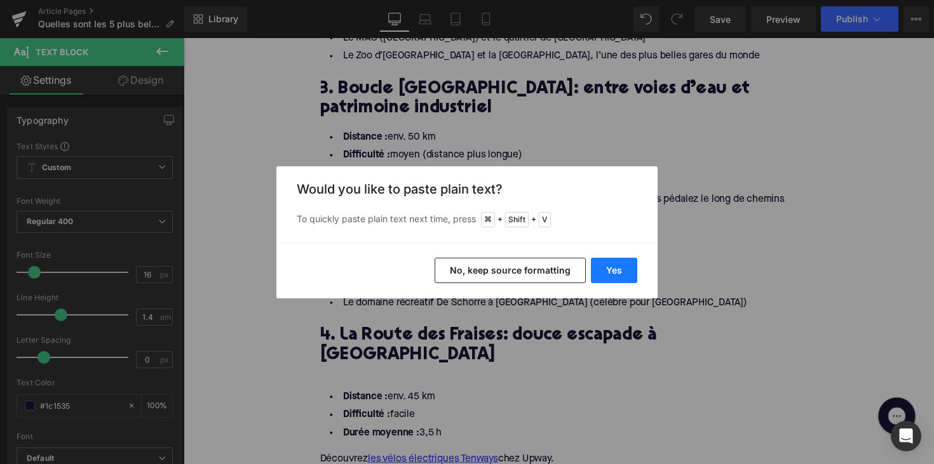
click at [614, 264] on button "Yes" at bounding box center [614, 270] width 46 height 25
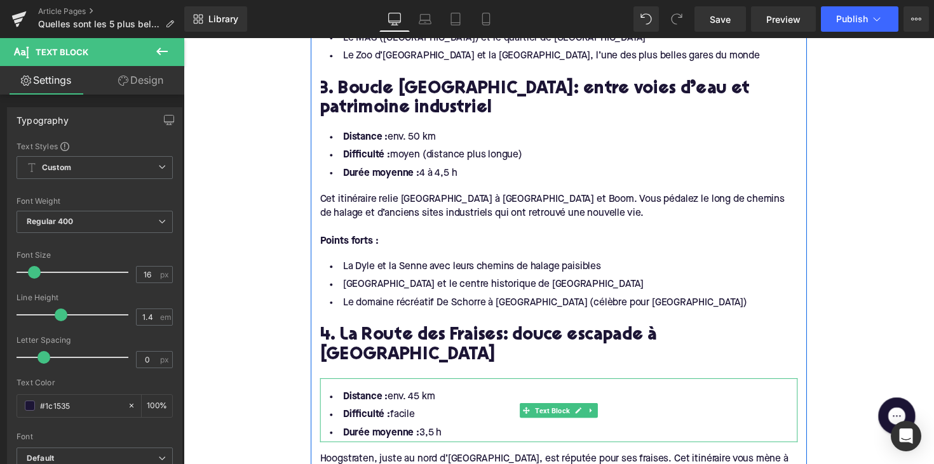
scroll to position [1331, 0]
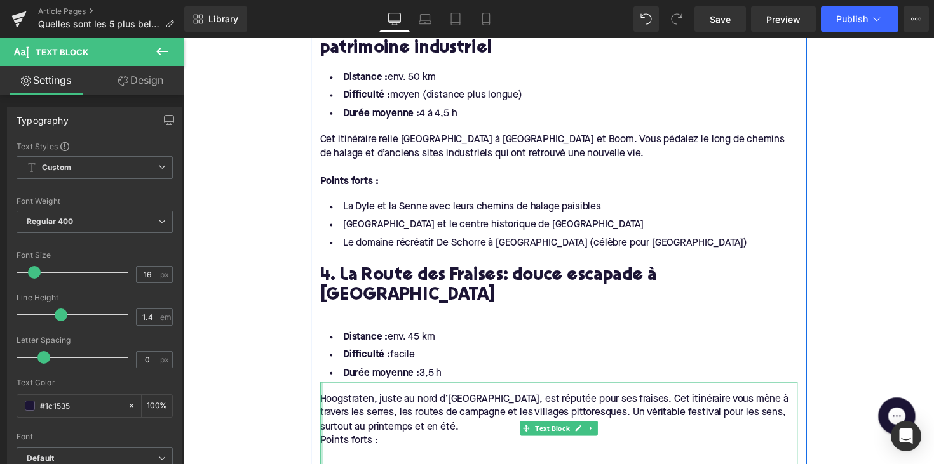
click at [323, 406] on div at bounding box center [324, 438] width 3 height 95
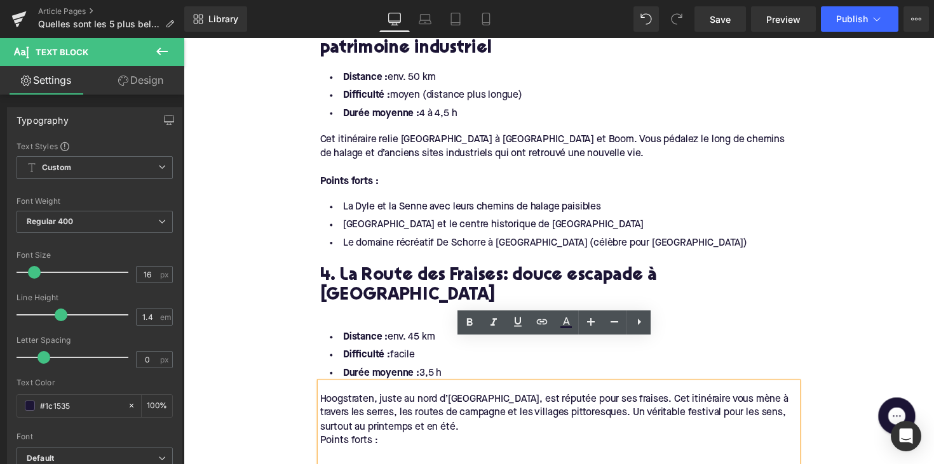
click at [324, 444] on div "Points forts :" at bounding box center [567, 451] width 489 height 14
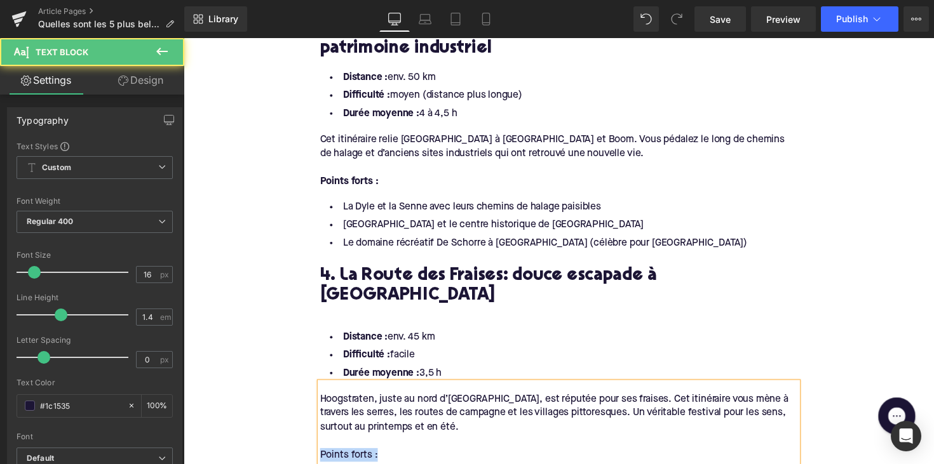
drag, startPoint x: 383, startPoint y: 419, endPoint x: 319, endPoint y: 419, distance: 64.1
click at [323, 419] on div "Hoogstraten, juste au nord d’[GEOGRAPHIC_DATA], est réputée pour ses fraises. C…" at bounding box center [567, 431] width 489 height 81
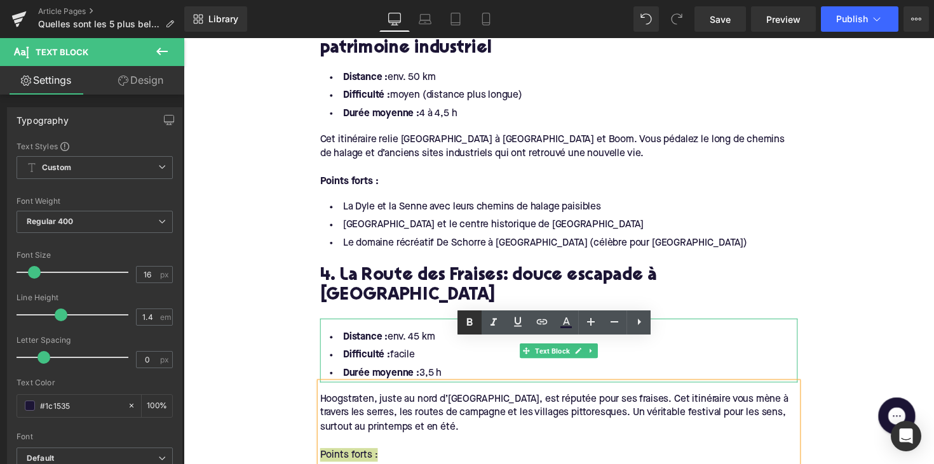
click at [464, 325] on icon at bounding box center [469, 322] width 15 height 15
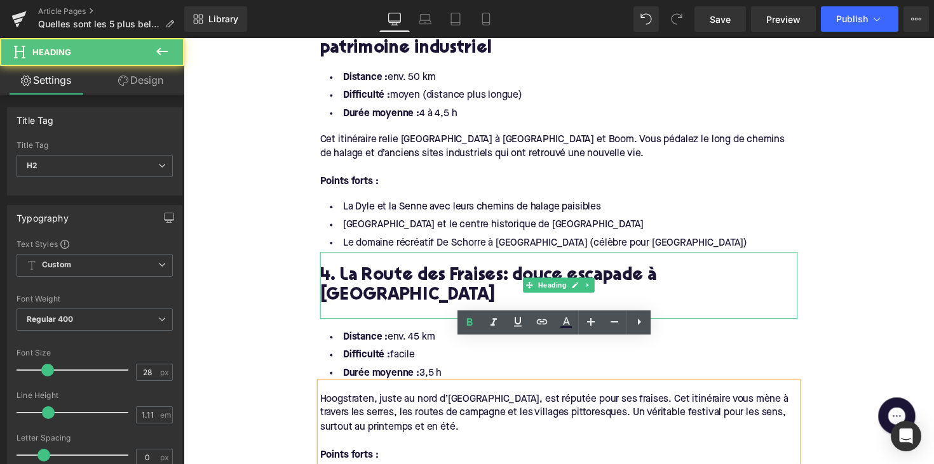
click at [455, 273] on h2 "4. La Route des Fraises: douce escapade à [GEOGRAPHIC_DATA]" at bounding box center [567, 292] width 489 height 39
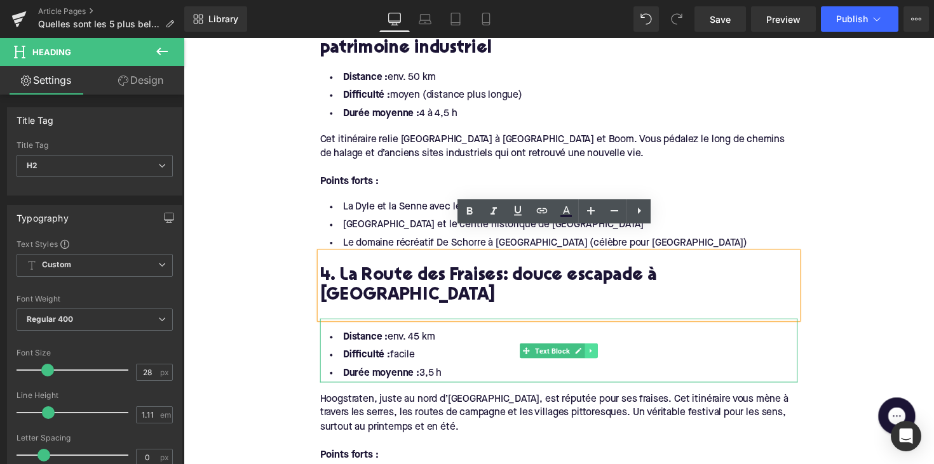
click at [594, 351] on link at bounding box center [600, 358] width 13 height 15
click at [591, 355] on icon at bounding box center [594, 359] width 7 height 8
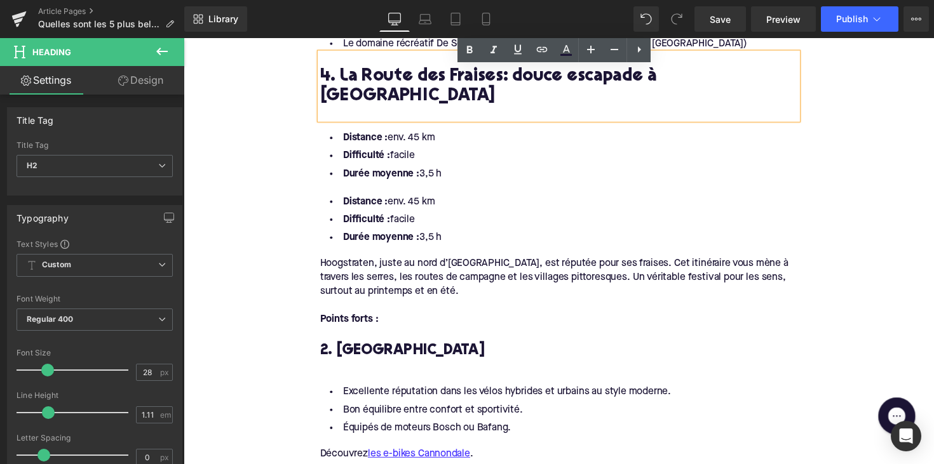
scroll to position [1533, 0]
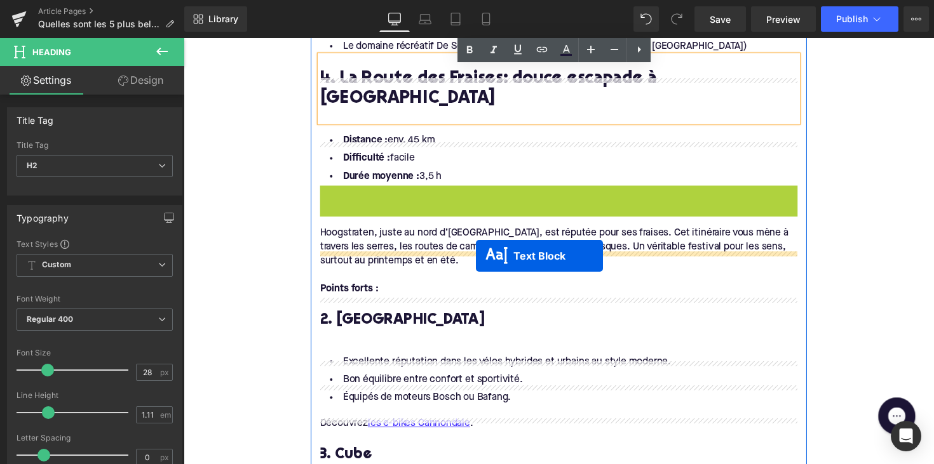
drag, startPoint x: 531, startPoint y: 176, endPoint x: 483, endPoint y: 261, distance: 97.8
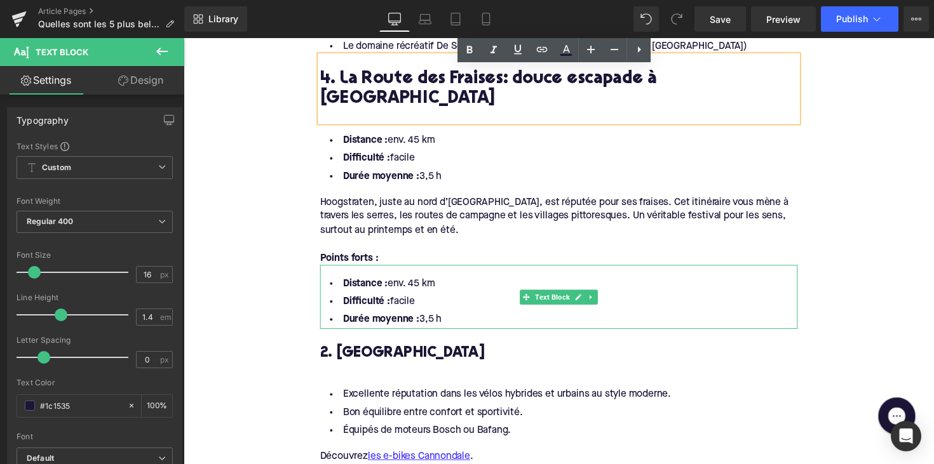
click at [472, 318] on li "Durée moyenne : 3,5 h" at bounding box center [567, 327] width 489 height 18
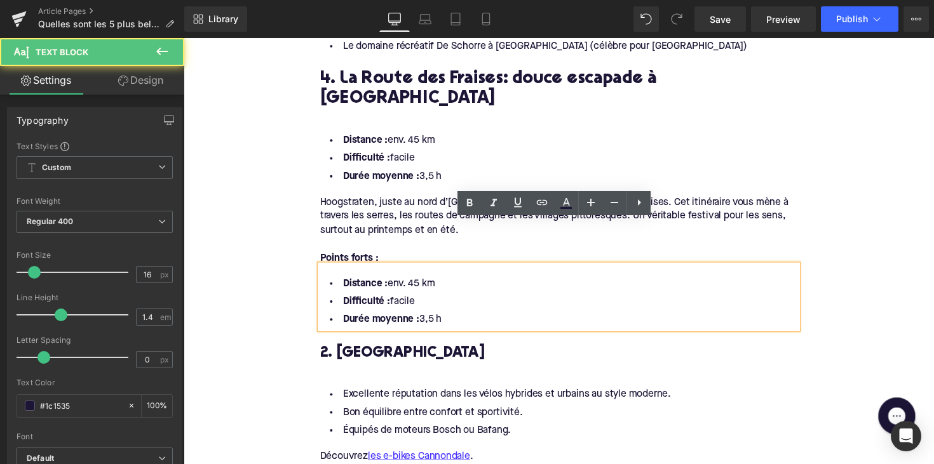
click at [450, 318] on li "Durée moyenne : 3,5 h" at bounding box center [567, 327] width 489 height 18
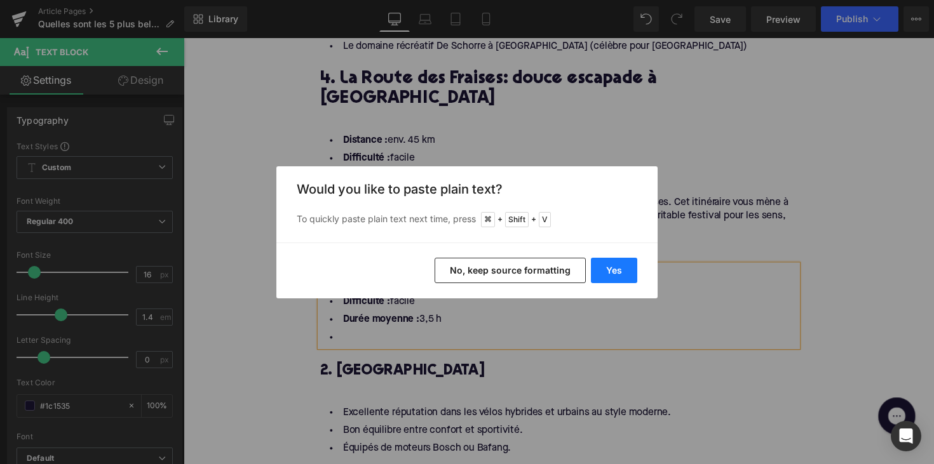
click at [617, 269] on button "Yes" at bounding box center [614, 270] width 46 height 25
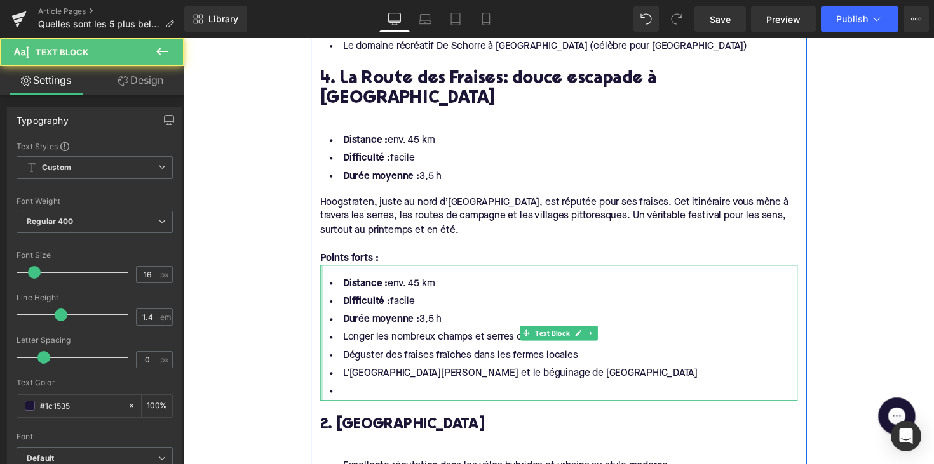
drag, startPoint x: 454, startPoint y: 281, endPoint x: 323, endPoint y: 231, distance: 140.3
click at [323, 271] on div "Distance : env. 45 km Difficulté : facile Durée moyenne : 3,5 h Longer les nomb…" at bounding box center [567, 340] width 489 height 139
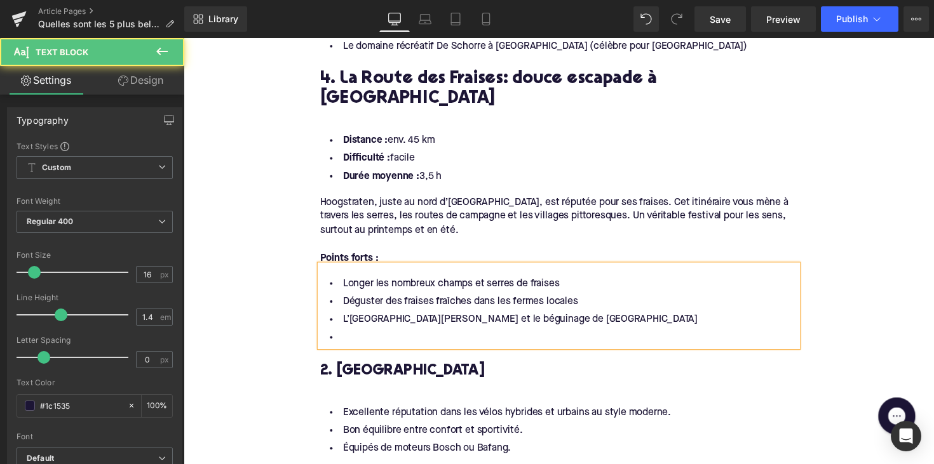
click at [354, 336] on li at bounding box center [567, 345] width 489 height 18
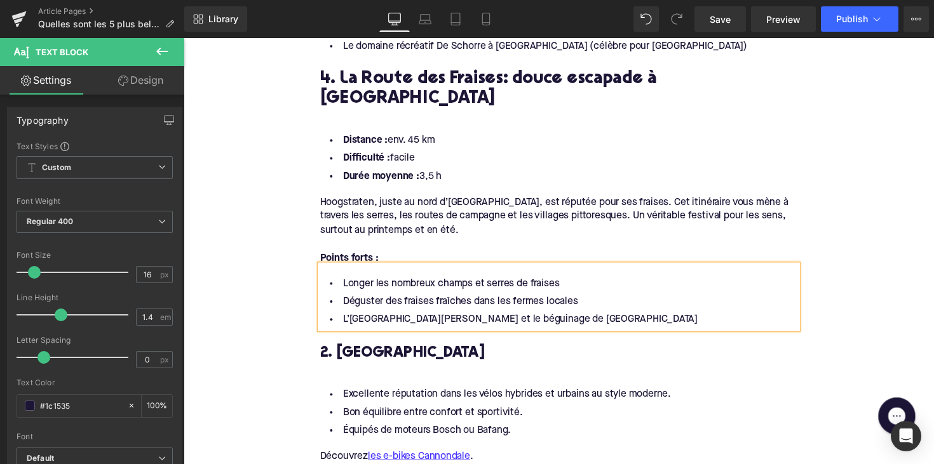
click at [361, 351] on h3 "2. [GEOGRAPHIC_DATA]" at bounding box center [567, 361] width 489 height 20
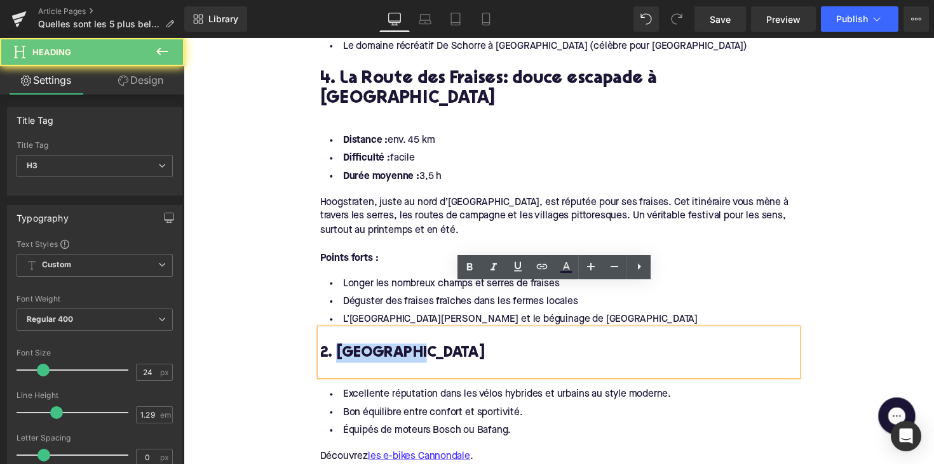
click at [360, 351] on h3 "2. [GEOGRAPHIC_DATA]" at bounding box center [567, 361] width 489 height 20
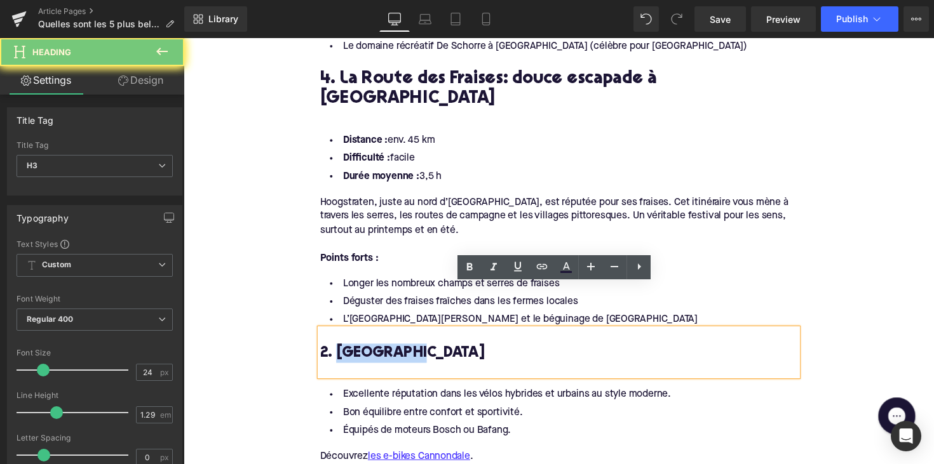
click at [360, 351] on h3 "2. [GEOGRAPHIC_DATA]" at bounding box center [567, 361] width 489 height 20
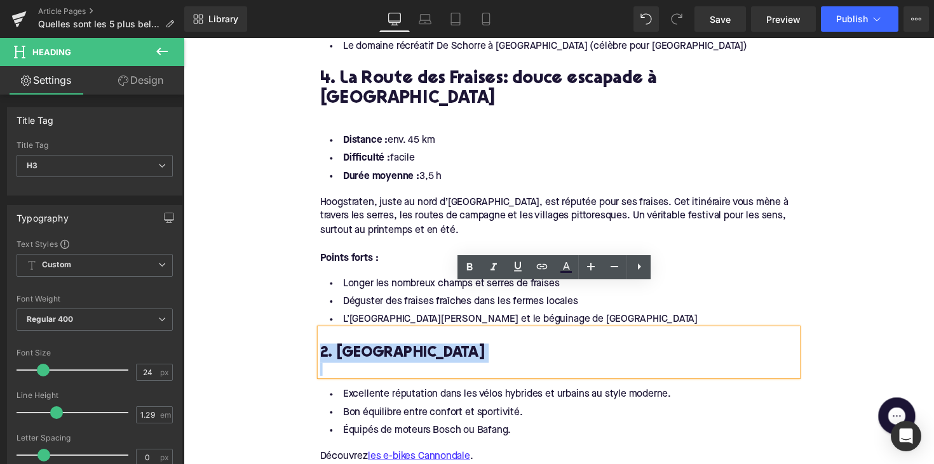
paste div
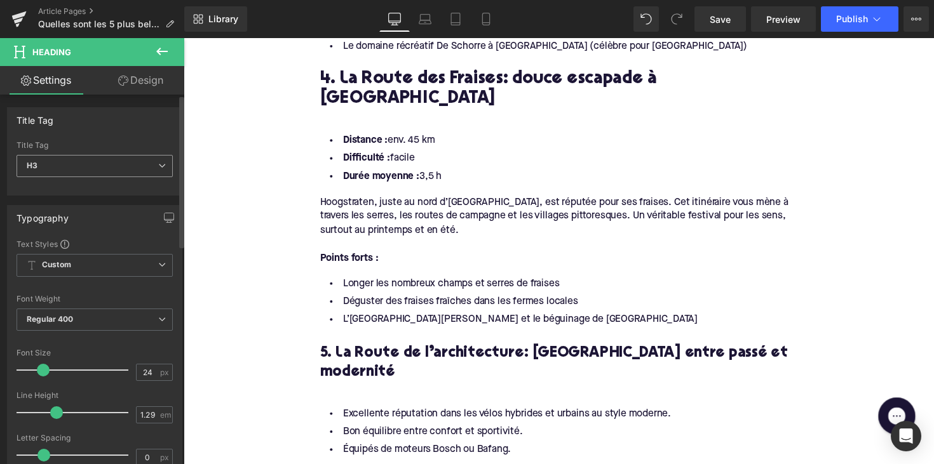
click at [111, 160] on span "H3" at bounding box center [95, 166] width 156 height 22
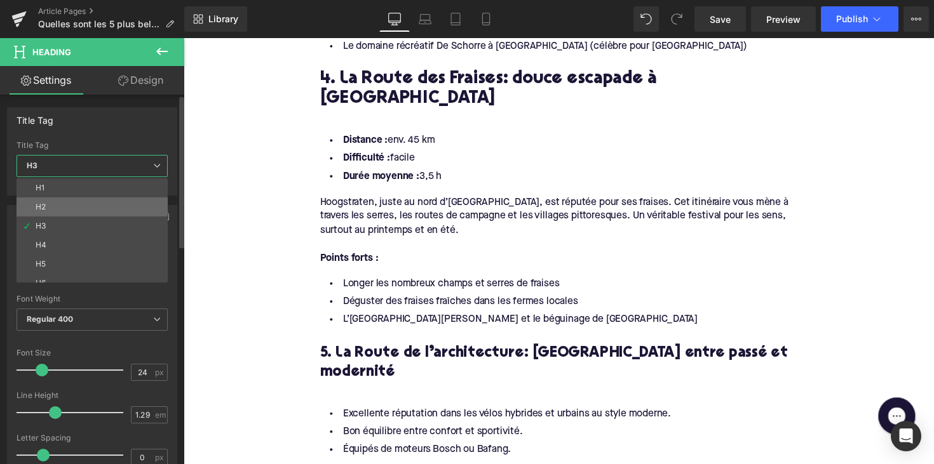
click at [98, 214] on li "H2" at bounding box center [95, 207] width 157 height 19
type input "28"
type input "1.11"
type input "100"
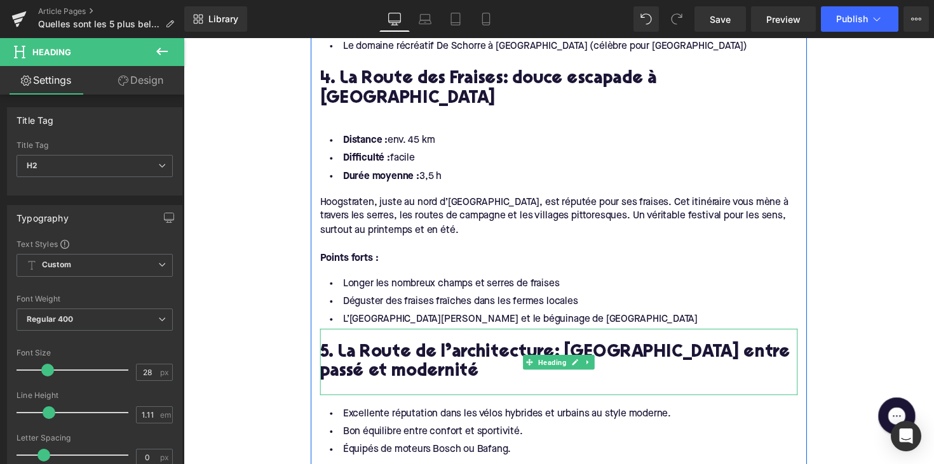
click at [359, 391] on div at bounding box center [567, 397] width 489 height 13
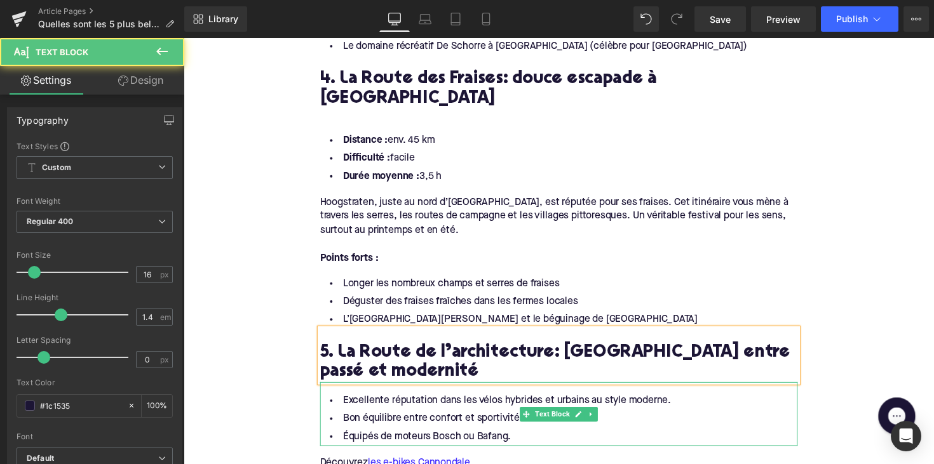
click at [513, 438] on li "Équipés de moteurs Bosch ou Bafang." at bounding box center [567, 447] width 489 height 18
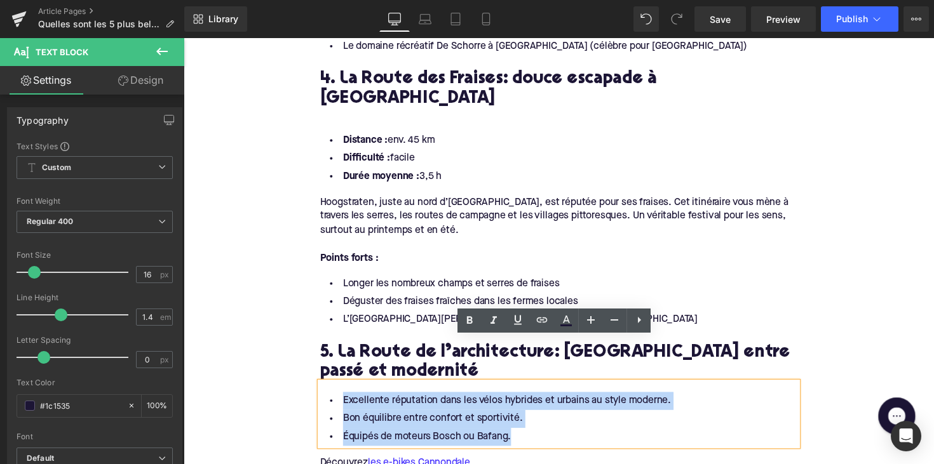
drag, startPoint x: 517, startPoint y: 402, endPoint x: 326, endPoint y: 364, distance: 194.9
click at [326, 401] on ul "Excellente réputation dans les vélos hybrides et urbains au style moderne. Bon …" at bounding box center [567, 428] width 489 height 55
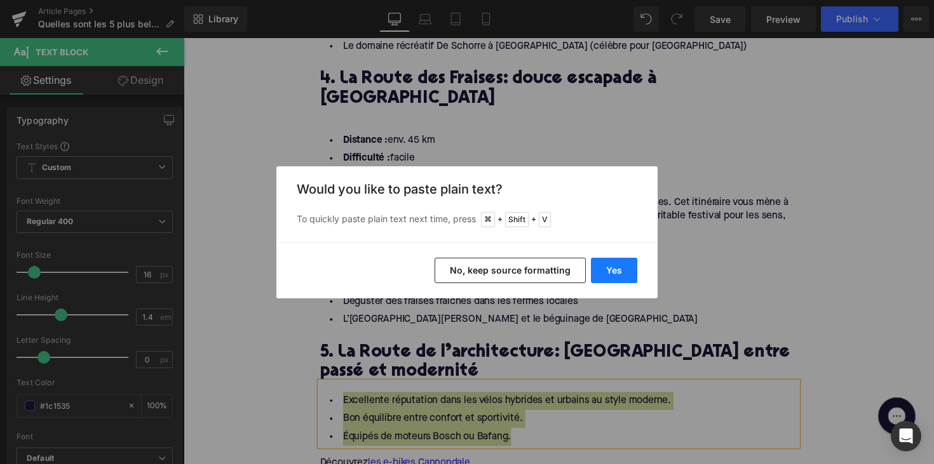
click at [624, 271] on button "Yes" at bounding box center [614, 270] width 46 height 25
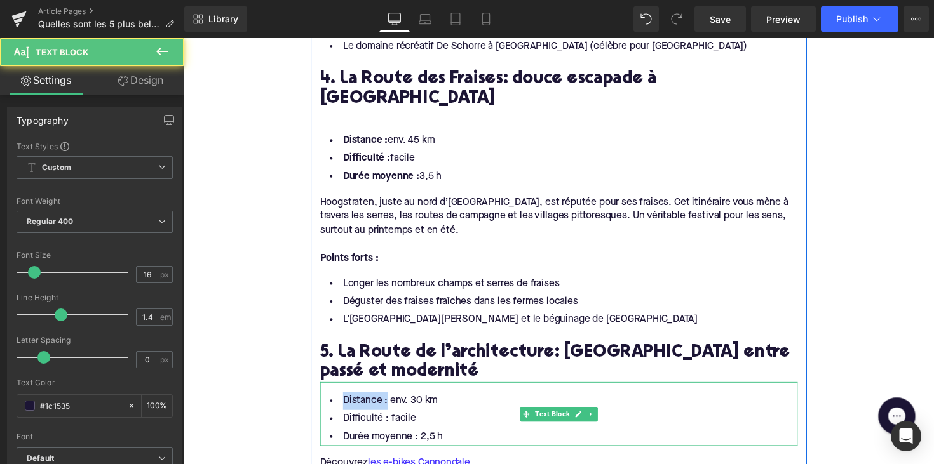
drag, startPoint x: 386, startPoint y: 367, endPoint x: 328, endPoint y: 367, distance: 58.4
click at [328, 401] on li "Distance : env. 30 km" at bounding box center [567, 410] width 489 height 18
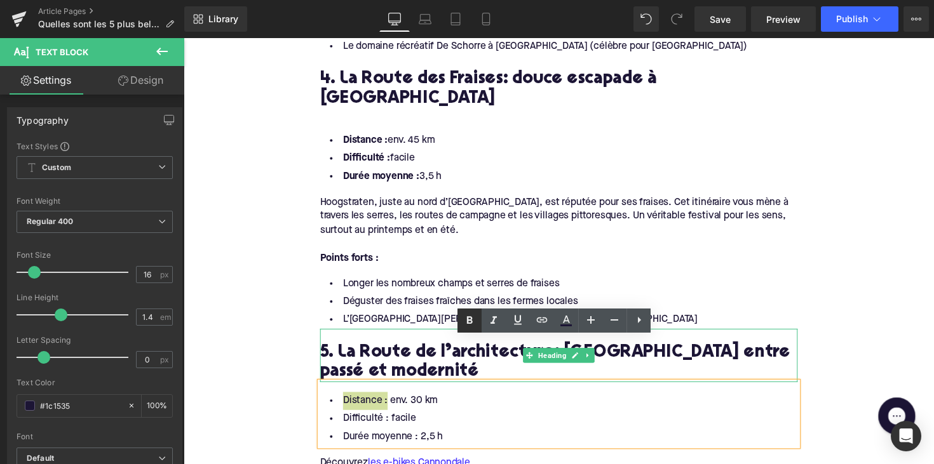
click at [469, 319] on icon at bounding box center [470, 320] width 6 height 8
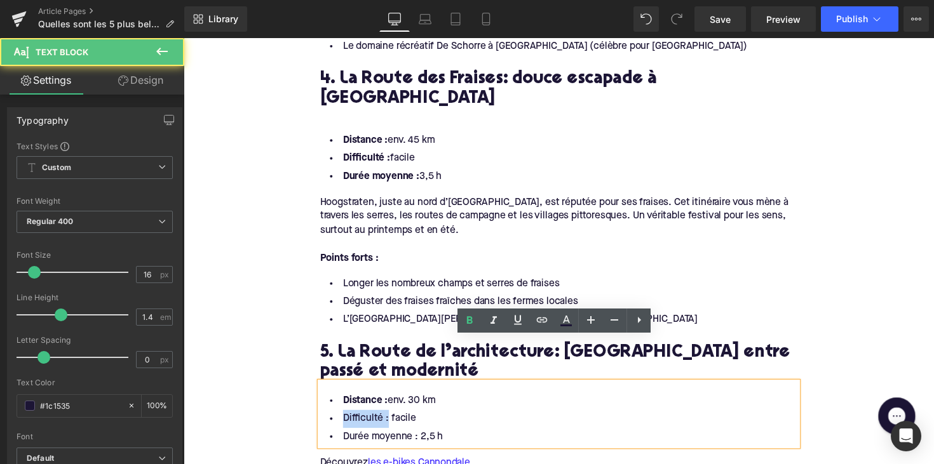
drag, startPoint x: 388, startPoint y: 383, endPoint x: 325, endPoint y: 383, distance: 63.5
click at [325, 419] on li "Difficulté : facile" at bounding box center [567, 428] width 489 height 18
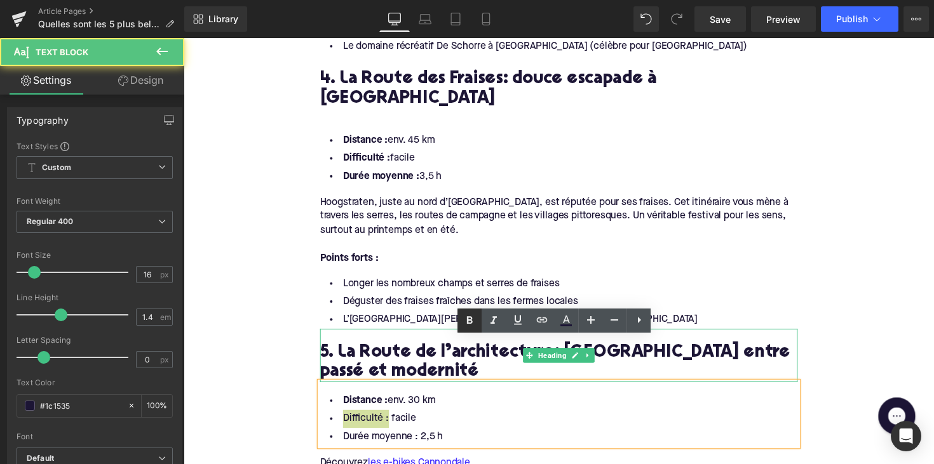
click at [469, 318] on icon at bounding box center [469, 320] width 15 height 15
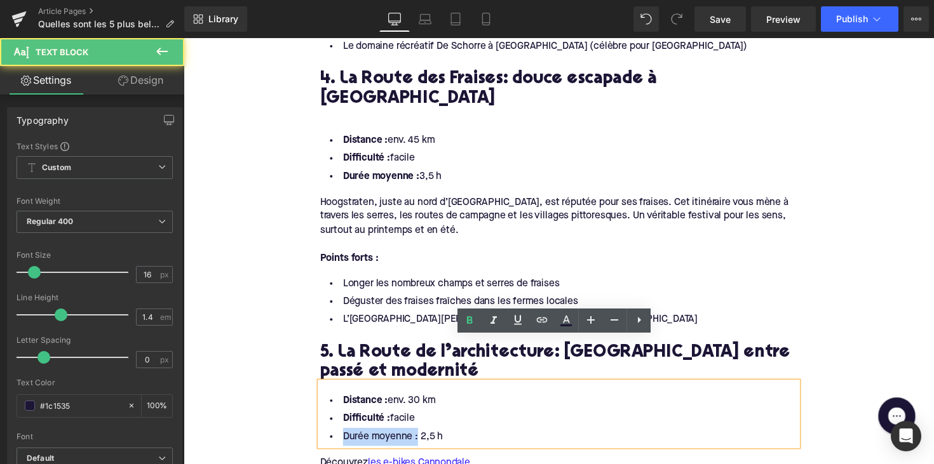
drag, startPoint x: 419, startPoint y: 403, endPoint x: 321, endPoint y: 403, distance: 97.2
click at [323, 438] on li "Durée moyenne : 2,5 h" at bounding box center [567, 447] width 489 height 18
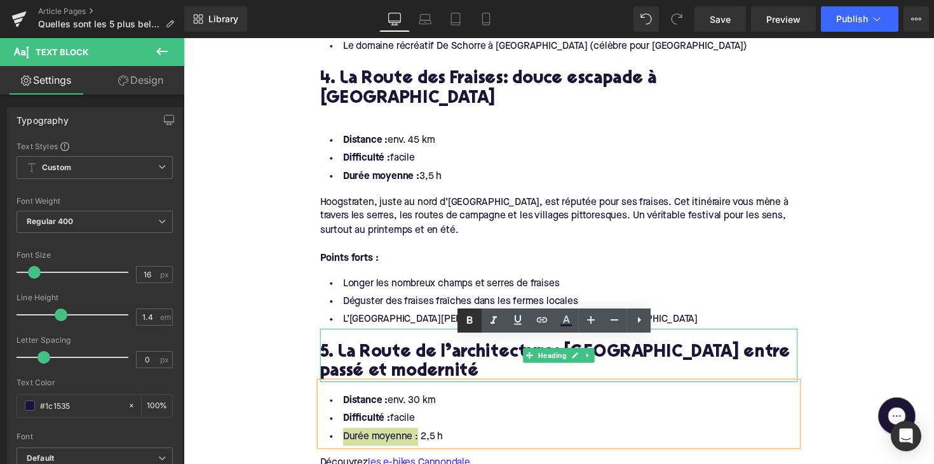
click at [466, 321] on icon at bounding box center [469, 320] width 15 height 15
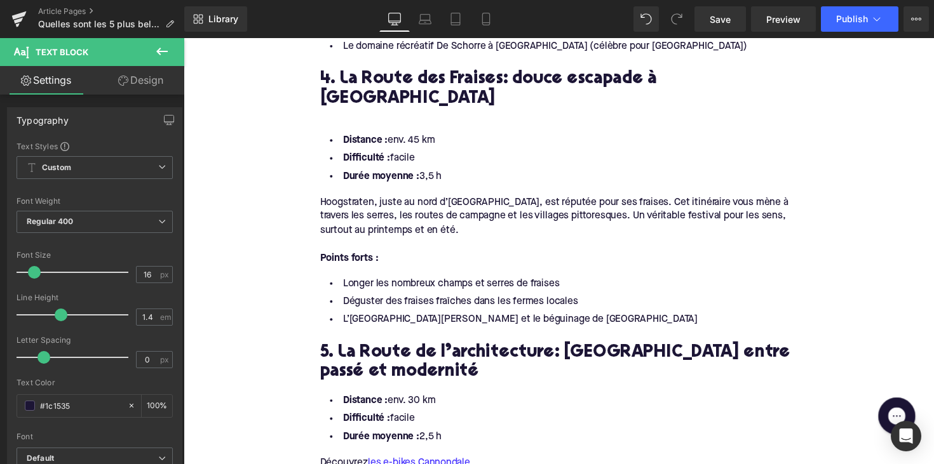
click at [489, 419] on div "Rendering Content" at bounding box center [467, 414] width 78 height 14
click at [477, 438] on li "Durée moyenne : 2,5 h" at bounding box center [567, 447] width 489 height 18
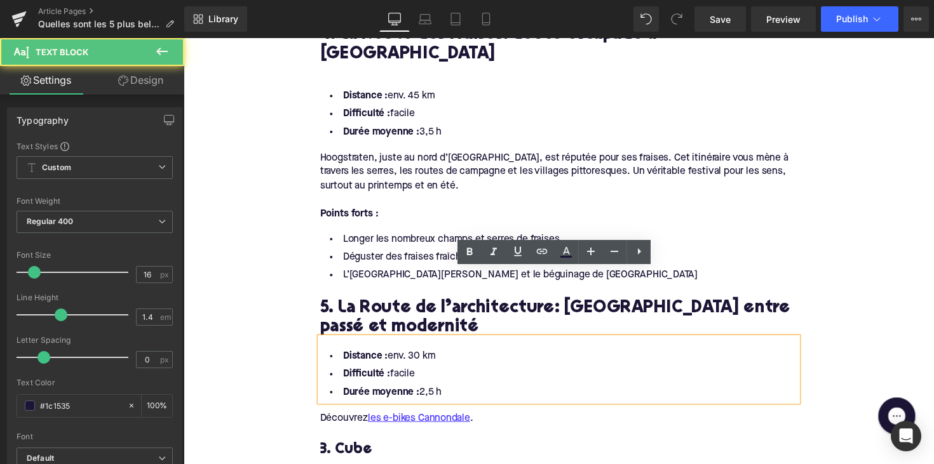
scroll to position [1604, 0]
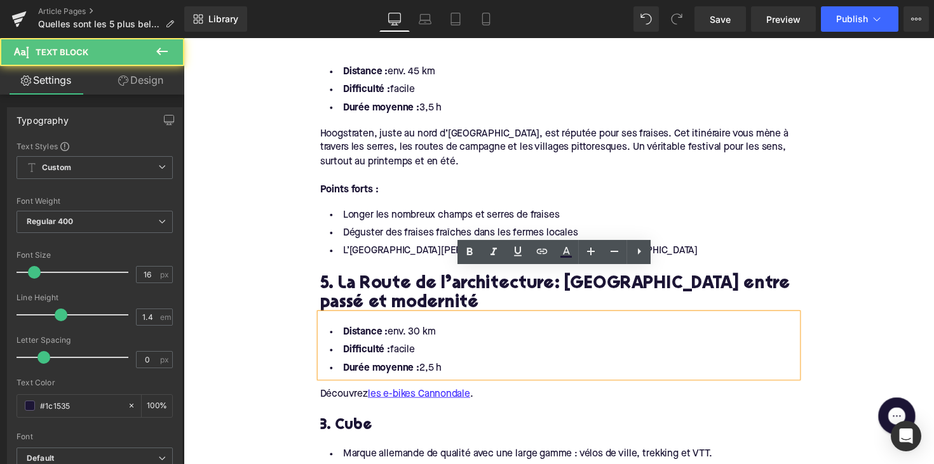
click at [489, 385] on div "Découvrez les e-bikes Cannondale ." at bounding box center [567, 397] width 489 height 24
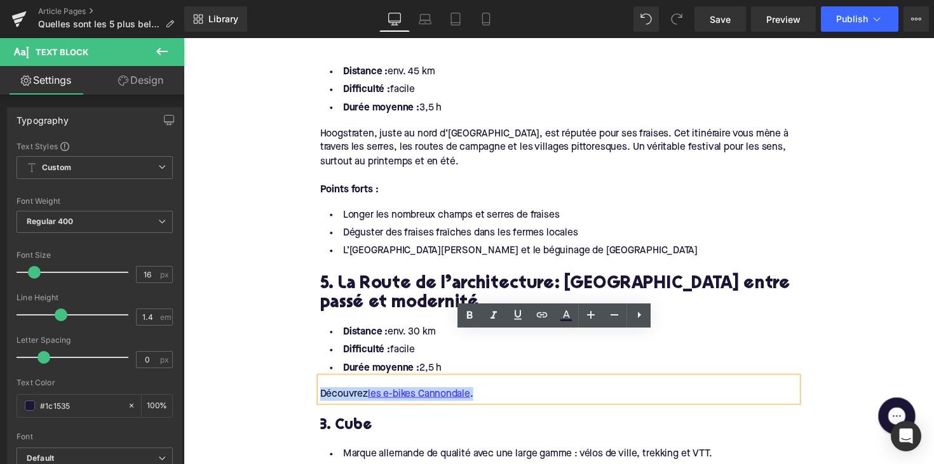
drag, startPoint x: 485, startPoint y: 354, endPoint x: 297, endPoint y: 354, distance: 188.0
click at [297, 354] on div "Home / Quelles sont les 5 plus belles pistes cyclables autour d’[GEOGRAPHIC_DAT…" at bounding box center [568, 50] width 768 height 3016
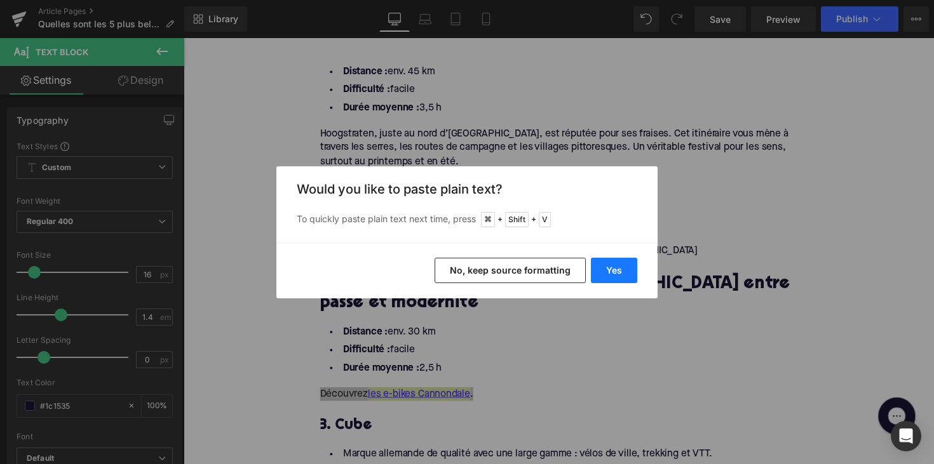
click at [600, 274] on button "Yes" at bounding box center [614, 270] width 46 height 25
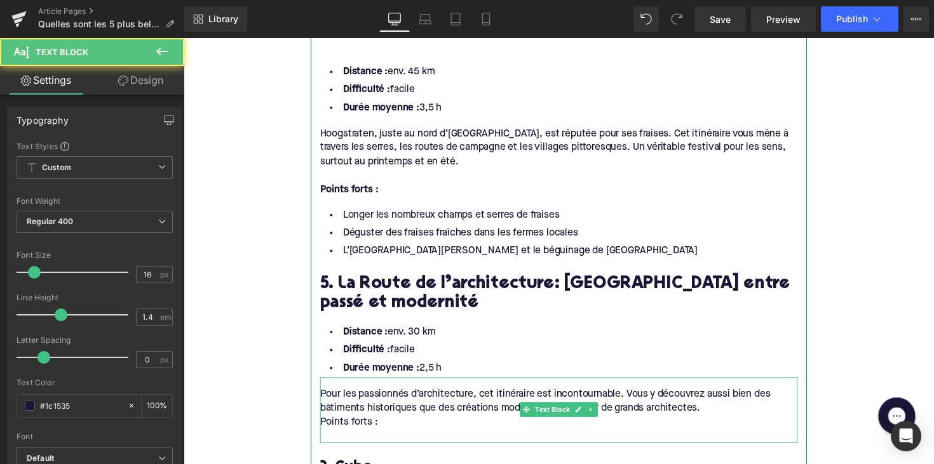
click at [324, 424] on div "Points forts :" at bounding box center [567, 431] width 489 height 14
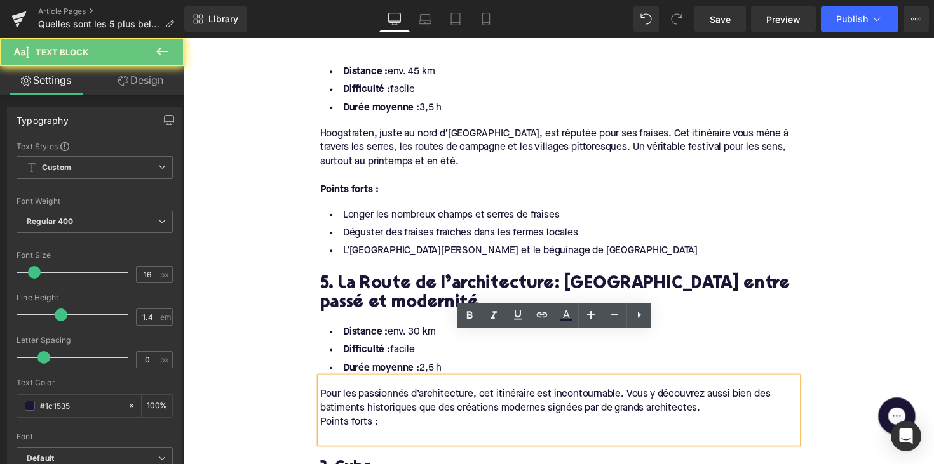
click at [323, 424] on div "Points forts :" at bounding box center [567, 431] width 489 height 14
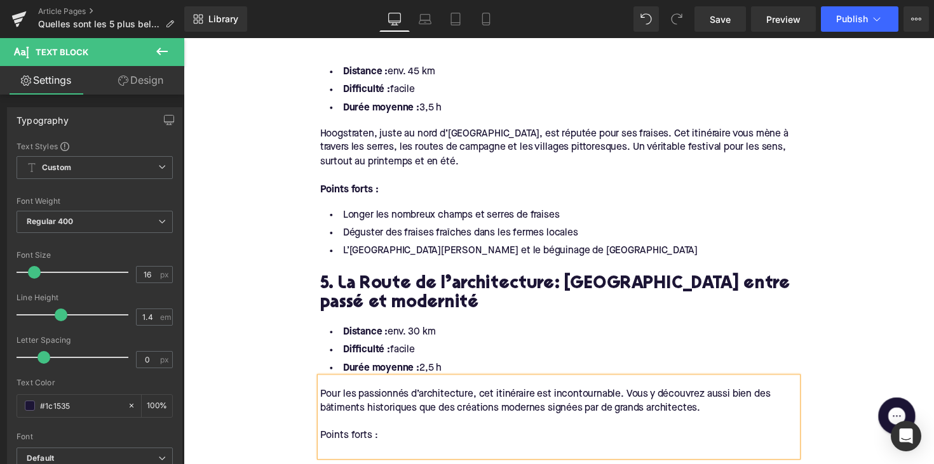
click at [295, 400] on div "Home / Quelles sont les 5 plus belles pistes cyclables autour d’[GEOGRAPHIC_DAT…" at bounding box center [568, 78] width 768 height 3072
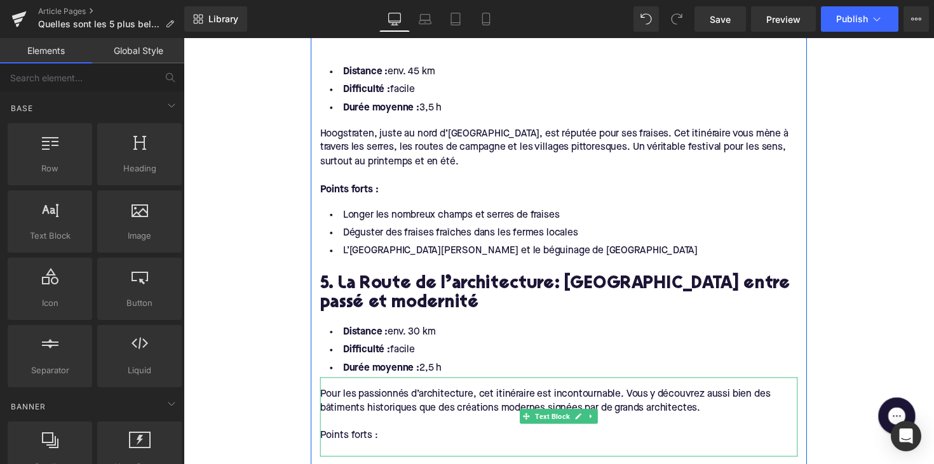
click at [398, 438] on div "Points forts :" at bounding box center [567, 445] width 489 height 14
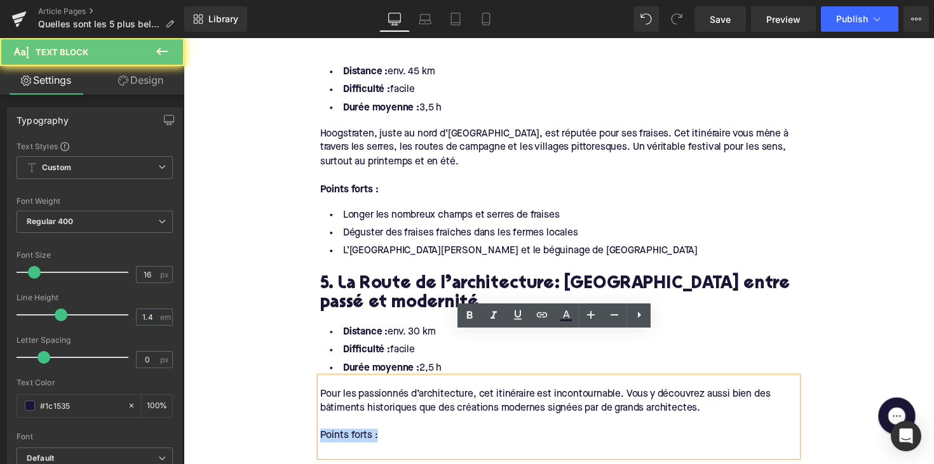
drag, startPoint x: 396, startPoint y: 399, endPoint x: 294, endPoint y: 396, distance: 101.6
click at [294, 396] on div "Home / Quelles sont les 5 plus belles pistes cyclables autour d’[GEOGRAPHIC_DAT…" at bounding box center [568, 78] width 768 height 3072
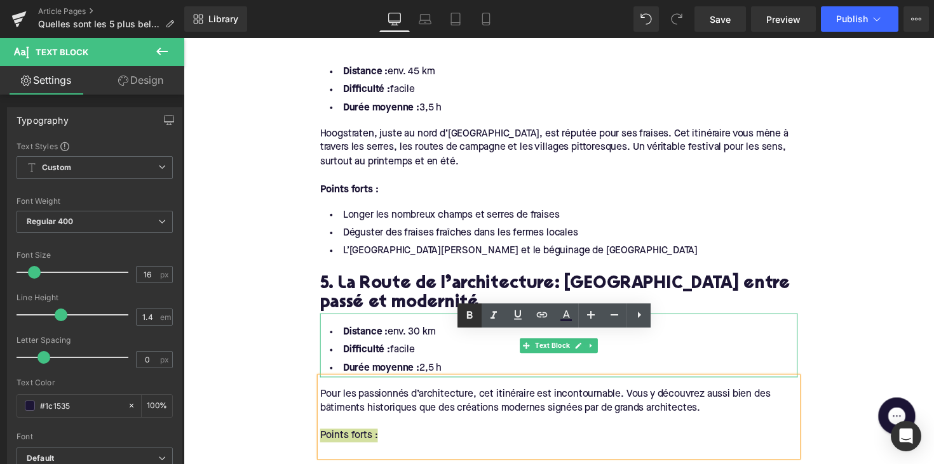
click at [466, 316] on icon at bounding box center [469, 315] width 15 height 15
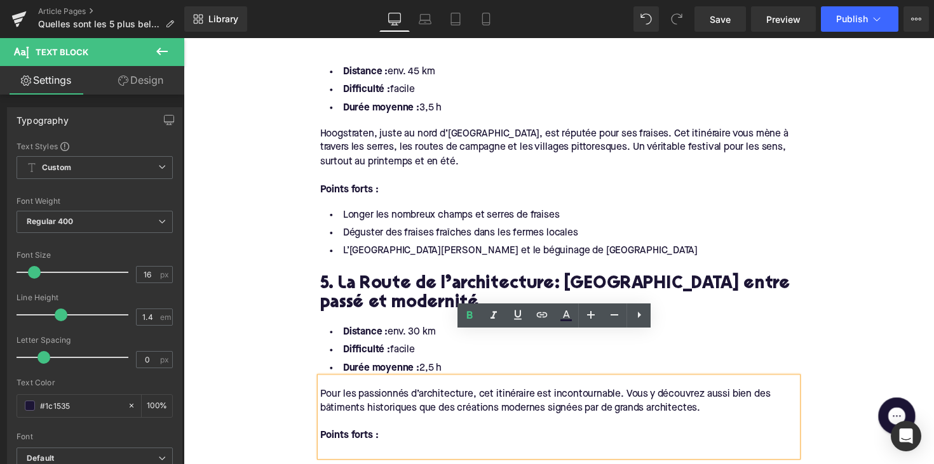
click at [346, 453] on div at bounding box center [567, 460] width 489 height 14
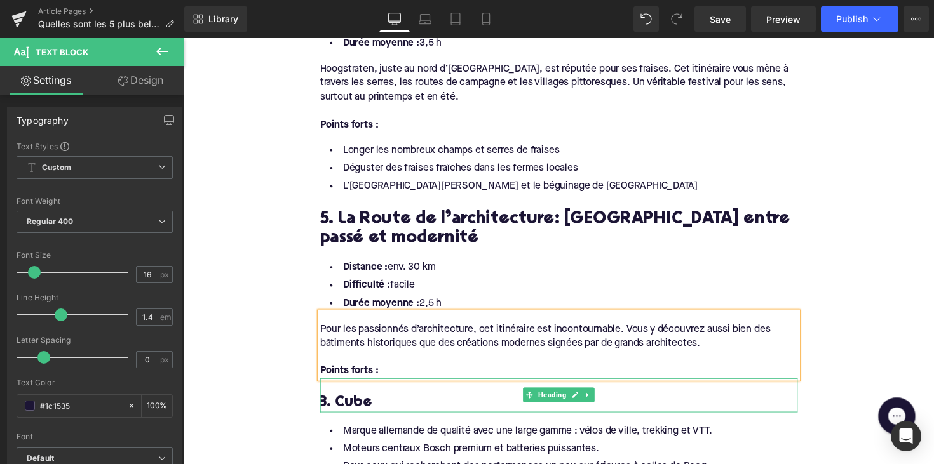
scroll to position [1722, 0]
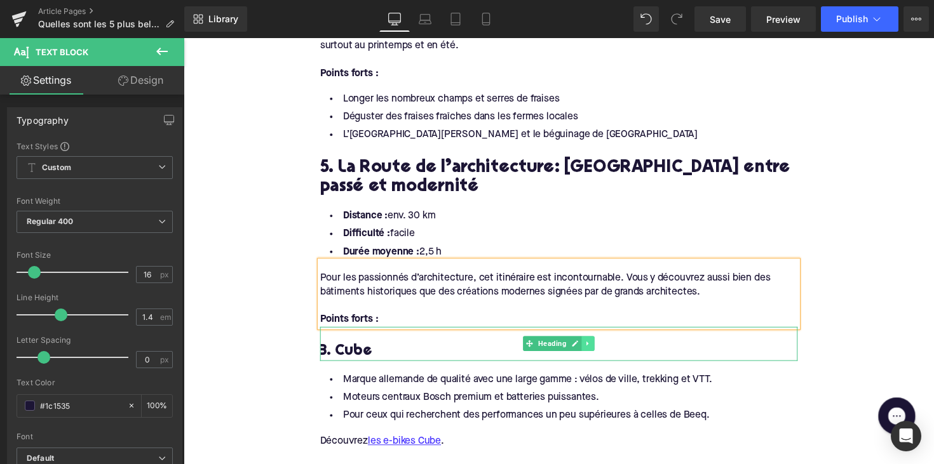
click at [596, 349] on icon at bounding box center [597, 351] width 2 height 4
click at [601, 348] on icon at bounding box center [604, 351] width 7 height 7
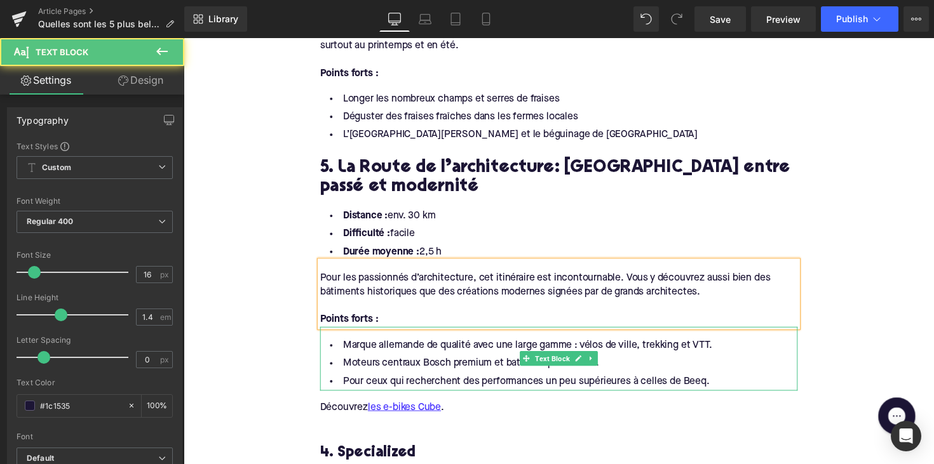
click at [725, 381] on li "Pour ceux qui recherchent des performances un peu supérieures à celles de Beeq." at bounding box center [567, 390] width 489 height 18
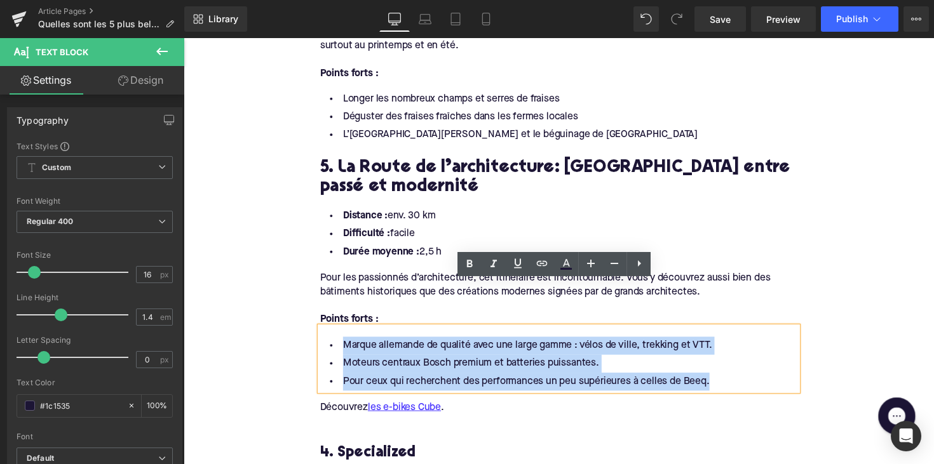
drag, startPoint x: 731, startPoint y: 344, endPoint x: 332, endPoint y: 304, distance: 401.5
click at [332, 344] on ul "Marque allemande de qualité avec une large gamme : vélos de ville, trekking et …" at bounding box center [567, 371] width 489 height 55
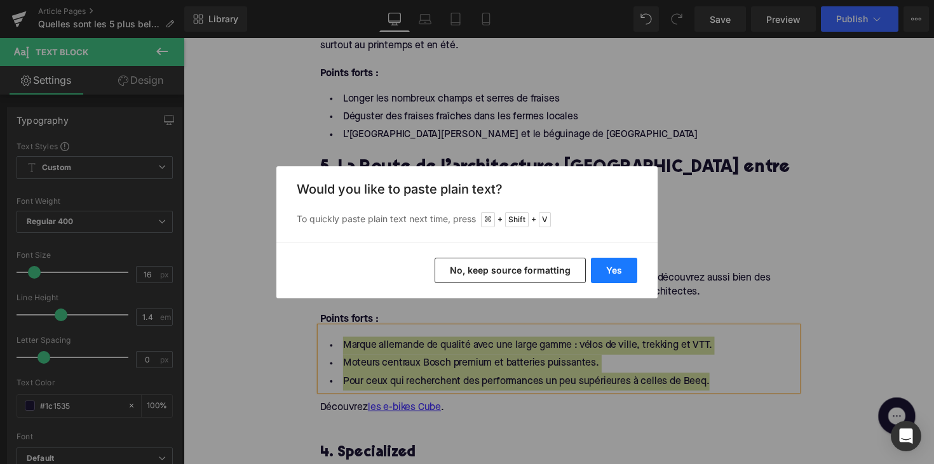
click at [624, 273] on button "Yes" at bounding box center [614, 270] width 46 height 25
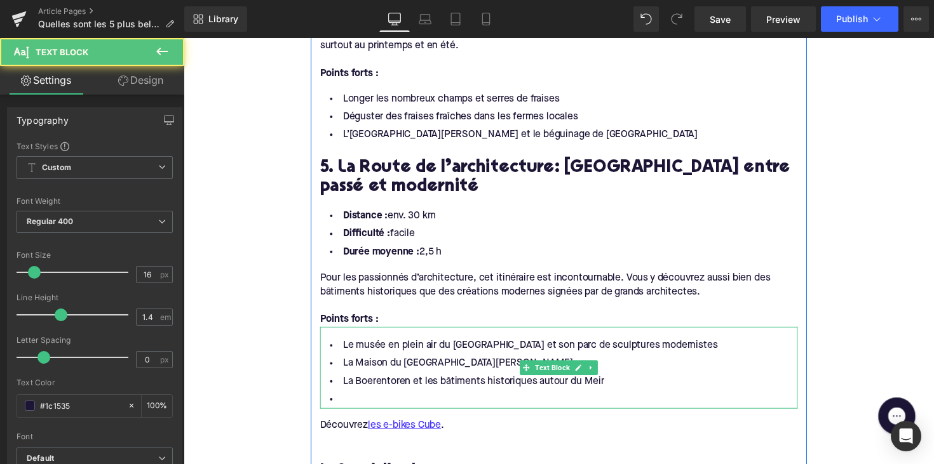
click at [429, 399] on li at bounding box center [567, 408] width 489 height 18
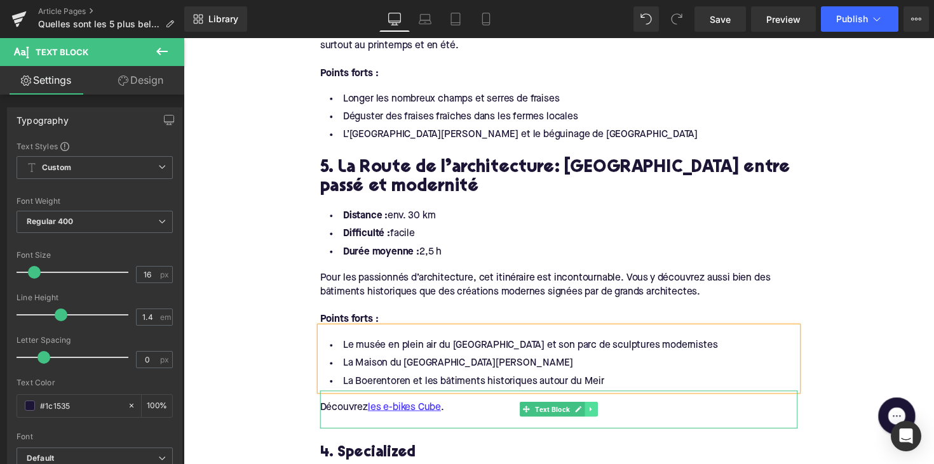
click at [600, 415] on icon at bounding box center [601, 419] width 7 height 8
click at [605, 415] on icon at bounding box center [607, 419] width 7 height 8
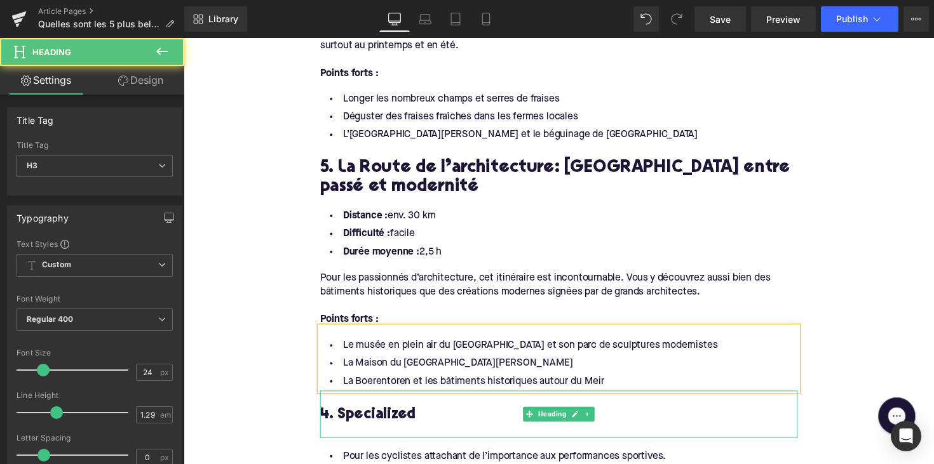
click at [371, 415] on h3 "4. Specialized" at bounding box center [567, 425] width 489 height 20
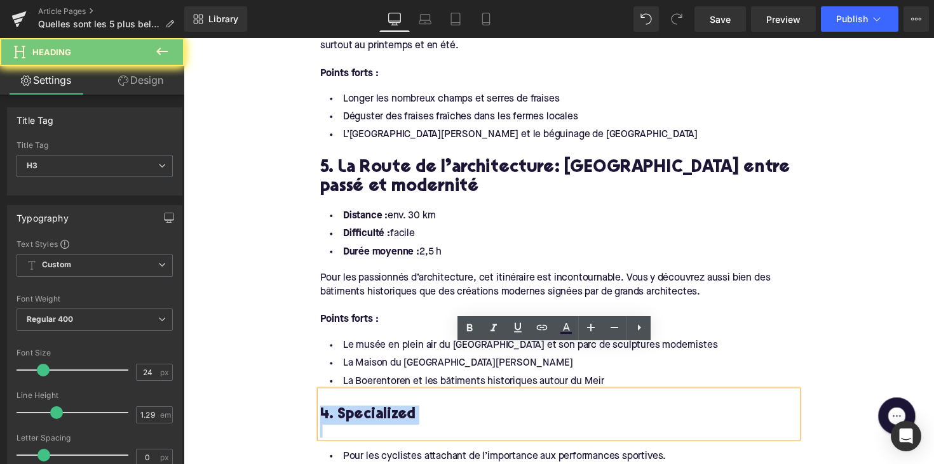
paste div
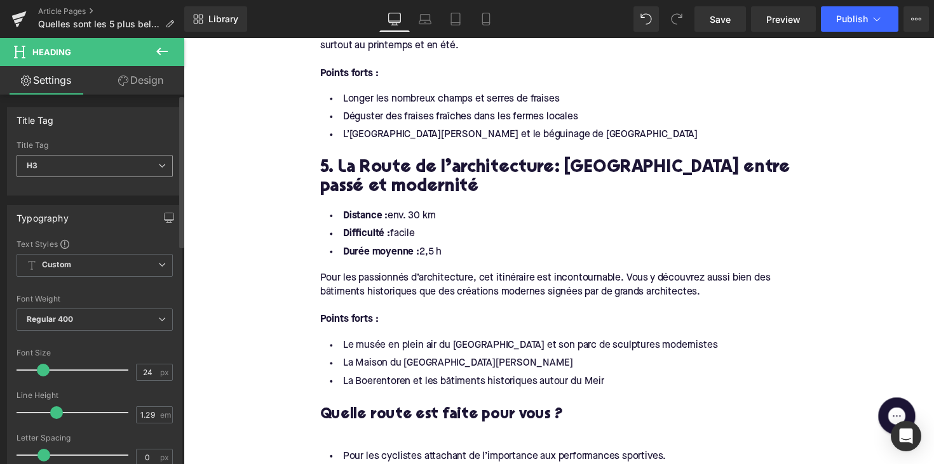
click at [88, 159] on span "H3" at bounding box center [95, 166] width 156 height 22
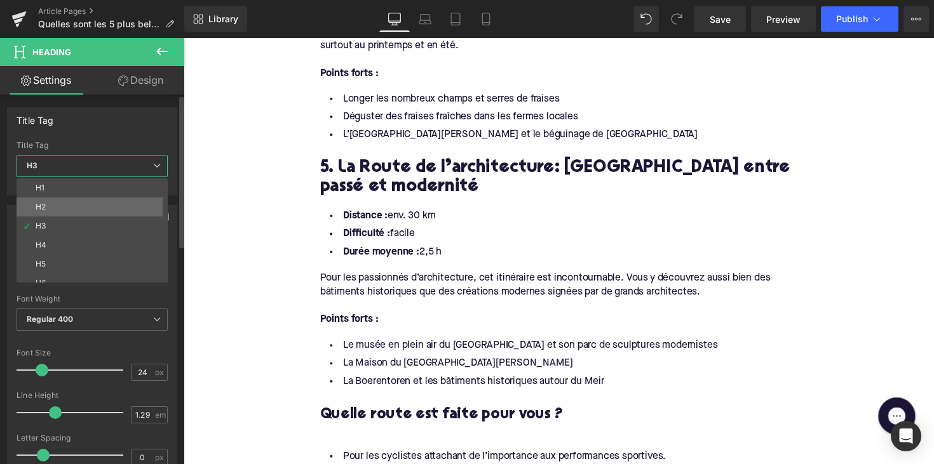
click at [85, 204] on li "H2" at bounding box center [95, 207] width 157 height 19
type input "28"
type input "1.11"
type input "100"
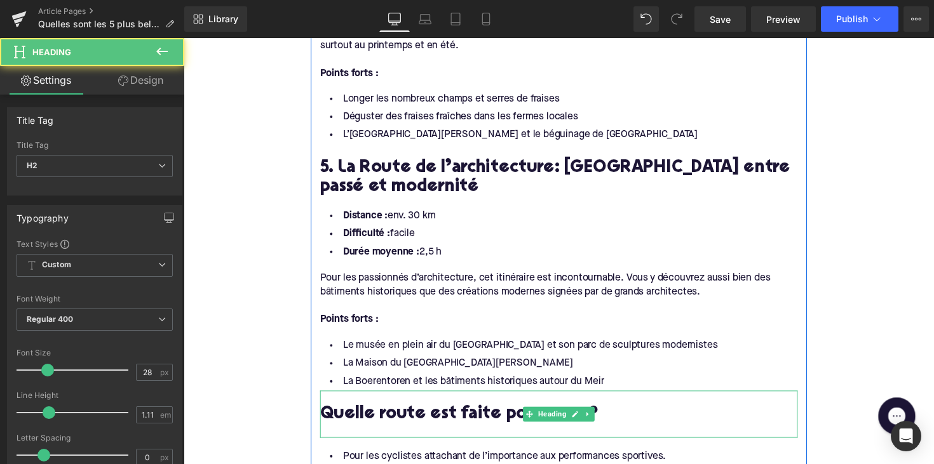
click at [384, 434] on div at bounding box center [567, 440] width 489 height 13
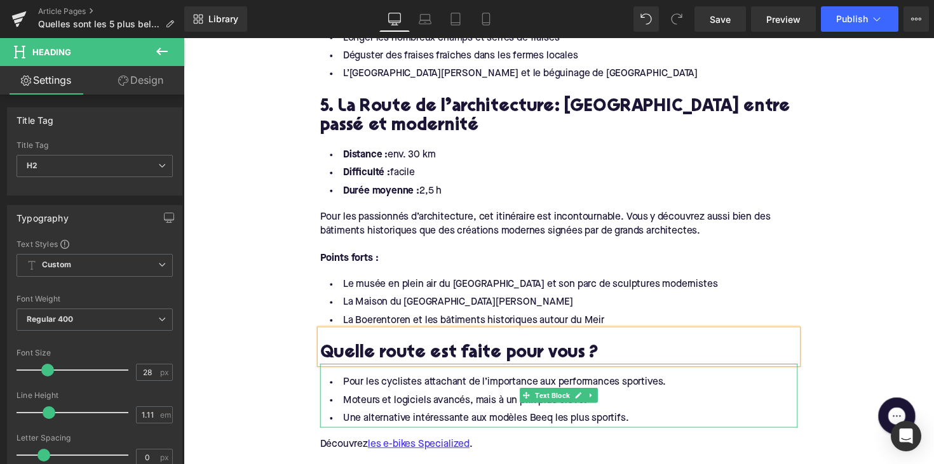
scroll to position [1837, 0]
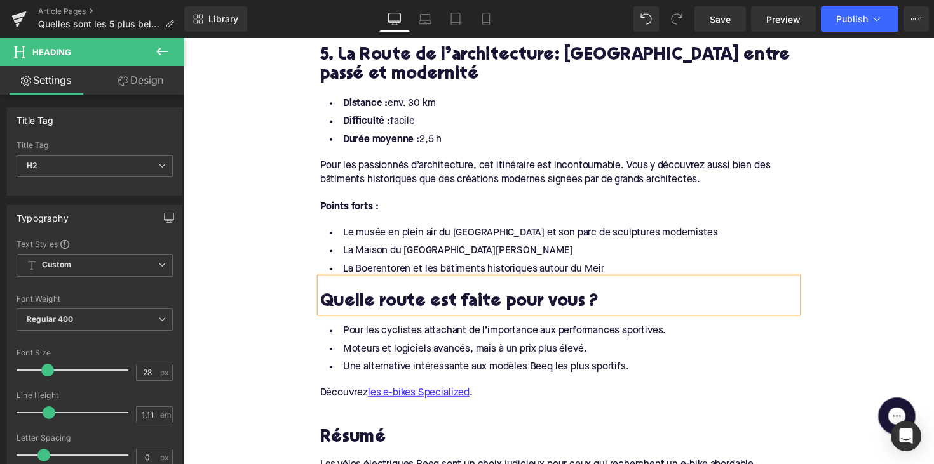
click at [634, 366] on li "Une alternative intéressante aux modèles Beeq les plus sportifs." at bounding box center [567, 375] width 489 height 18
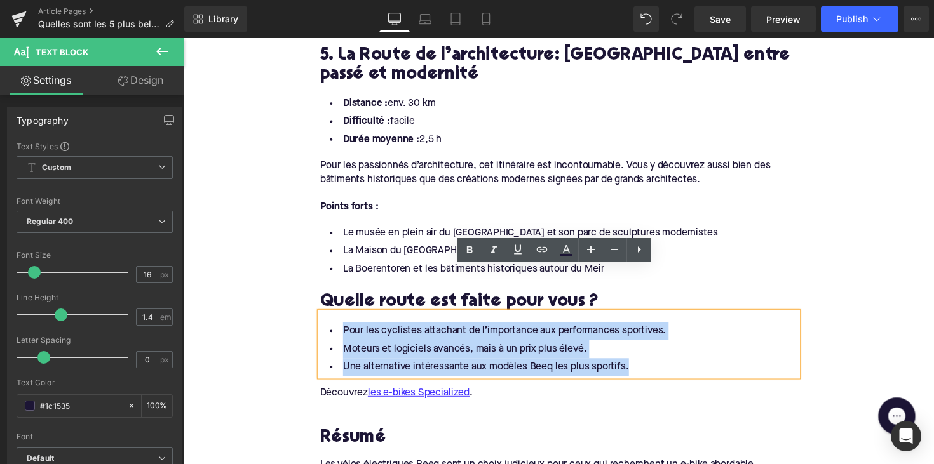
drag, startPoint x: 636, startPoint y: 330, endPoint x: 293, endPoint y: 295, distance: 344.8
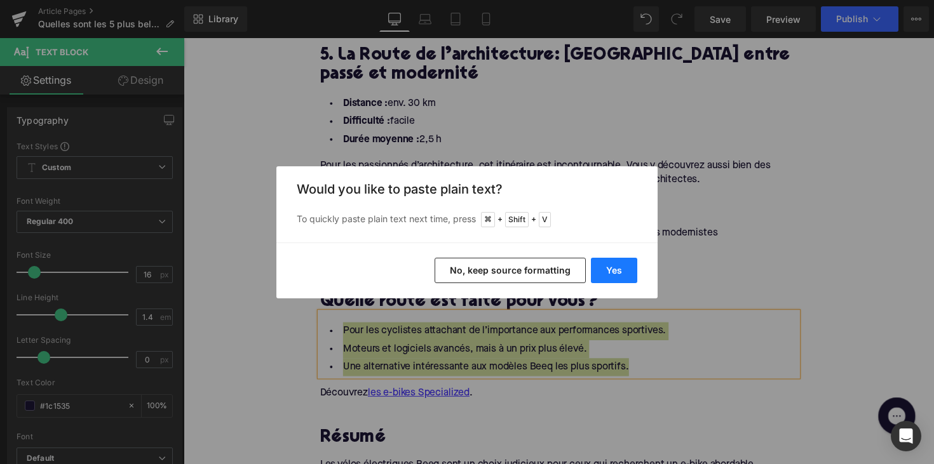
click at [601, 266] on button "Yes" at bounding box center [614, 270] width 46 height 25
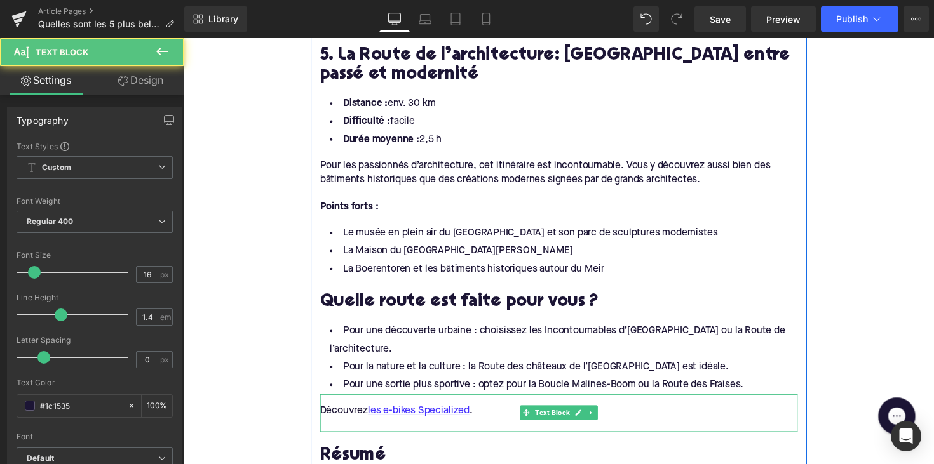
click at [345, 413] on div "Découvrez les e-bikes Specialized ." at bounding box center [567, 420] width 489 height 14
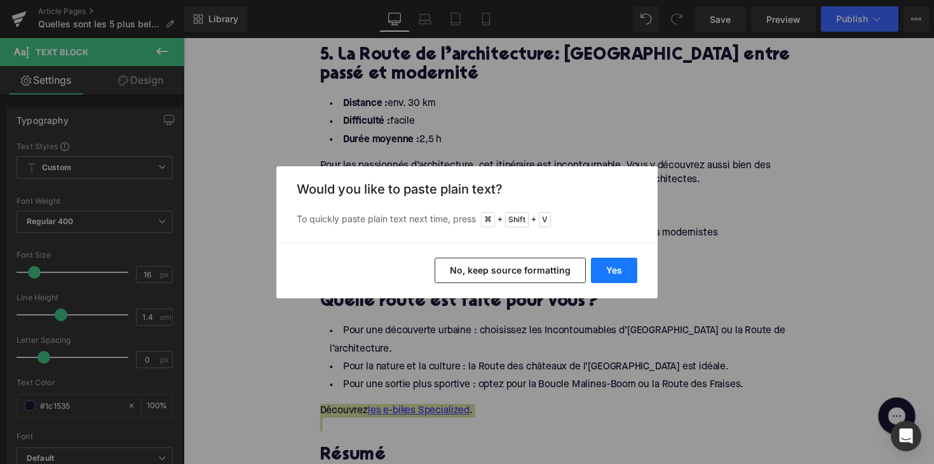
click at [609, 261] on button "Yes" at bounding box center [614, 270] width 46 height 25
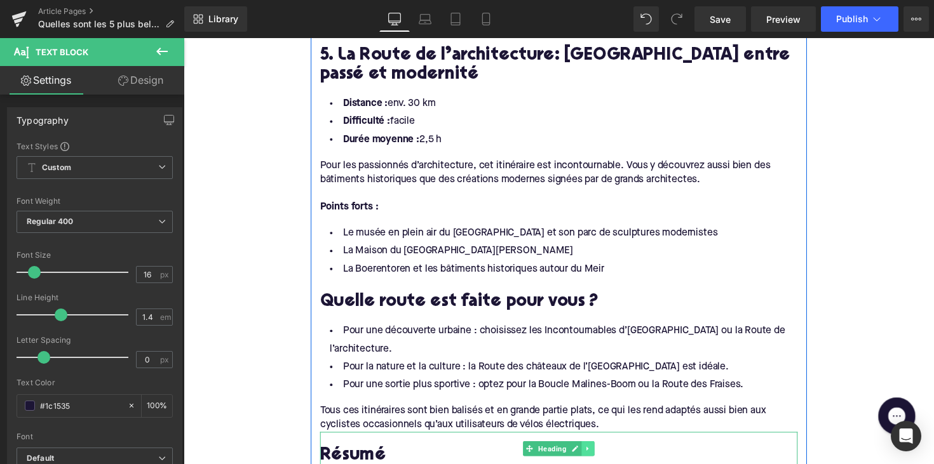
click at [597, 455] on icon at bounding box center [597, 459] width 7 height 8
click at [601, 456] on icon at bounding box center [604, 459] width 7 height 7
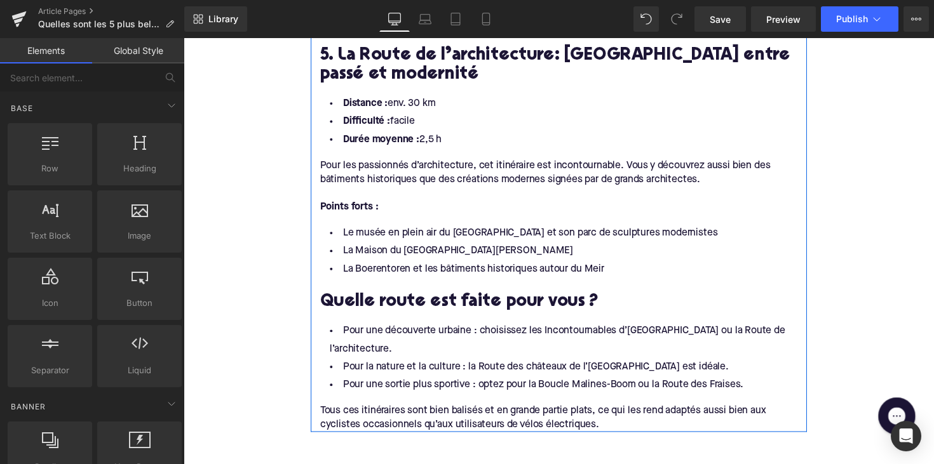
scroll to position [1955, 0]
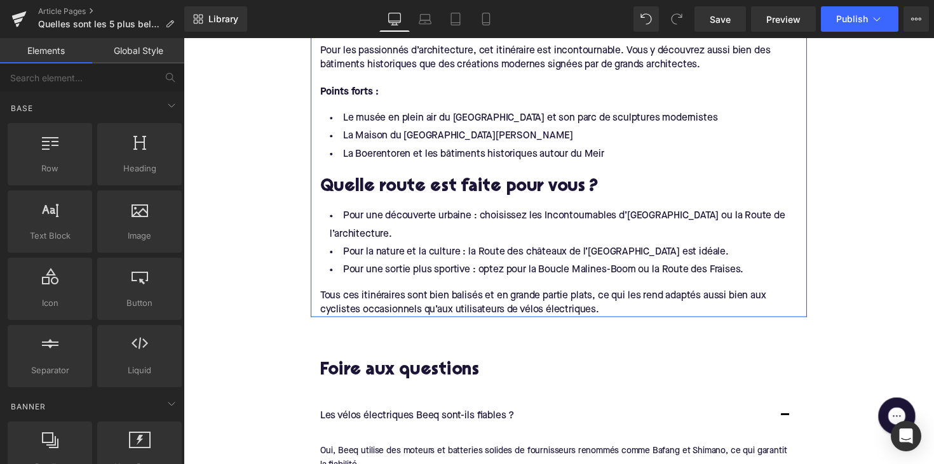
click at [456, 418] on div "Les vélos électriques Beeq sont-ils fiables ? Text Block" at bounding box center [555, 426] width 464 height 17
click at [456, 418] on p "Les vélos électriques Beeq sont-ils fiables ?" at bounding box center [555, 426] width 464 height 17
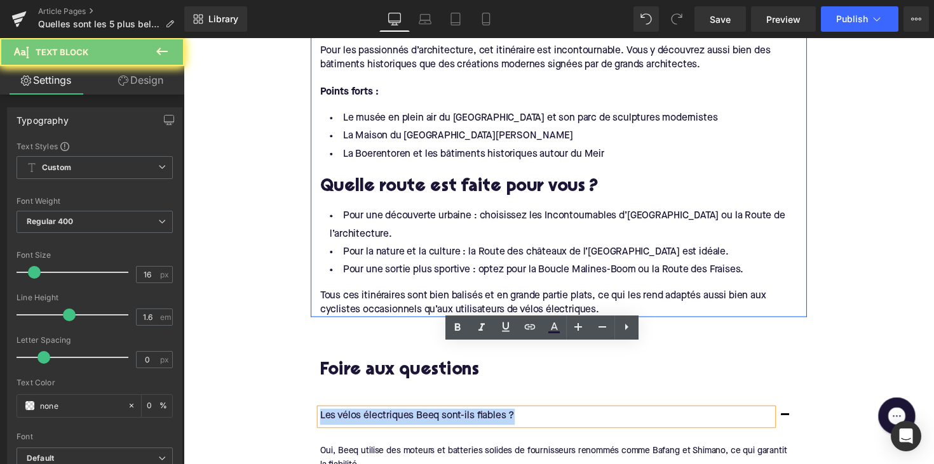
click at [456, 418] on p "Les vélos électriques Beeq sont-ils fiables ?" at bounding box center [555, 426] width 464 height 17
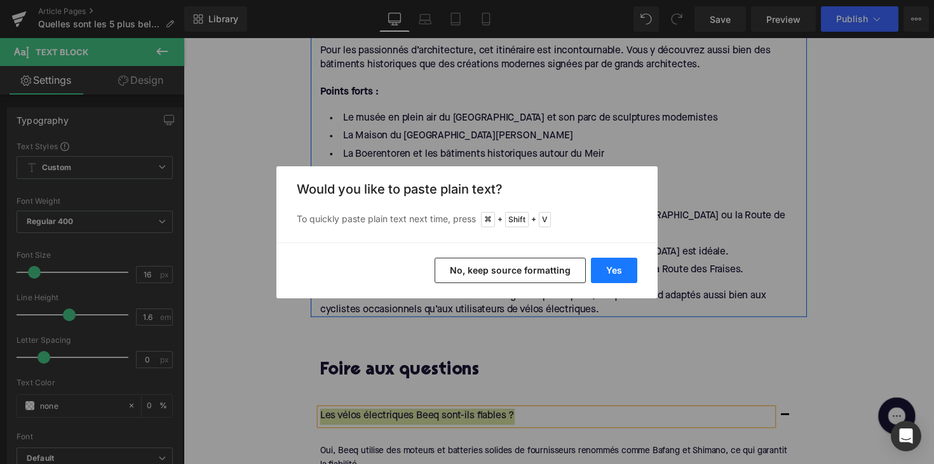
click at [619, 275] on button "Yes" at bounding box center [614, 270] width 46 height 25
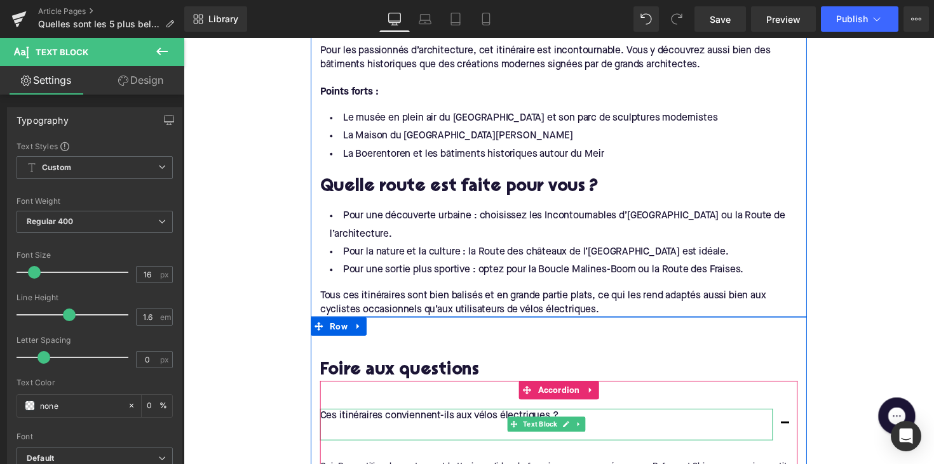
click at [500, 434] on p at bounding box center [555, 442] width 464 height 17
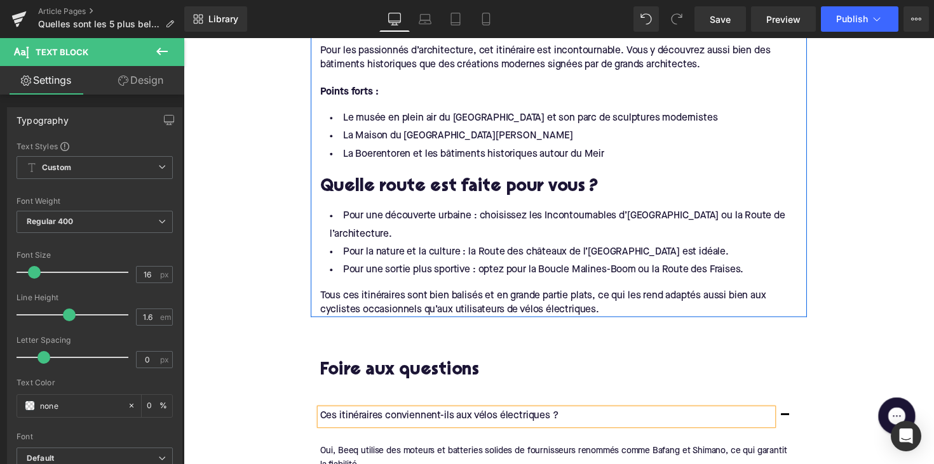
click at [330, 454] on div "Oui, Beeq utilise des moteurs et batteries solides de fournisseurs renommés com…" at bounding box center [562, 468] width 479 height 29
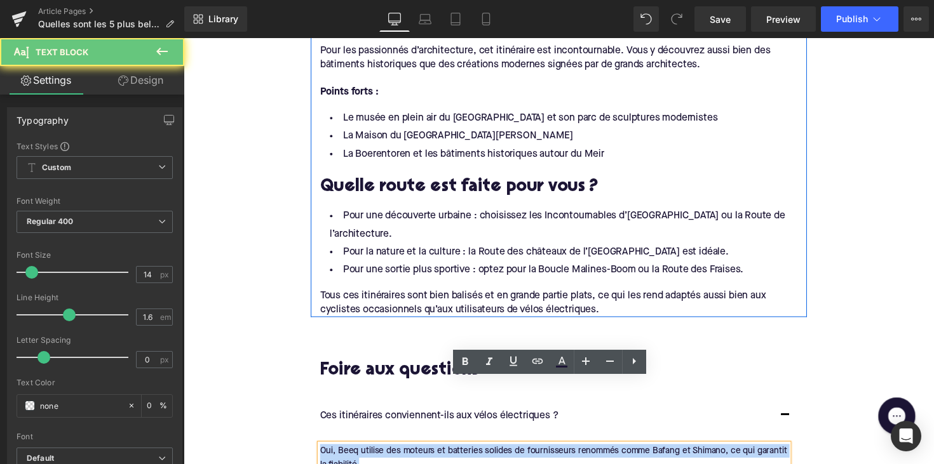
click at [330, 454] on div "Oui, Beeq utilise des moteurs et batteries solides de fournisseurs renommés com…" at bounding box center [562, 468] width 479 height 29
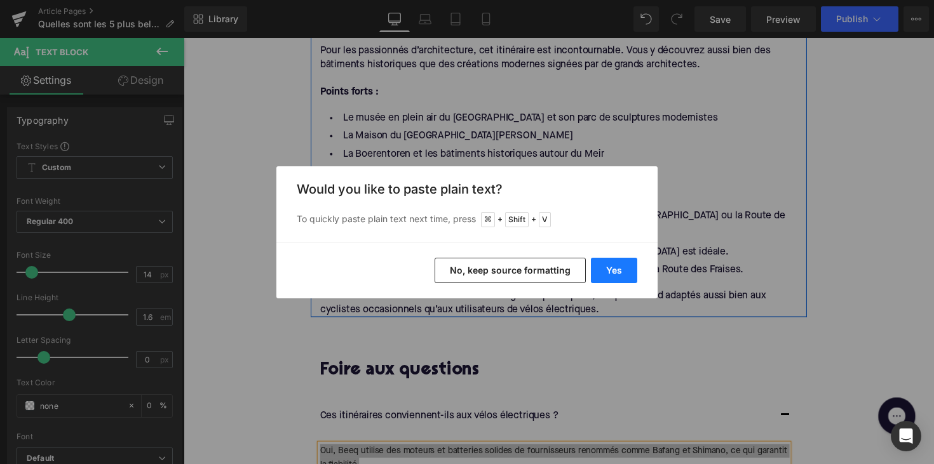
click at [620, 262] on button "Yes" at bounding box center [614, 270] width 46 height 25
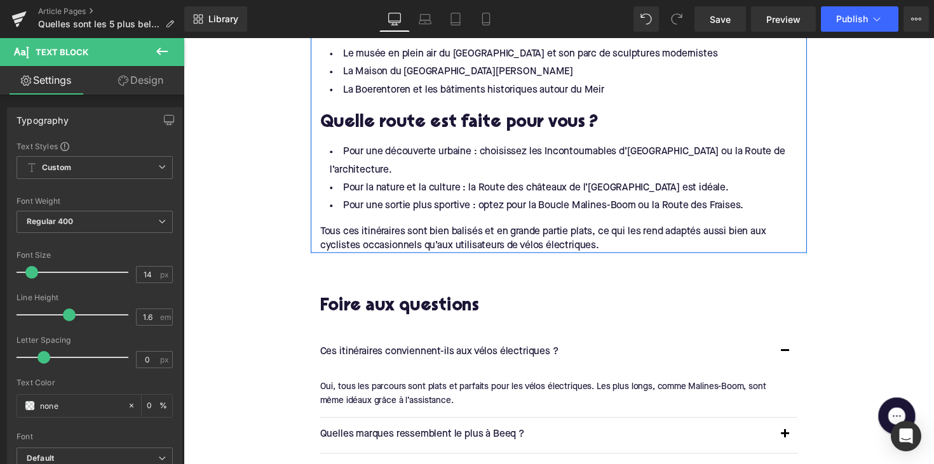
scroll to position [2033, 0]
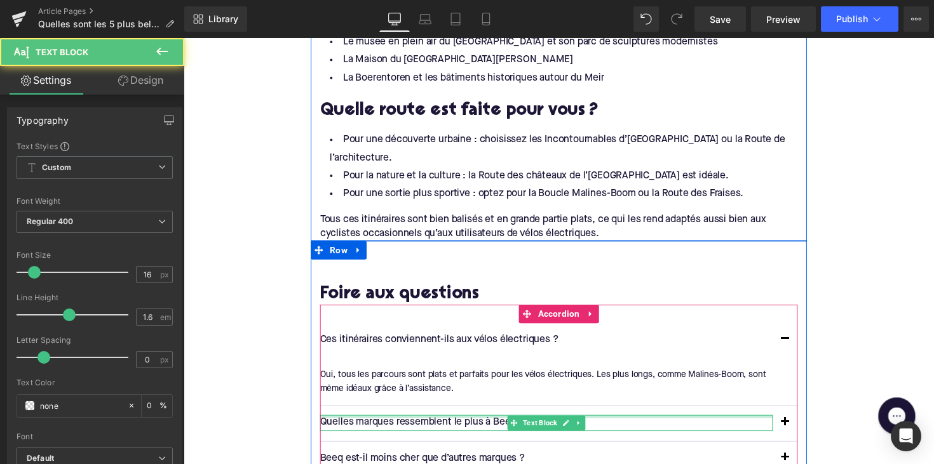
click at [452, 424] on div at bounding box center [555, 425] width 464 height 3
click at [452, 424] on p "Quelles marques ressemblent le plus à Beeq ?" at bounding box center [555, 432] width 464 height 17
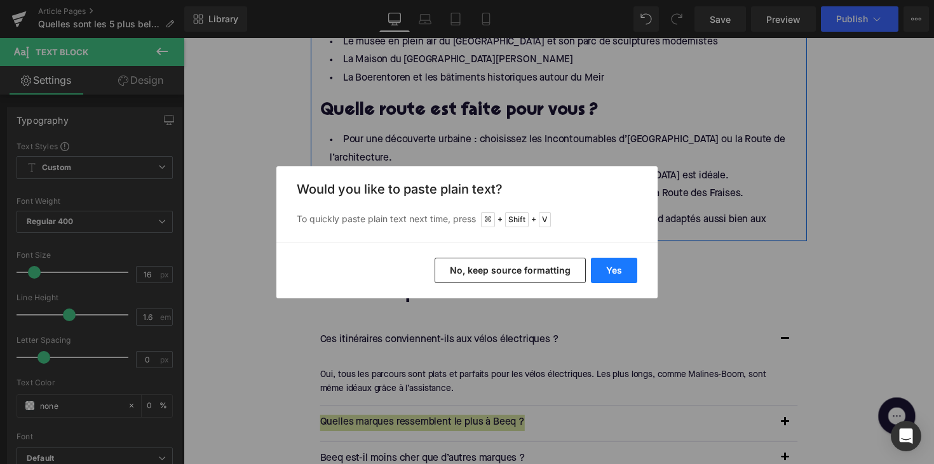
click at [614, 267] on button "Yes" at bounding box center [614, 270] width 46 height 25
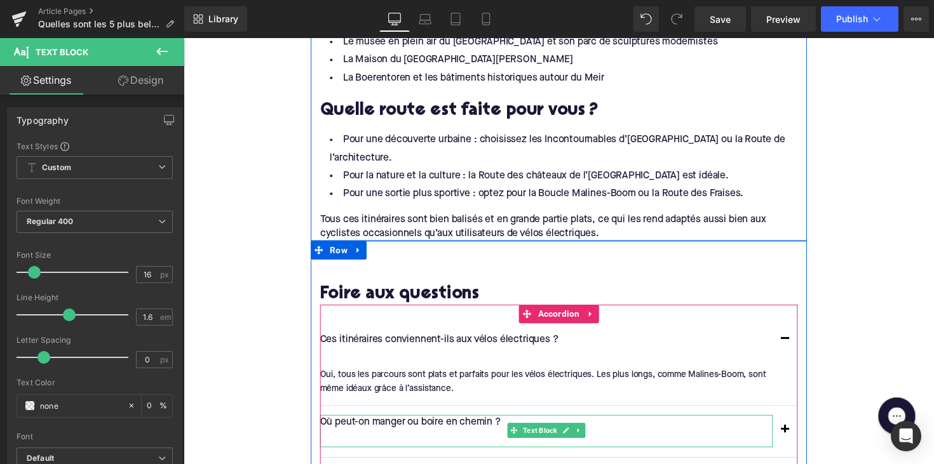
click at [369, 441] on p at bounding box center [555, 449] width 464 height 17
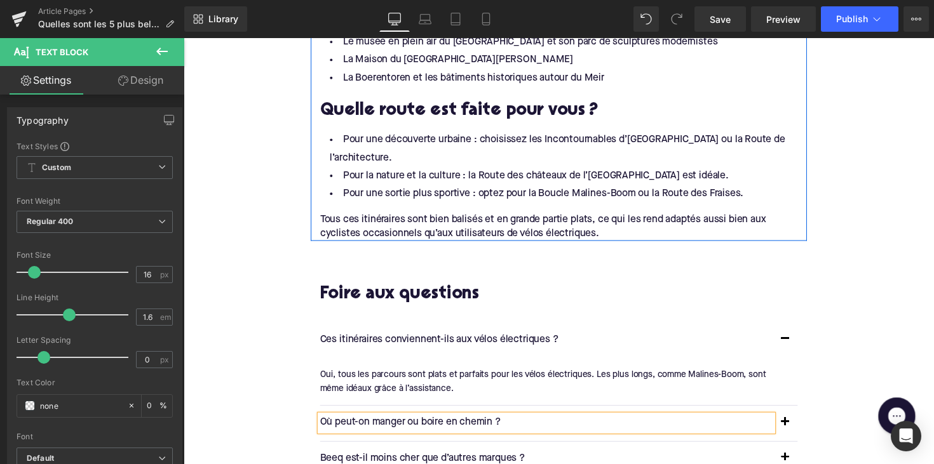
click at [798, 415] on button "button" at bounding box center [799, 433] width 25 height 36
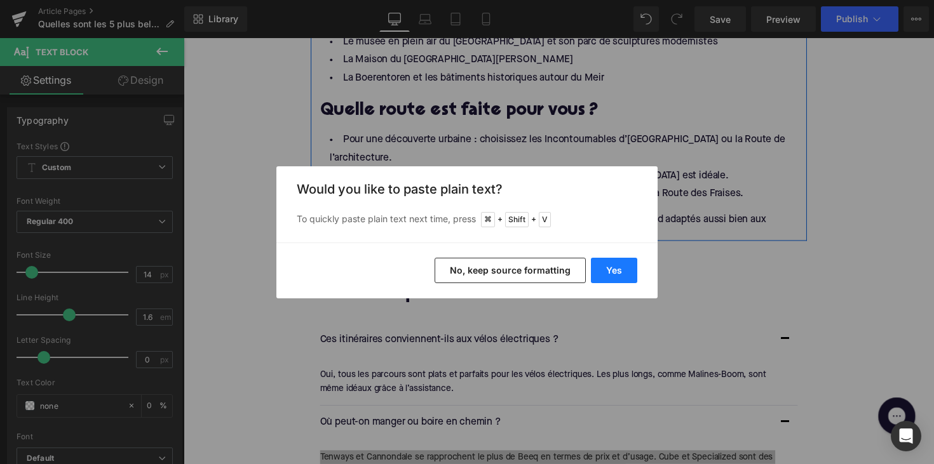
click at [601, 273] on button "Yes" at bounding box center [614, 270] width 46 height 25
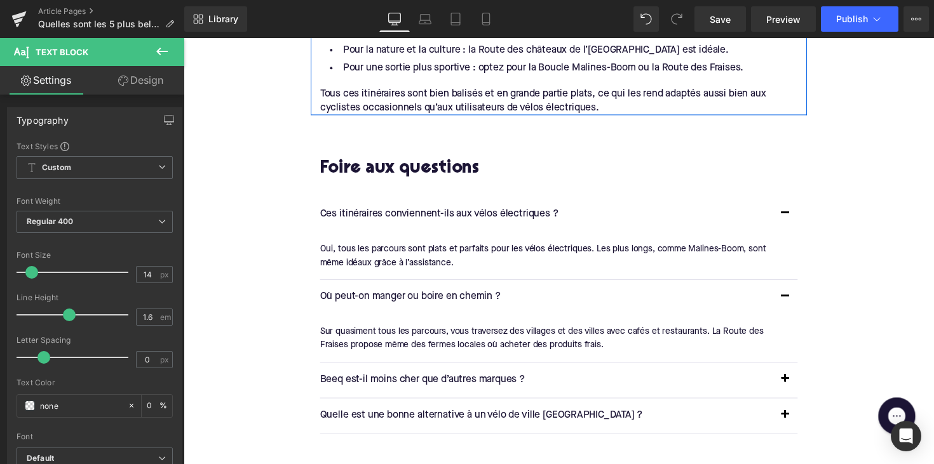
scroll to position [2203, 0]
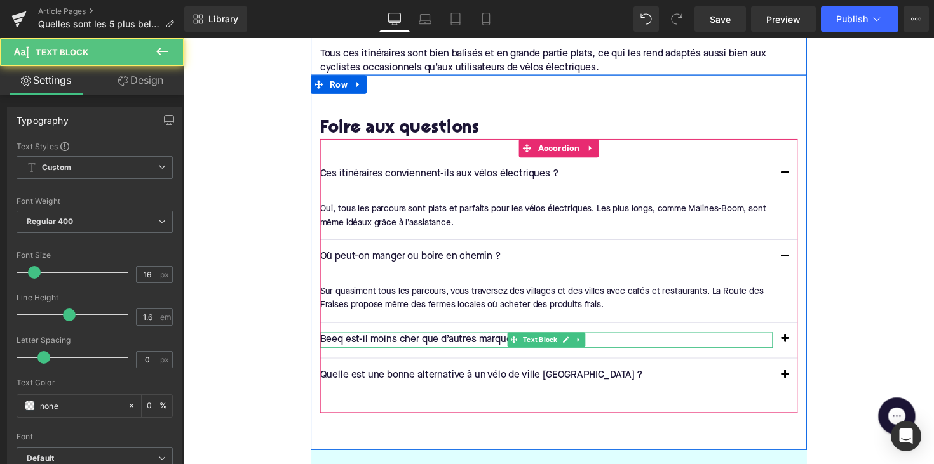
click at [423, 340] on p "Beeq est-il moins cher que d’autres marques ?" at bounding box center [555, 348] width 464 height 17
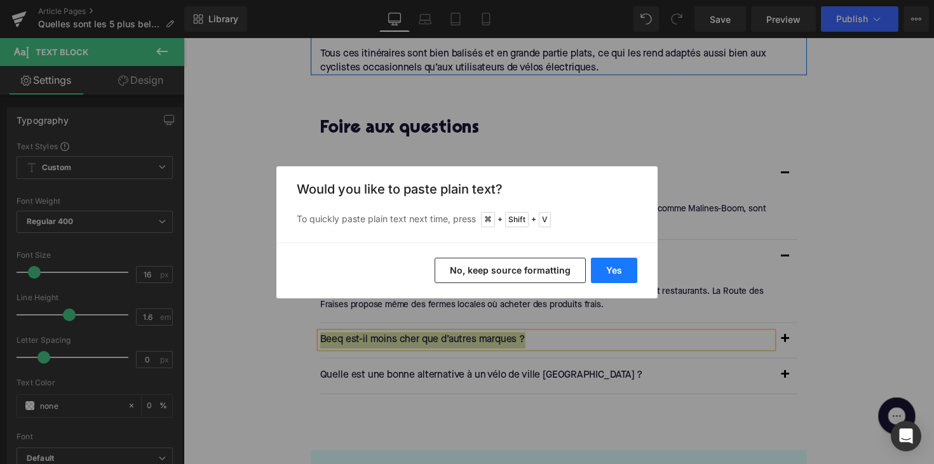
click at [616, 265] on button "Yes" at bounding box center [614, 270] width 46 height 25
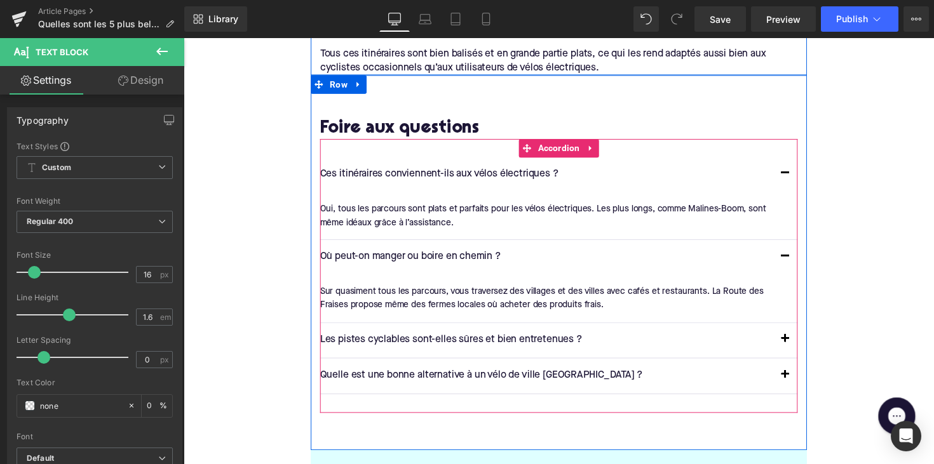
click at [799, 330] on button "button" at bounding box center [799, 348] width 25 height 36
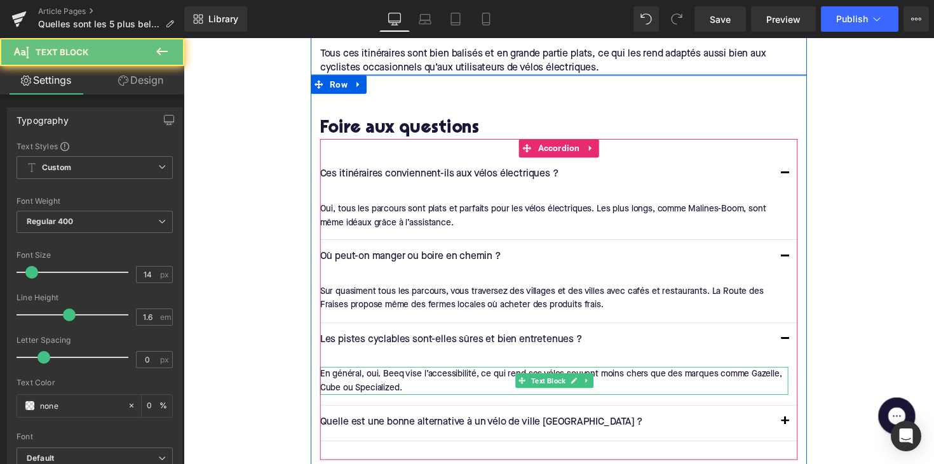
click at [439, 375] on div "En général, oui. Beeq vise l’accessibilité, ce qui rend ses vélos souvent moins…" at bounding box center [562, 389] width 479 height 29
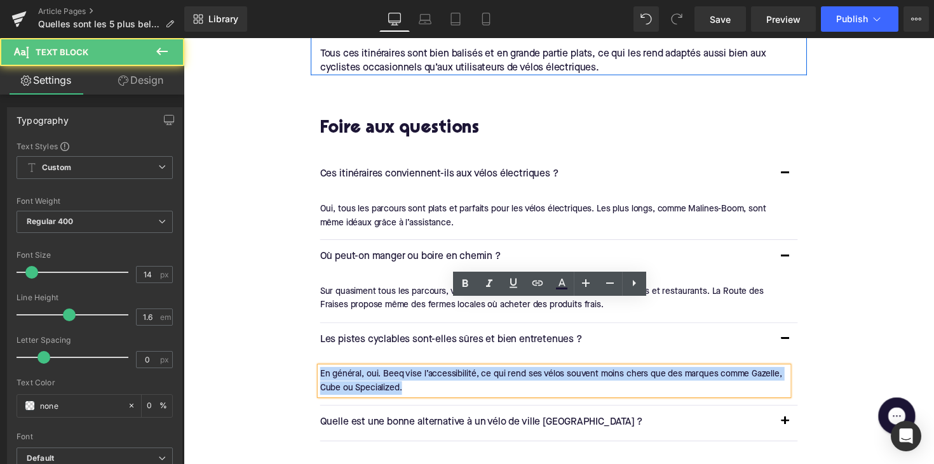
click at [439, 375] on div "En général, oui. Beeq vise l’accessibilité, ce qui rend ses vélos souvent moins…" at bounding box center [562, 389] width 479 height 29
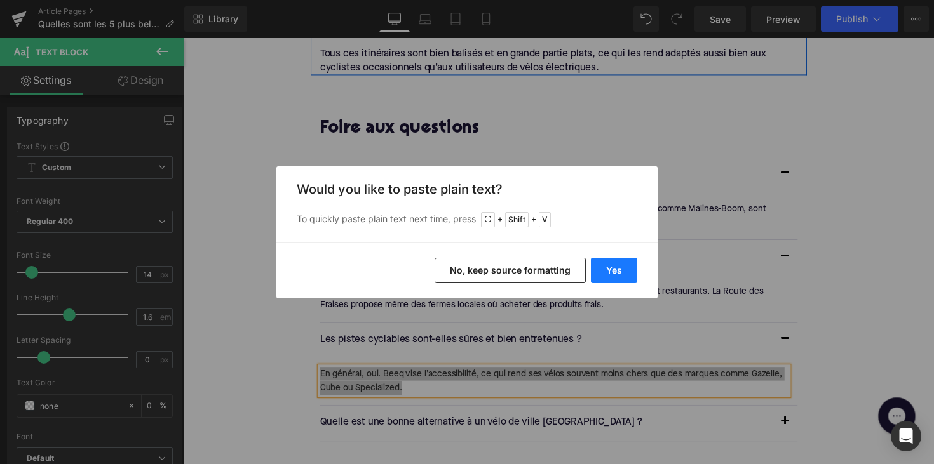
click at [596, 269] on button "Yes" at bounding box center [614, 270] width 46 height 25
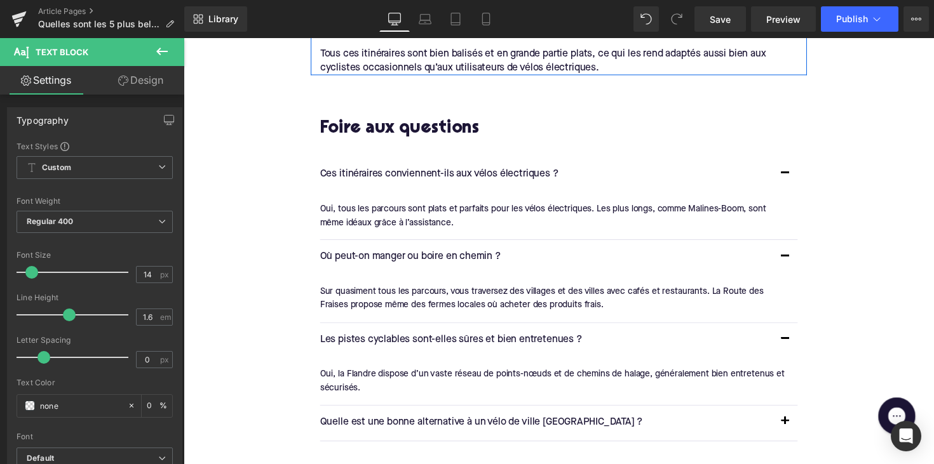
click at [486, 424] on p "Quelle est une bonne alternative à un vélo de ville [GEOGRAPHIC_DATA] ?" at bounding box center [555, 432] width 464 height 17
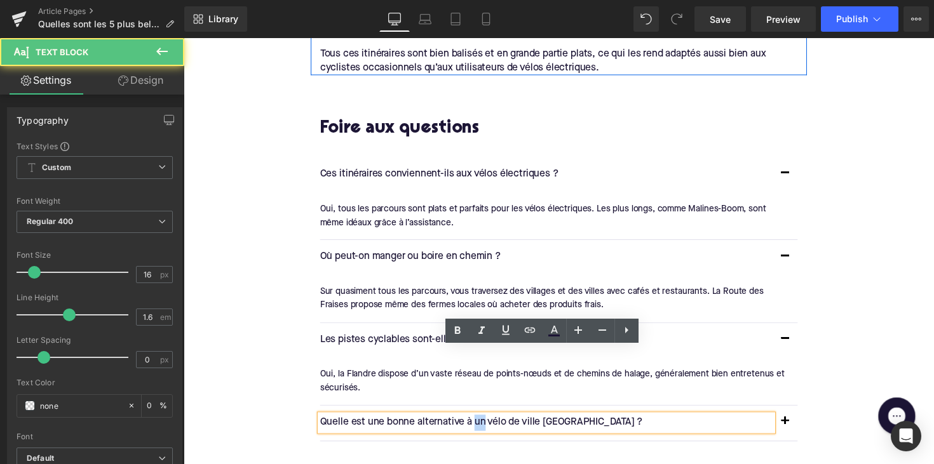
click at [486, 424] on p "Quelle est une bonne alternative à un vélo de ville [GEOGRAPHIC_DATA] ?" at bounding box center [555, 432] width 464 height 17
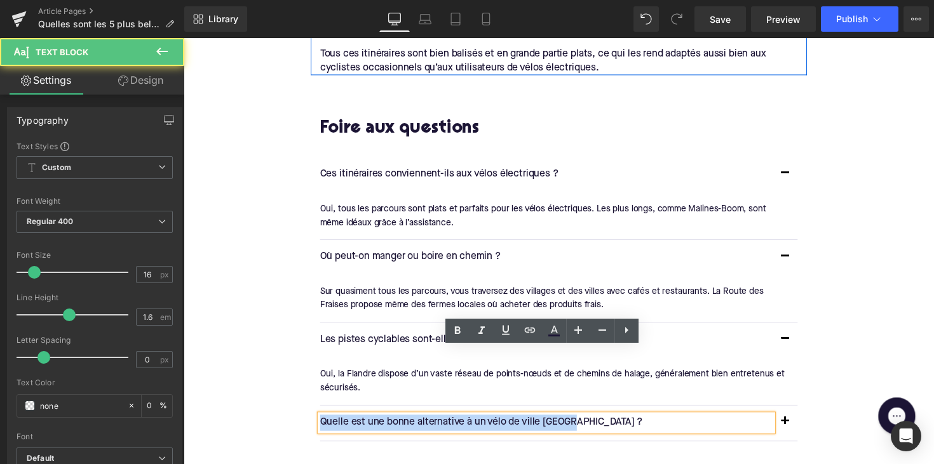
click at [486, 424] on p "Quelle est une bonne alternative à un vélo de ville [GEOGRAPHIC_DATA] ?" at bounding box center [555, 432] width 464 height 17
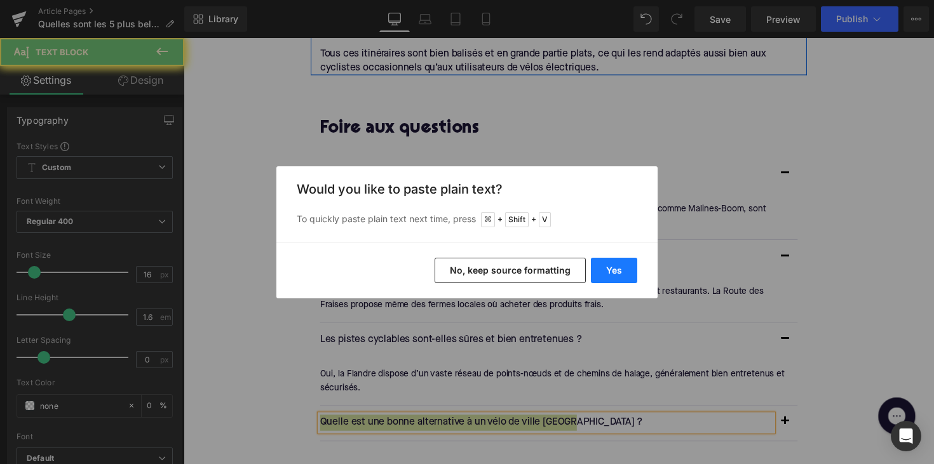
click at [612, 260] on button "Yes" at bounding box center [614, 270] width 46 height 25
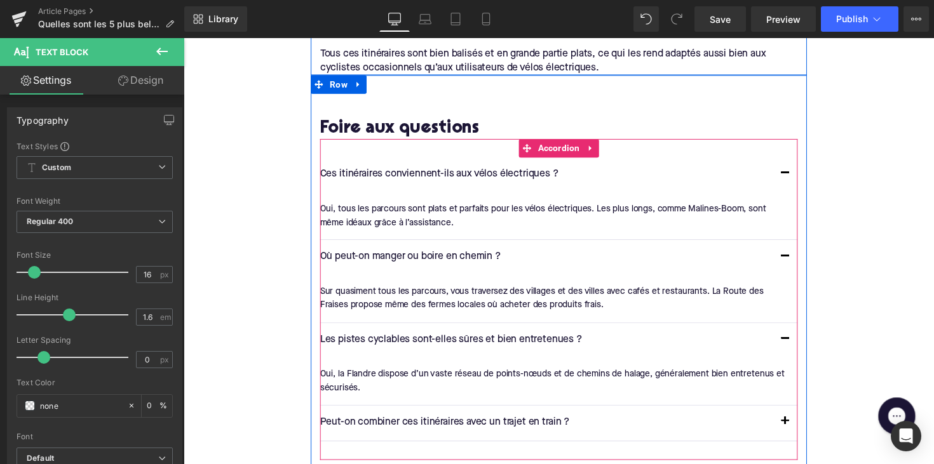
click at [798, 415] on button "button" at bounding box center [799, 433] width 25 height 36
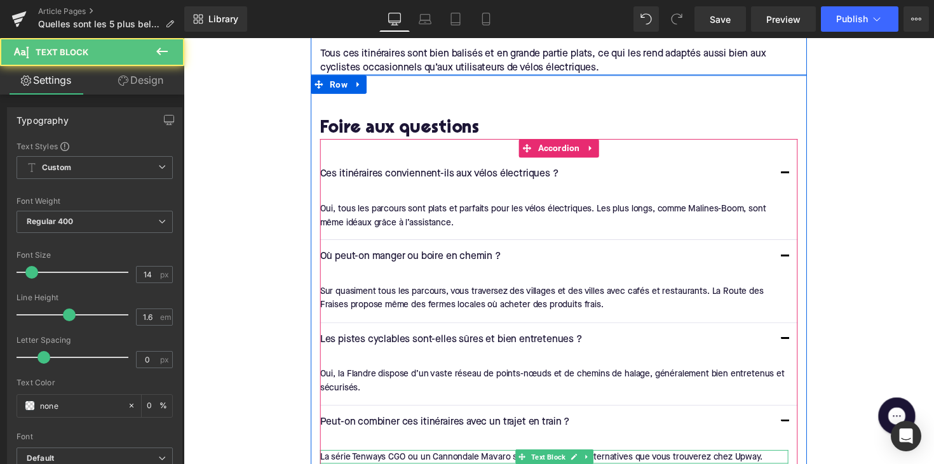
click at [412, 460] on div "La série Tenways CGO ou un Cannondale Mavaro sont d’excellentes alternatives qu…" at bounding box center [562, 467] width 479 height 14
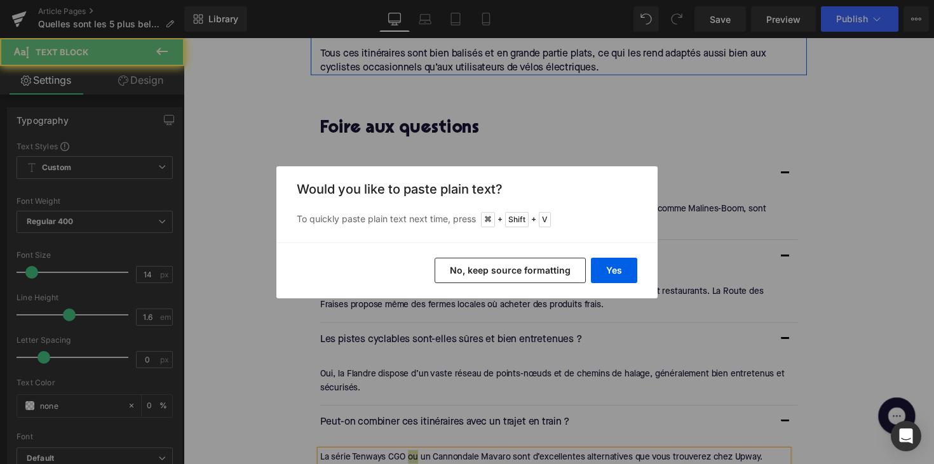
click at [406, 389] on div "Back to Library Insert Would you like to paste plain text? To quickly paste pla…" at bounding box center [467, 232] width 934 height 464
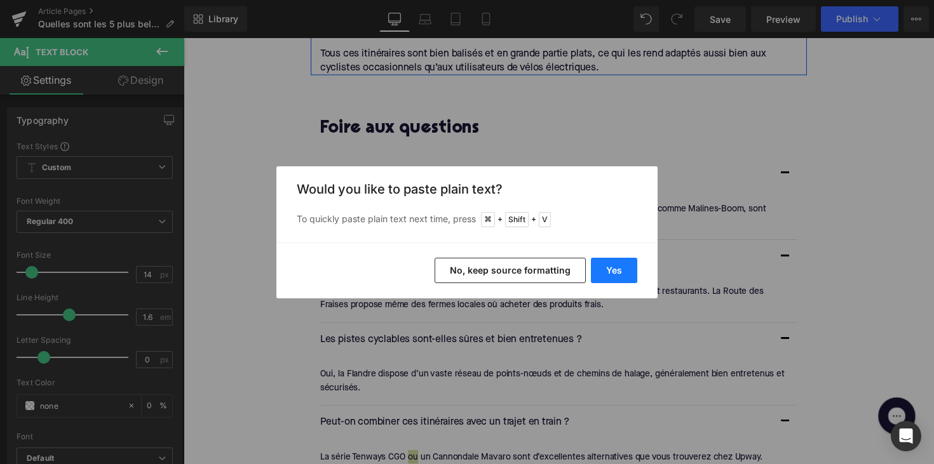
click at [605, 260] on button "Yes" at bounding box center [614, 270] width 46 height 25
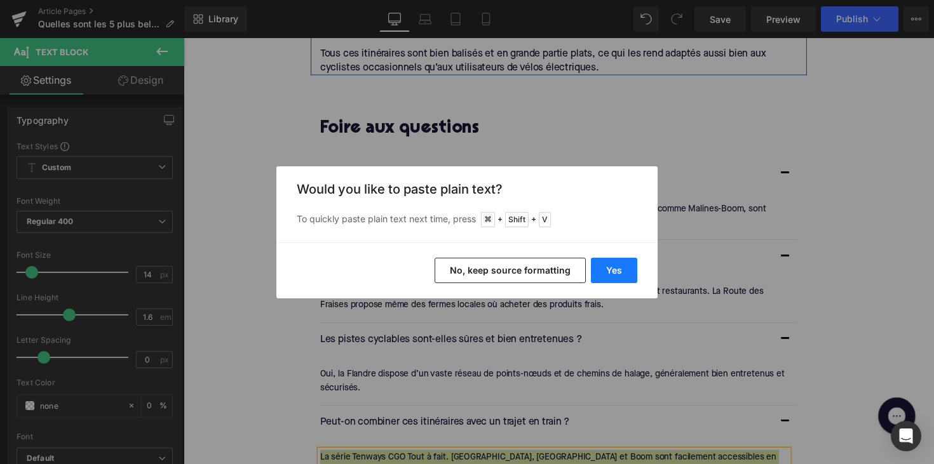
click at [610, 261] on button "Yes" at bounding box center [614, 270] width 46 height 25
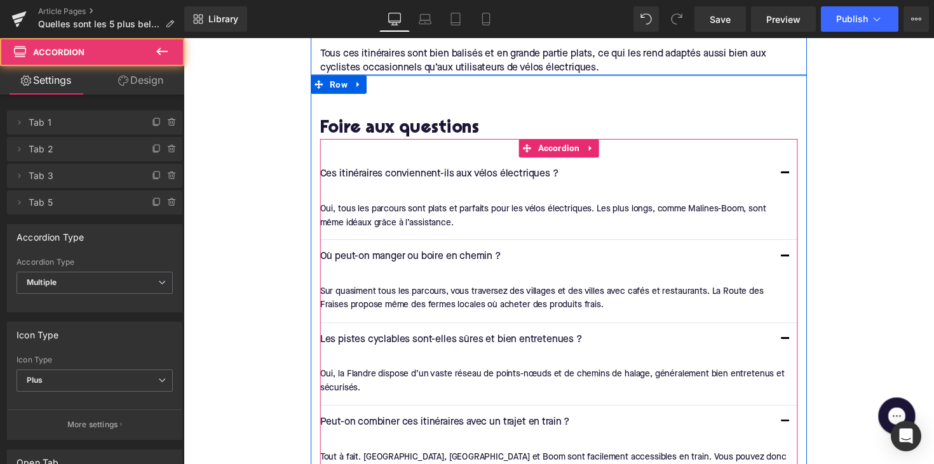
click at [359, 415] on div "Peut-on combiner ces itinéraires avec un trajet en train ? Text Block" at bounding box center [567, 433] width 489 height 36
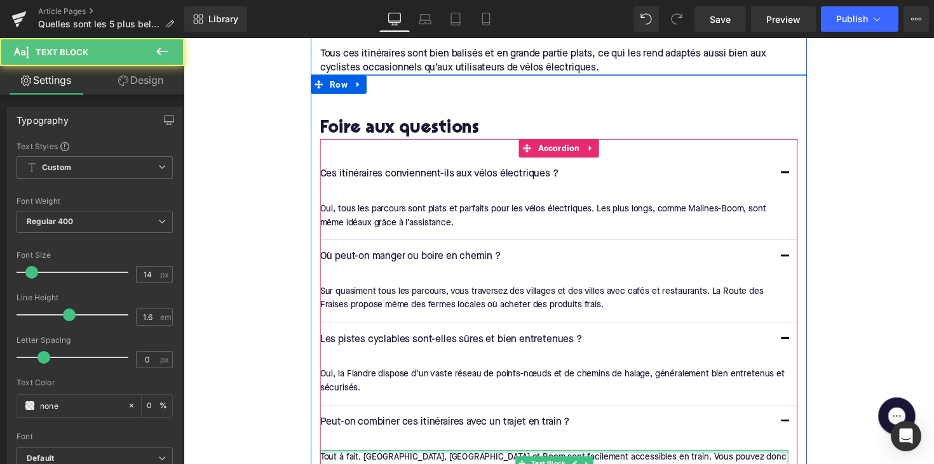
click at [332, 460] on div at bounding box center [562, 461] width 479 height 3
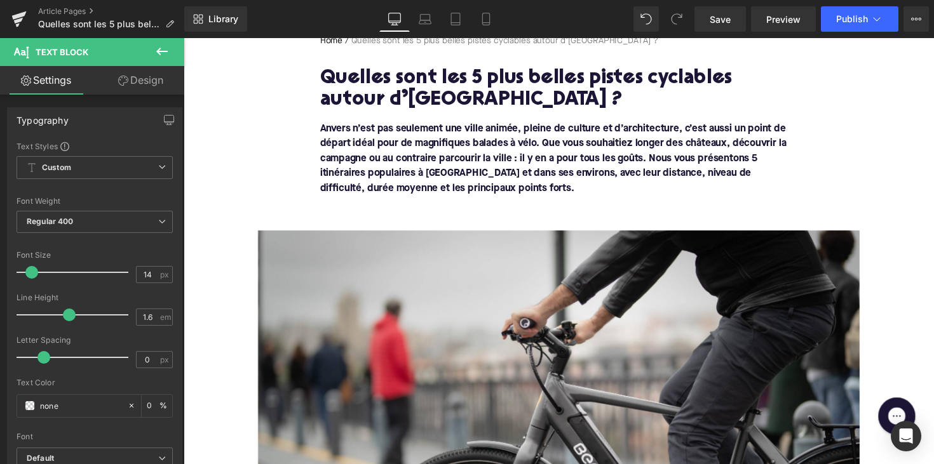
scroll to position [243, 0]
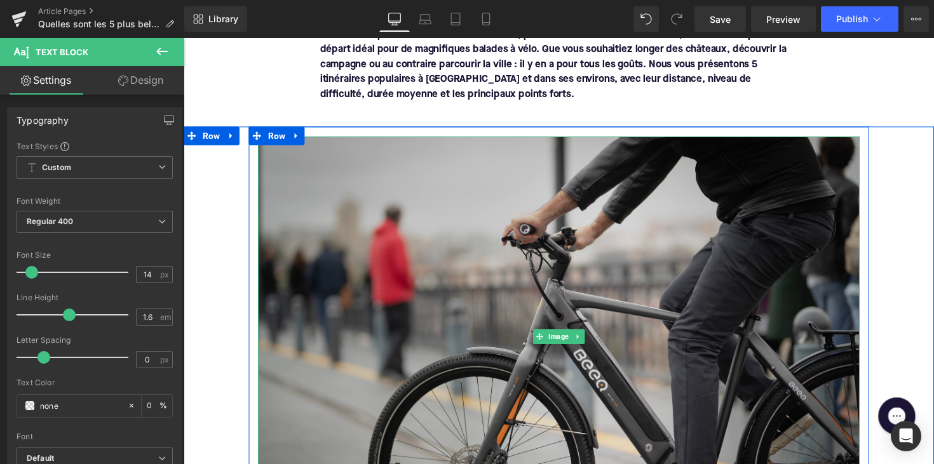
click at [460, 307] on img at bounding box center [568, 344] width 616 height 411
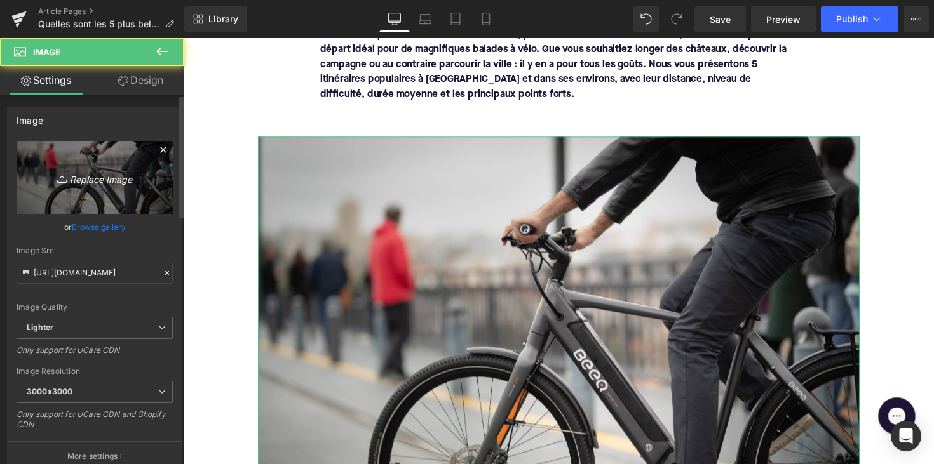
click at [81, 175] on icon "Replace Image" at bounding box center [95, 178] width 102 height 16
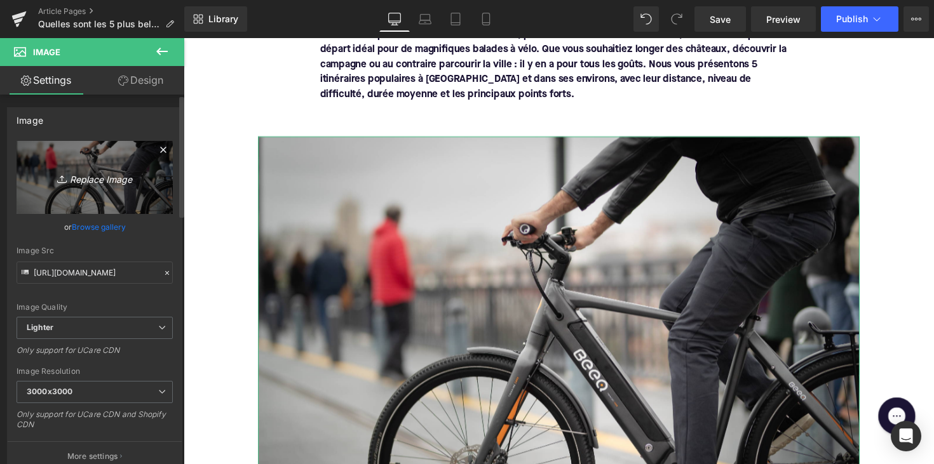
type input "C:\fakepath\Ontwerp zonder titel-69.png"
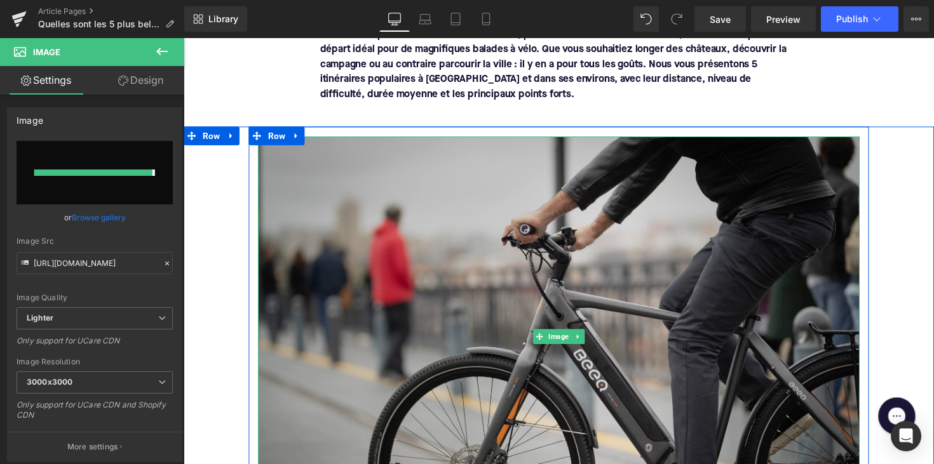
type input "[URL][DOMAIN_NAME]"
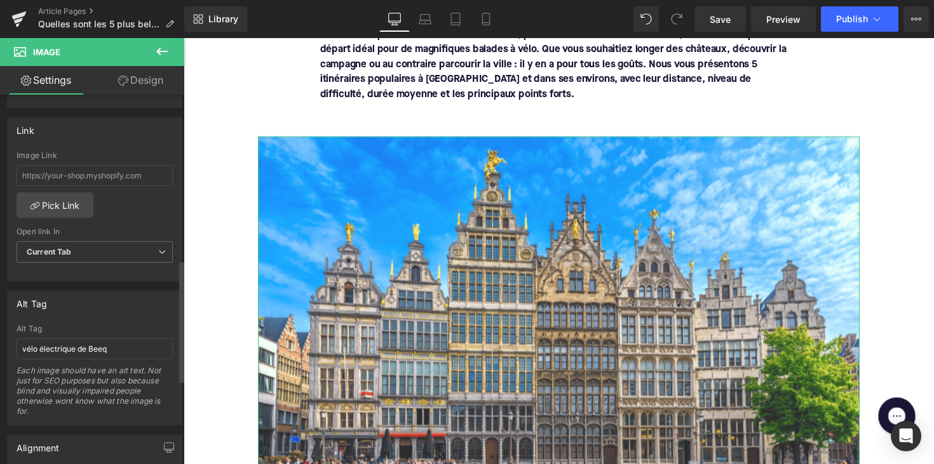
scroll to position [542, 0]
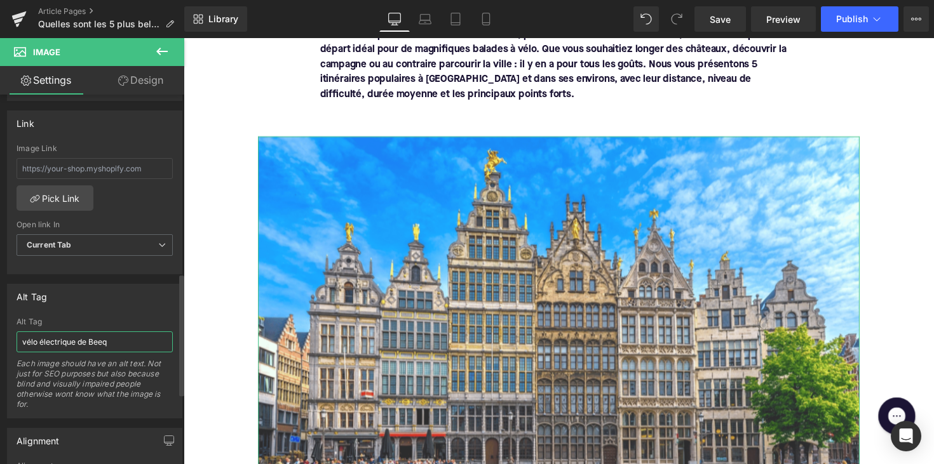
click at [62, 347] on input "vélo électrique de Beeq" at bounding box center [95, 342] width 156 height 21
type input "[GEOGRAPHIC_DATA]"
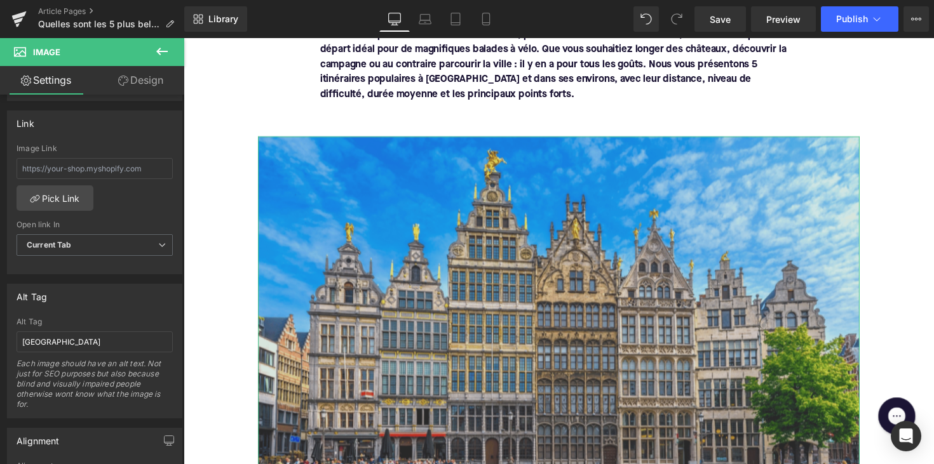
drag, startPoint x: 245, startPoint y: 385, endPoint x: 348, endPoint y: 241, distance: 177.1
click at [348, 241] on img at bounding box center [568, 312] width 616 height 347
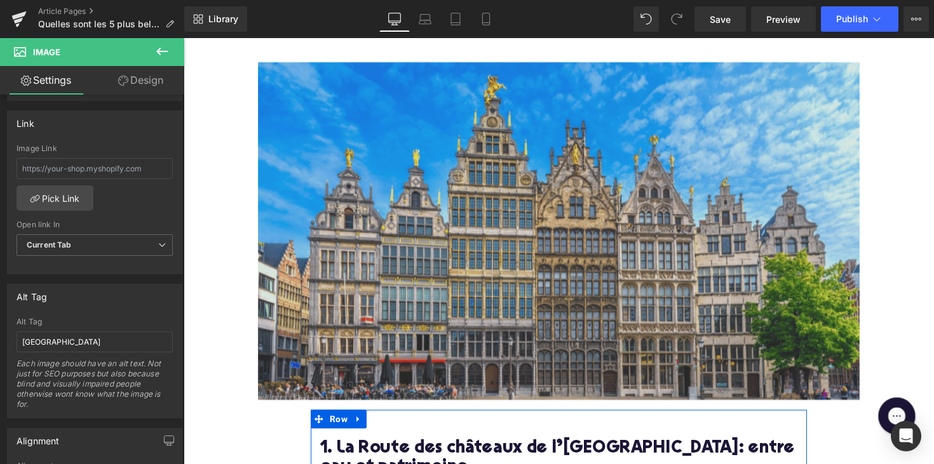
scroll to position [330, 0]
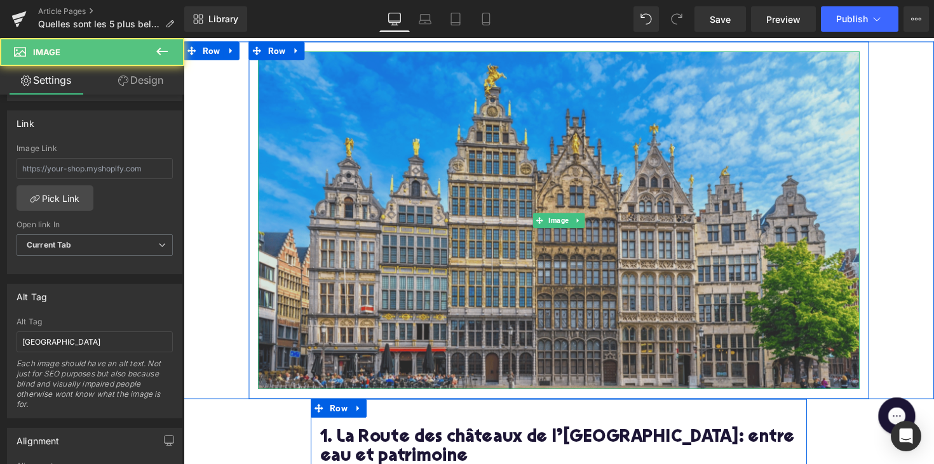
click at [481, 270] on img at bounding box center [568, 225] width 616 height 347
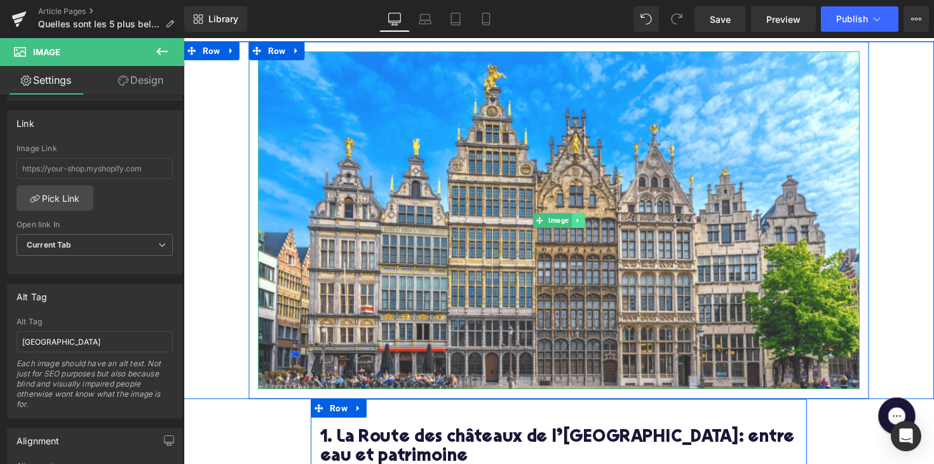
click at [585, 226] on icon at bounding box center [587, 226] width 7 height 8
click at [580, 225] on icon at bounding box center [580, 225] width 7 height 7
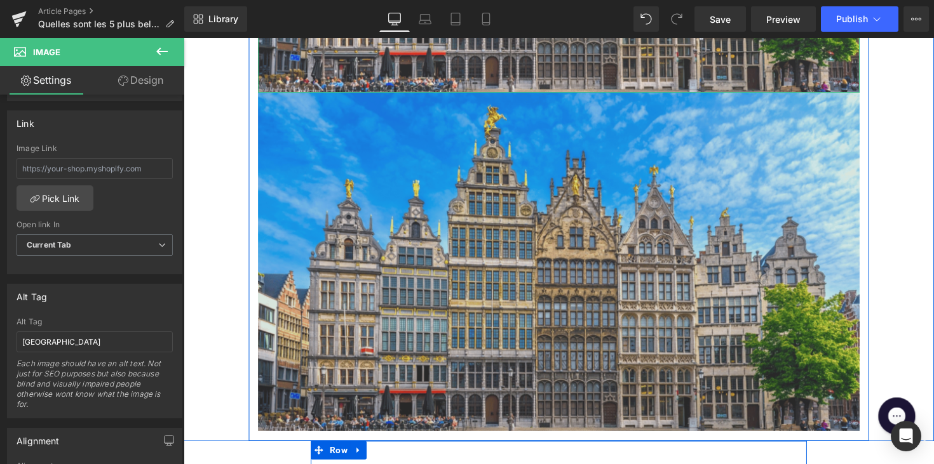
scroll to position [638, 0]
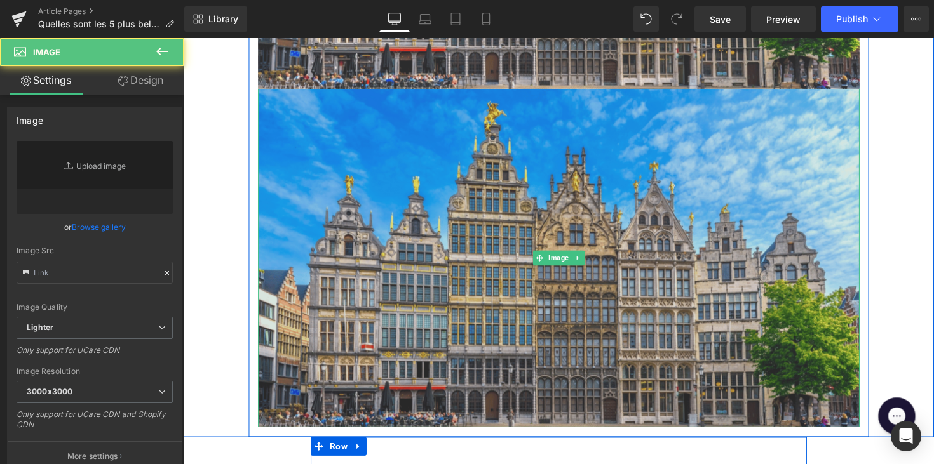
type input "[URL][DOMAIN_NAME]"
click at [539, 274] on img at bounding box center [568, 263] width 616 height 347
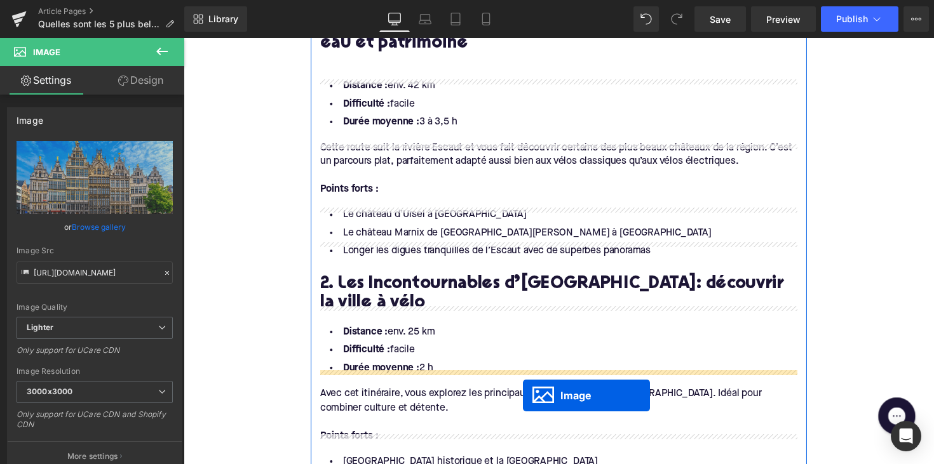
scroll to position [836, 0]
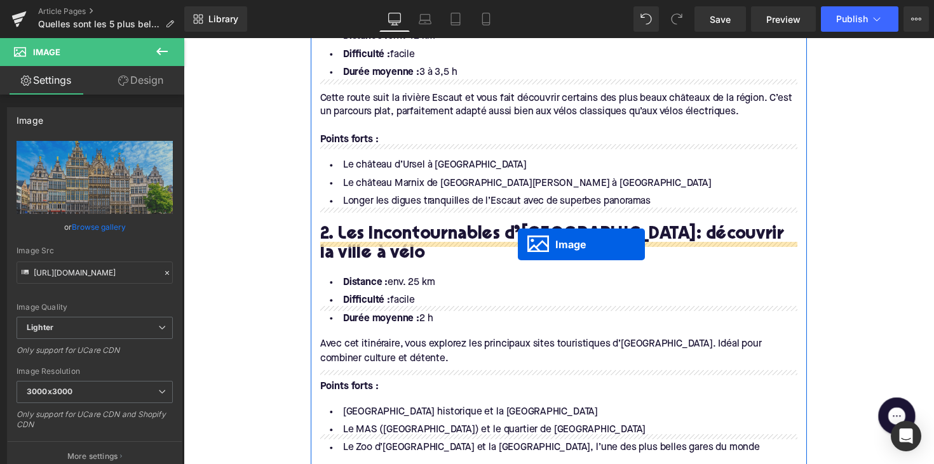
drag, startPoint x: 545, startPoint y: 264, endPoint x: 526, endPoint y: 250, distance: 23.6
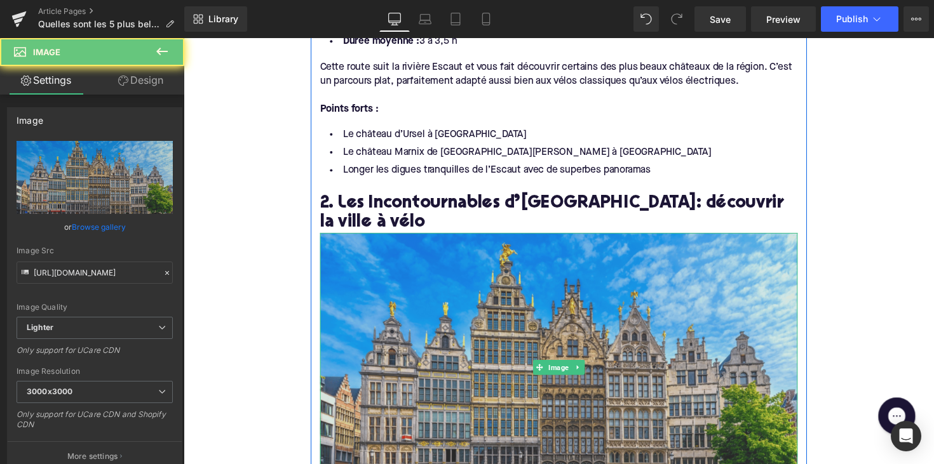
click at [537, 286] on img at bounding box center [567, 375] width 489 height 275
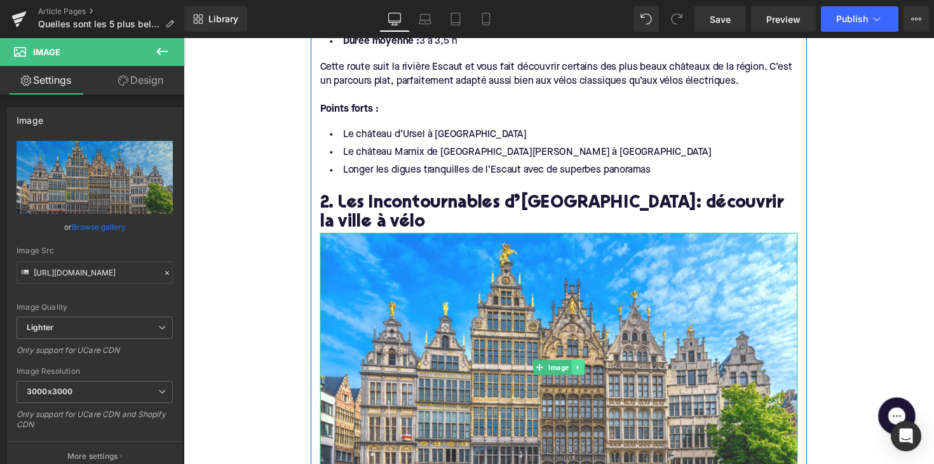
click at [587, 372] on icon at bounding box center [587, 376] width 7 height 8
click at [580, 372] on icon at bounding box center [580, 375] width 7 height 7
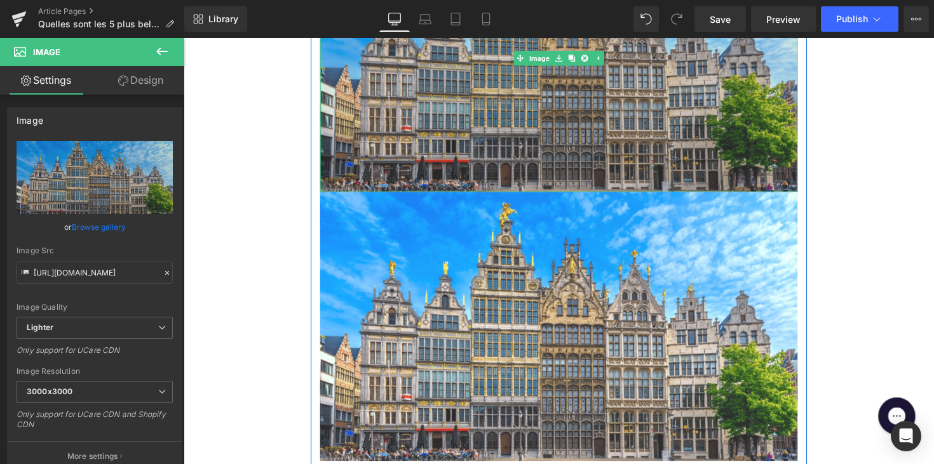
scroll to position [1238, 0]
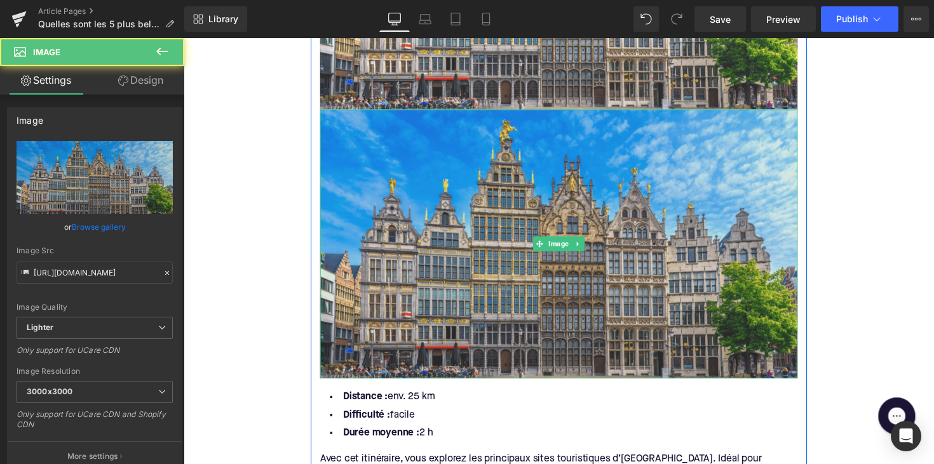
click at [547, 295] on img at bounding box center [567, 248] width 489 height 275
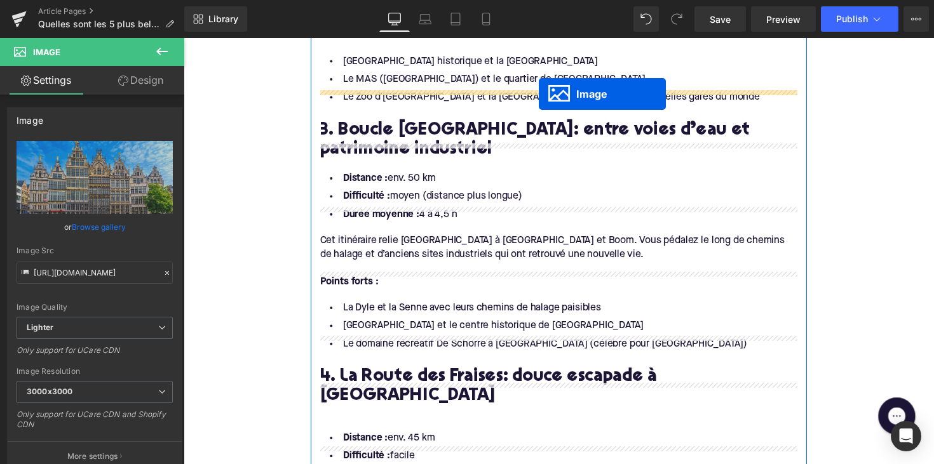
scroll to position [1503, 0]
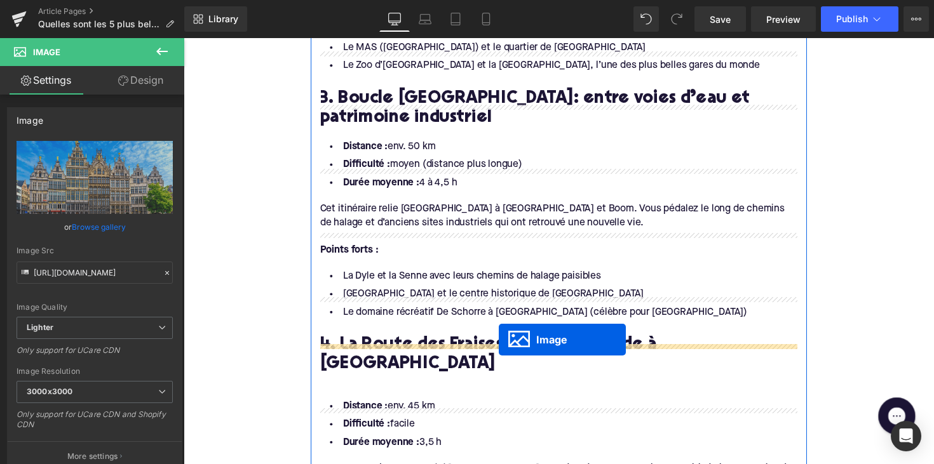
drag, startPoint x: 547, startPoint y: 225, endPoint x: 506, endPoint y: 347, distance: 129.3
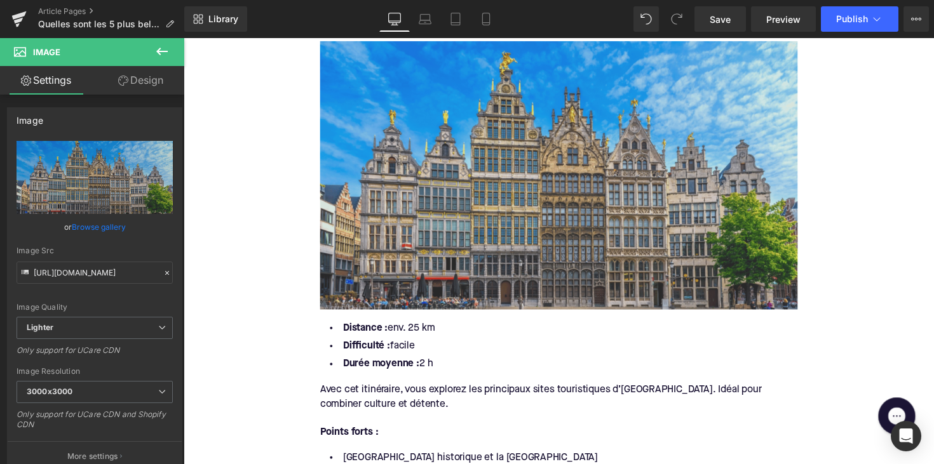
scroll to position [975, 0]
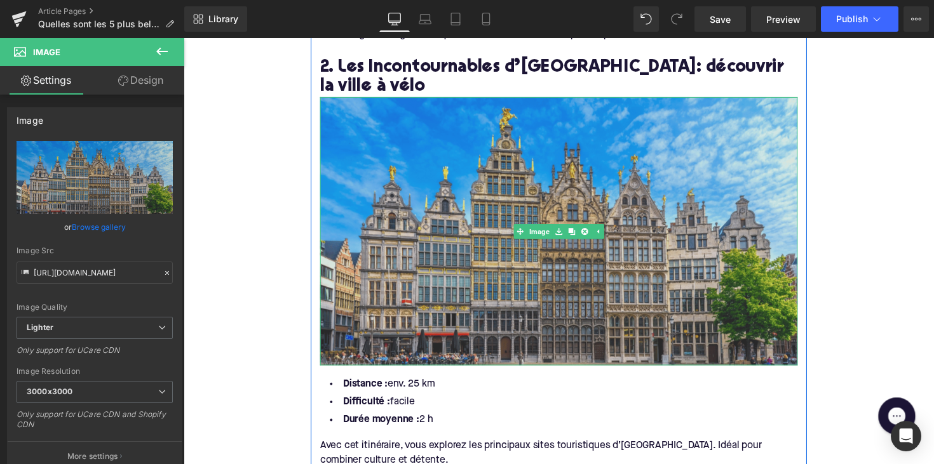
click at [584, 257] on img at bounding box center [567, 235] width 489 height 275
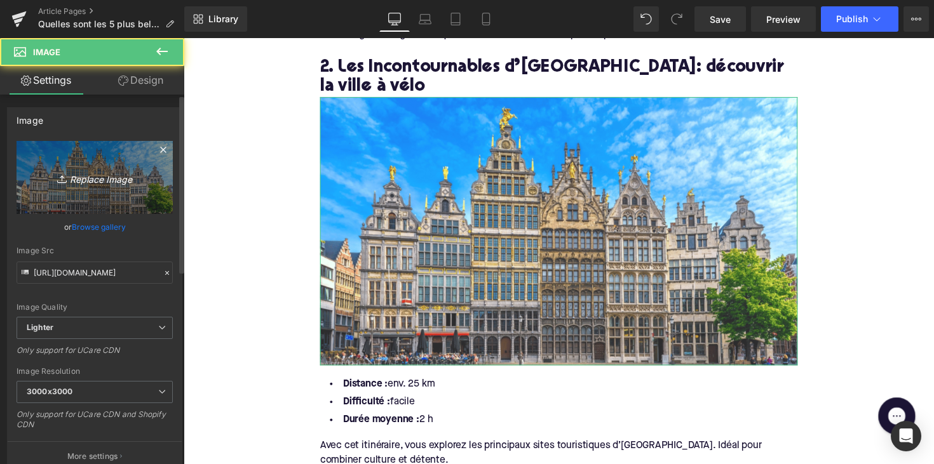
click at [98, 185] on link "Replace Image" at bounding box center [95, 177] width 156 height 73
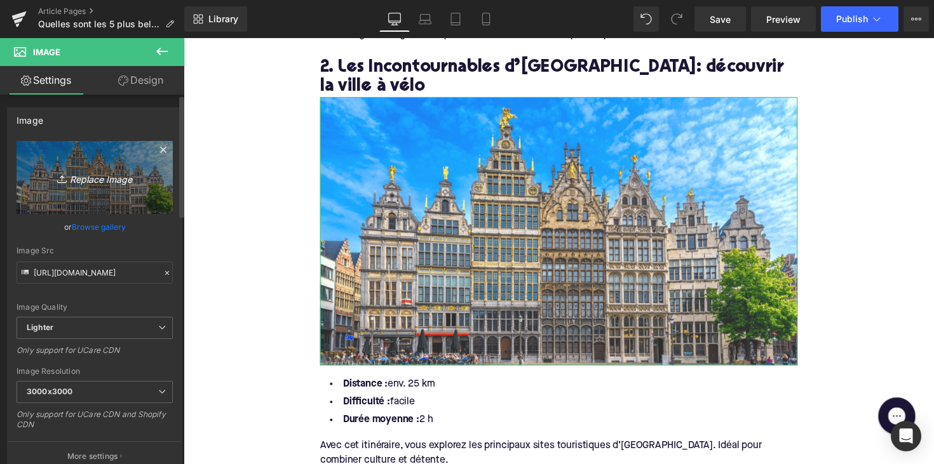
type input "C:\fakepath\Ontwerp zonder titel-70.png"
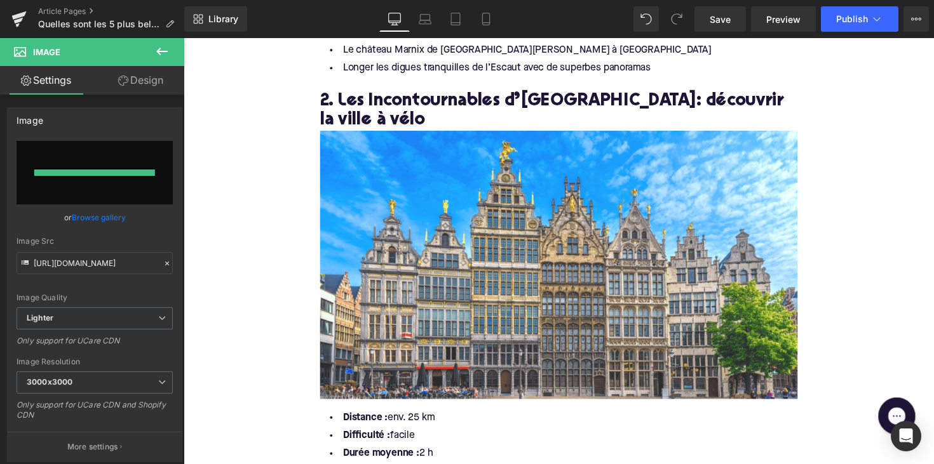
type input "[URL][DOMAIN_NAME]"
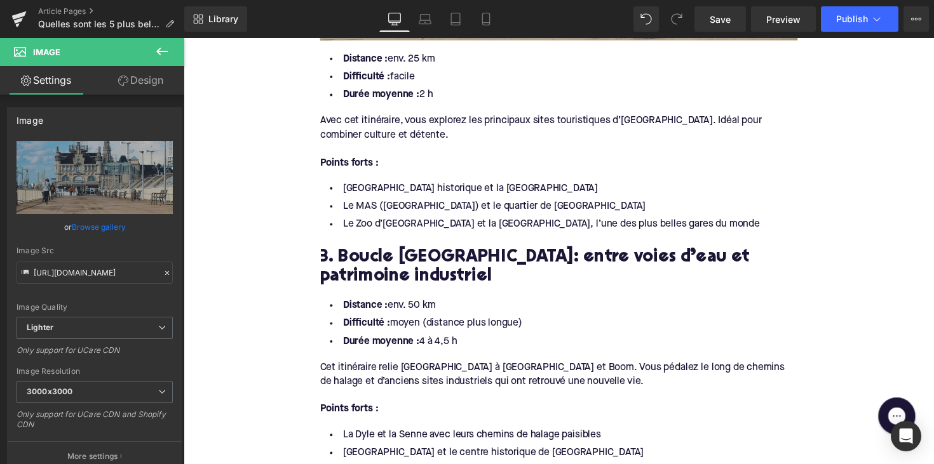
scroll to position [1414, 0]
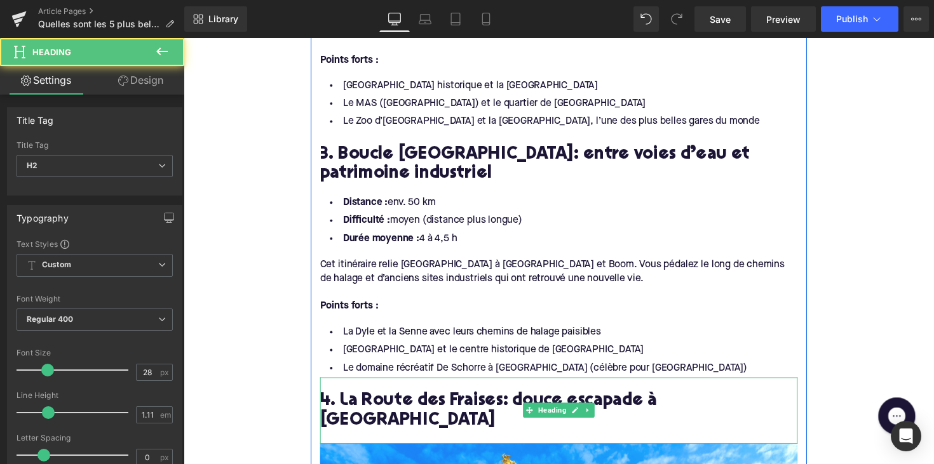
click at [474, 441] on div at bounding box center [567, 447] width 489 height 13
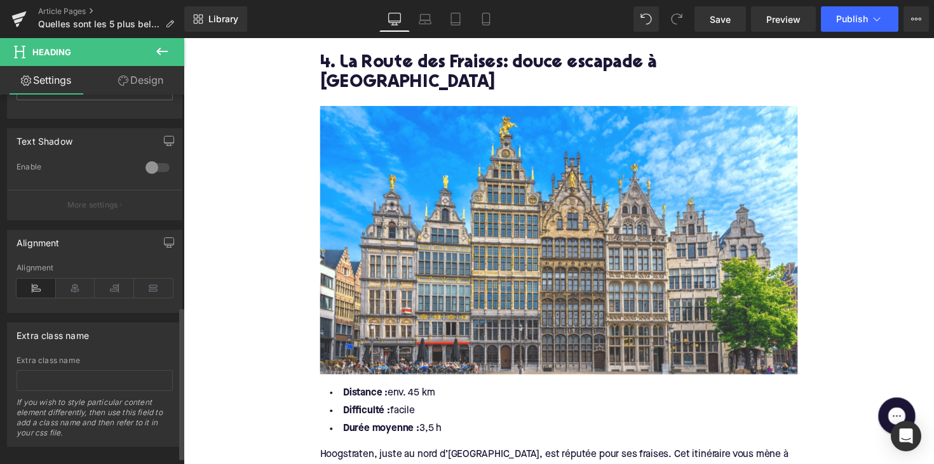
scroll to position [530, 0]
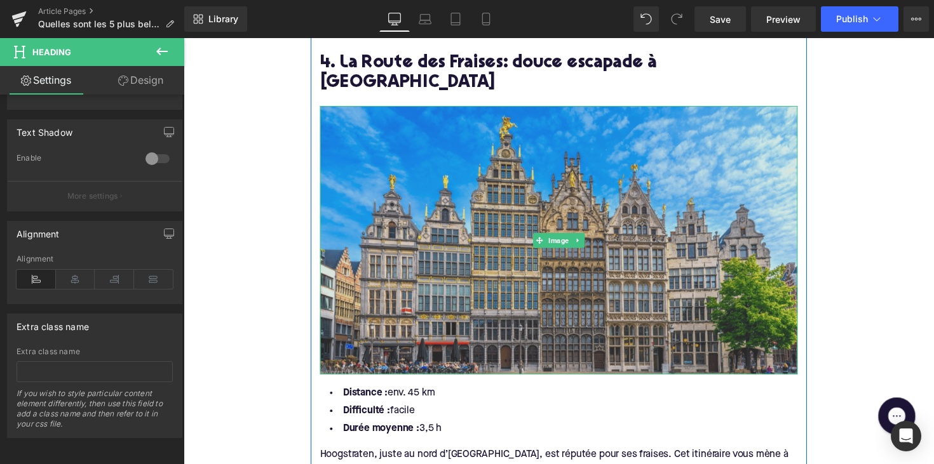
click at [505, 161] on img at bounding box center [567, 245] width 489 height 275
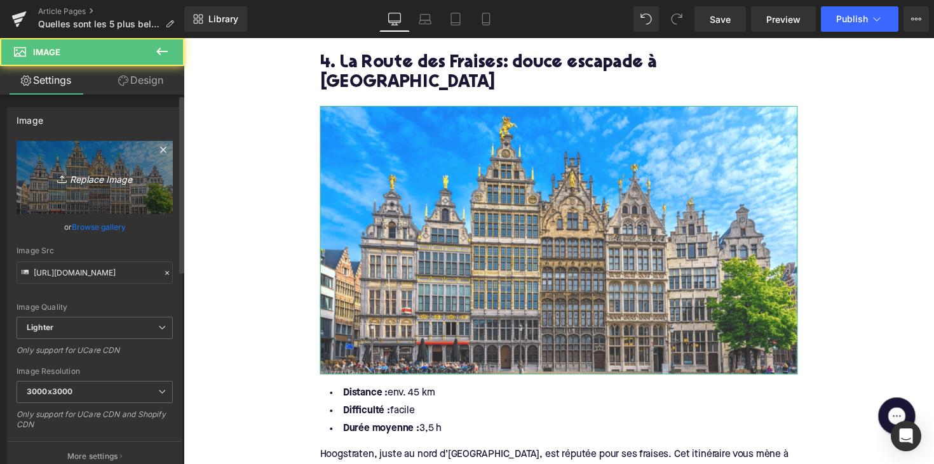
click at [84, 196] on link "Replace Image" at bounding box center [95, 177] width 156 height 73
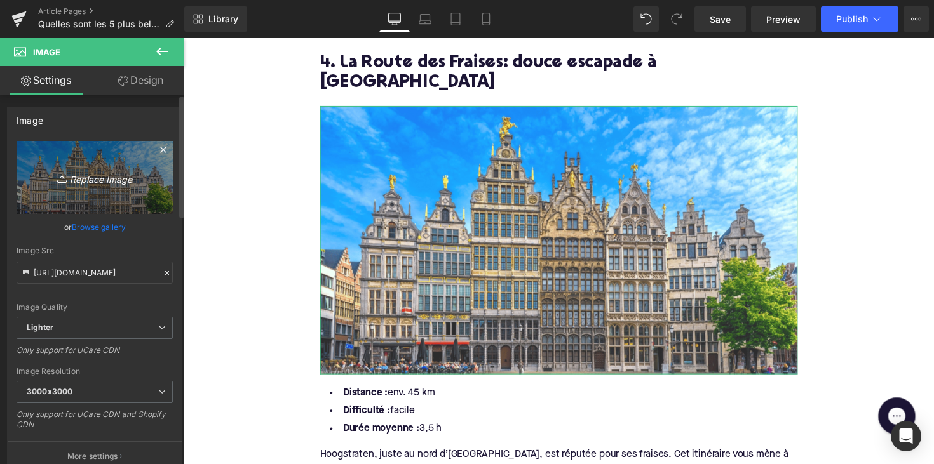
type input "C:\fakepath\Ontwerp zonder titel-71.png"
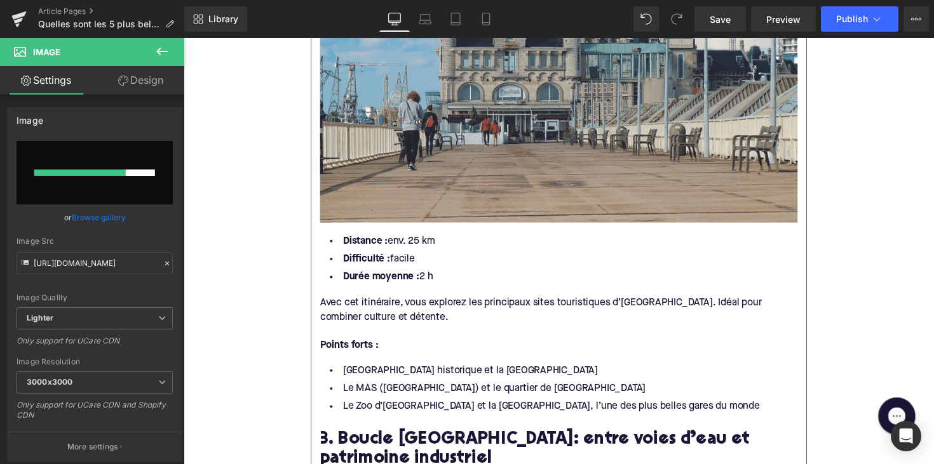
scroll to position [1083, 0]
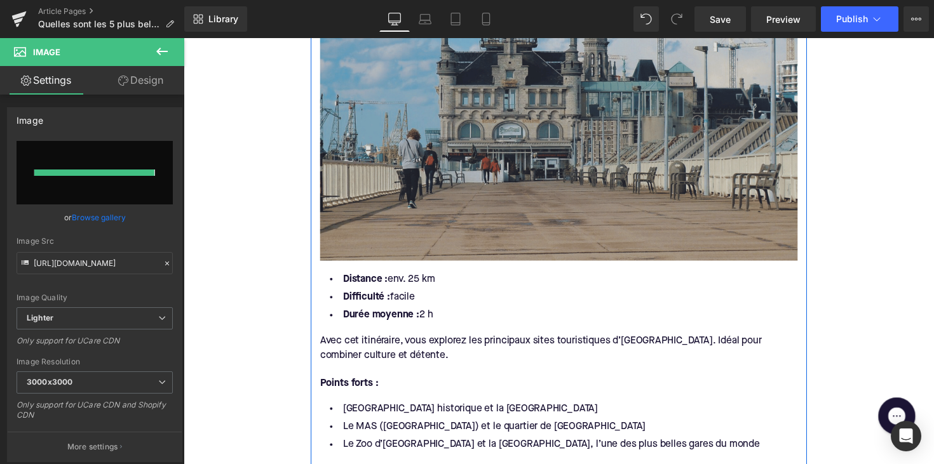
type input "[URL][DOMAIN_NAME]"
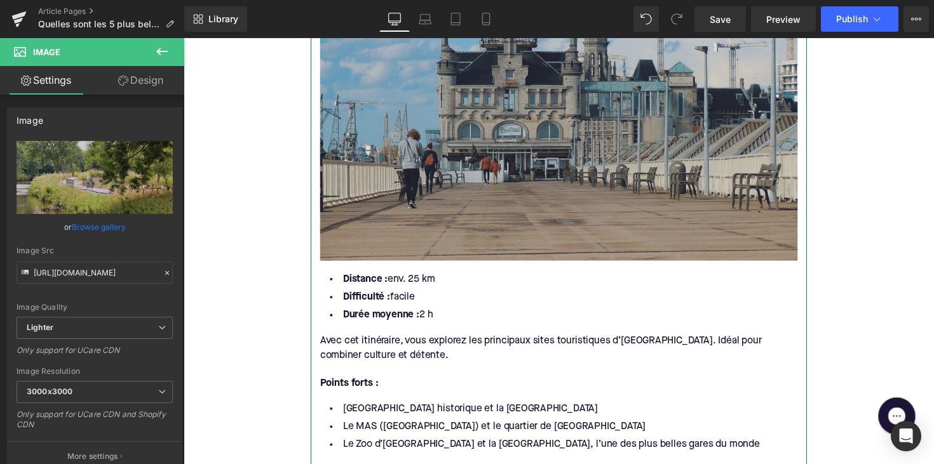
scroll to position [640, 0]
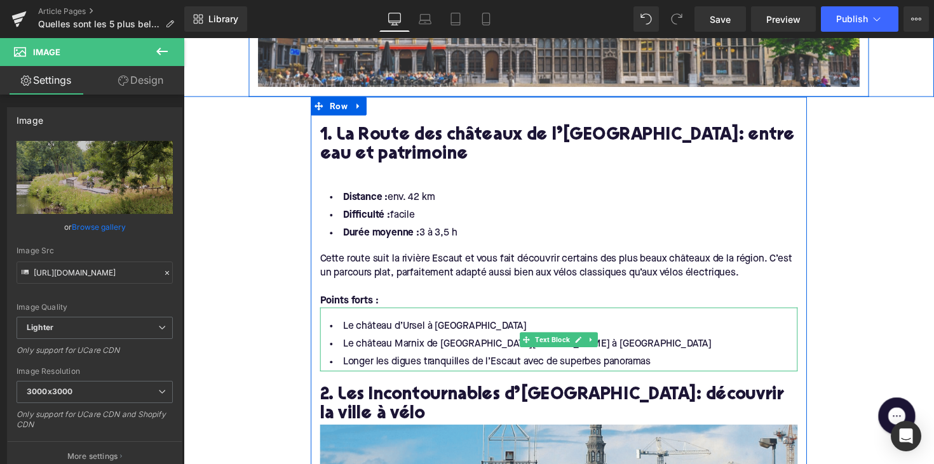
click at [571, 349] on span "Text Block" at bounding box center [561, 347] width 40 height 15
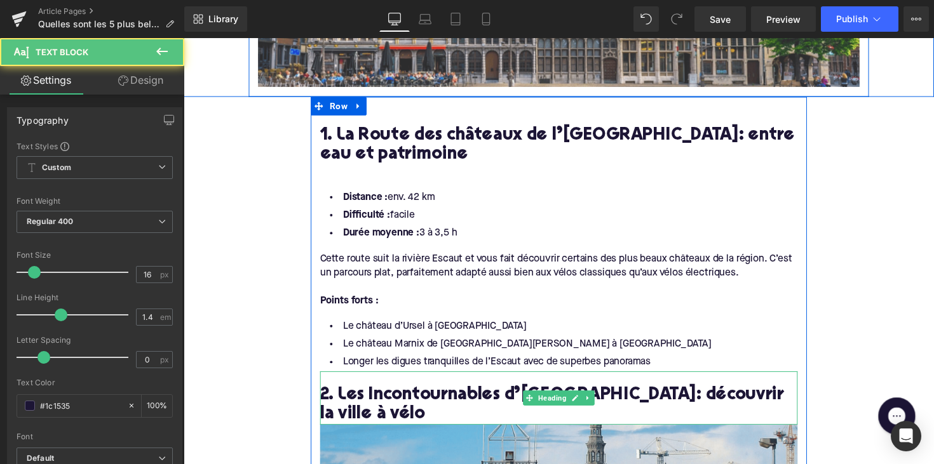
click at [375, 401] on h2 "2. Les Incontournables d’[GEOGRAPHIC_DATA]: découvrir la ville à vélo" at bounding box center [567, 414] width 489 height 39
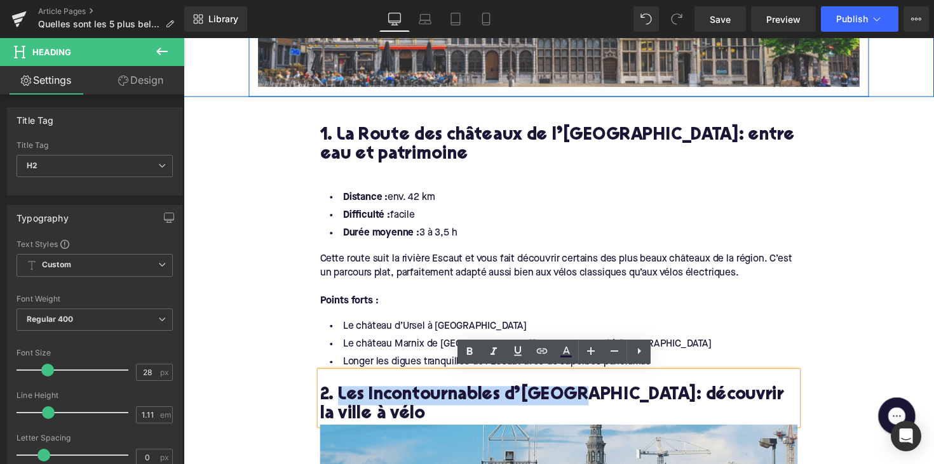
drag, startPoint x: 337, startPoint y: 403, endPoint x: 577, endPoint y: 405, distance: 240.1
click at [577, 405] on h2 "2. Les Incontournables d’[GEOGRAPHIC_DATA]: découvrir la ville à vélo" at bounding box center [567, 414] width 489 height 39
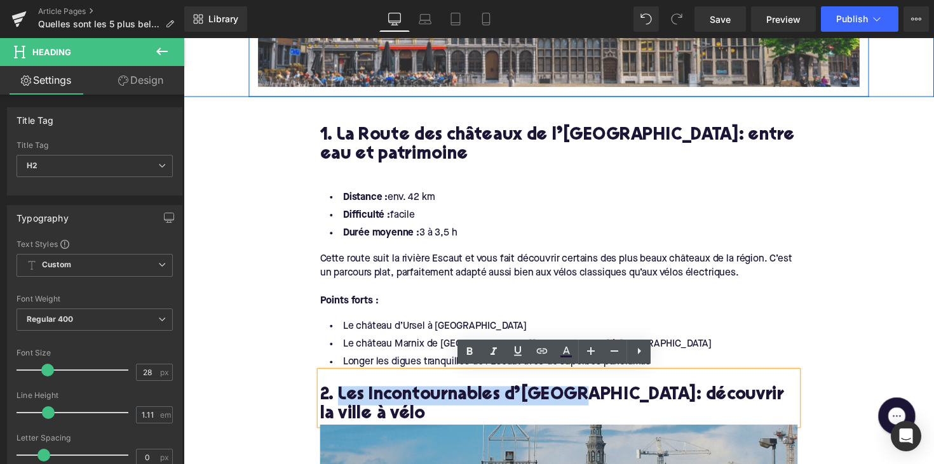
copy h2 "Les Incontournables d’[GEOGRAPHIC_DATA]"
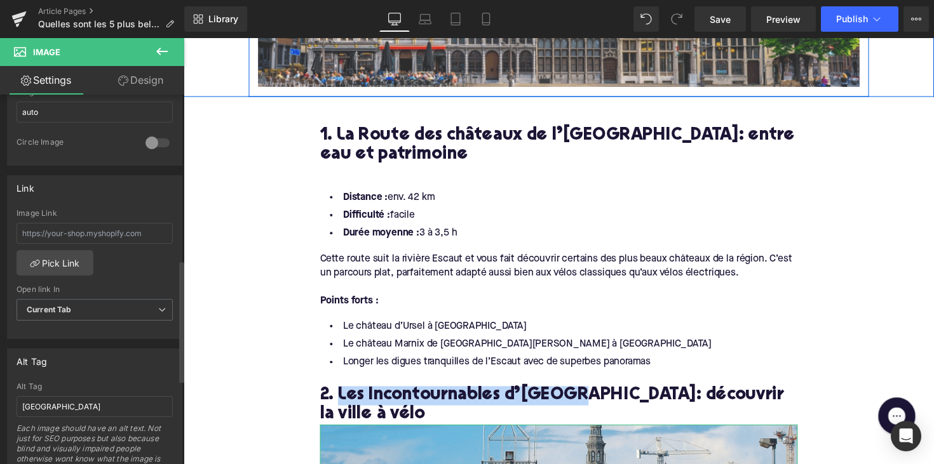
scroll to position [758, 0]
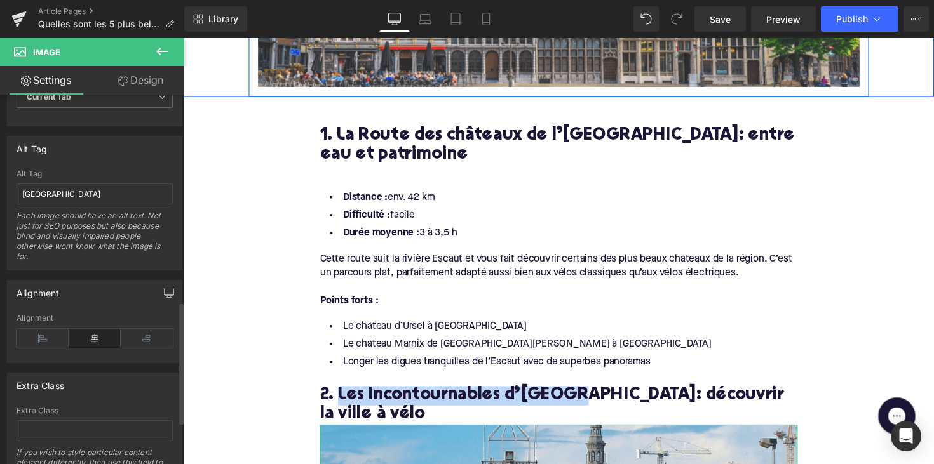
scroll to position [628, 0]
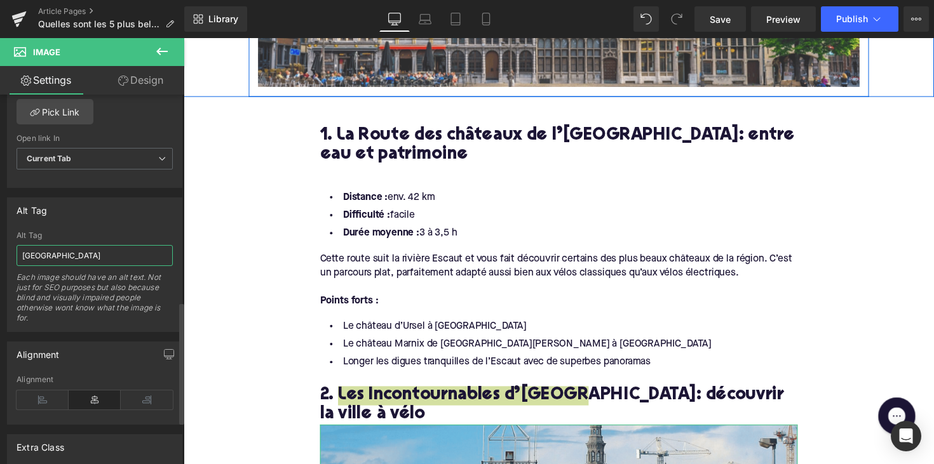
click at [52, 249] on input "[GEOGRAPHIC_DATA]" at bounding box center [95, 255] width 156 height 21
paste input "Les Incontournables d’"
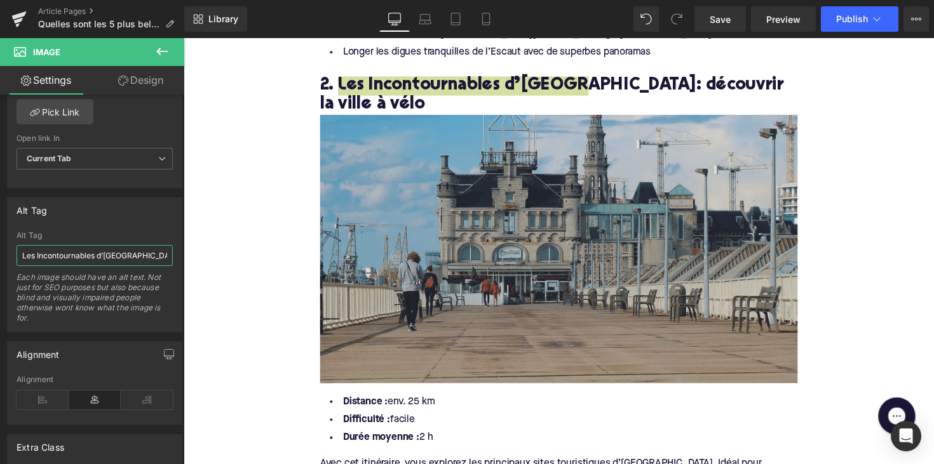
type input "Les Incontournables d’[GEOGRAPHIC_DATA]"
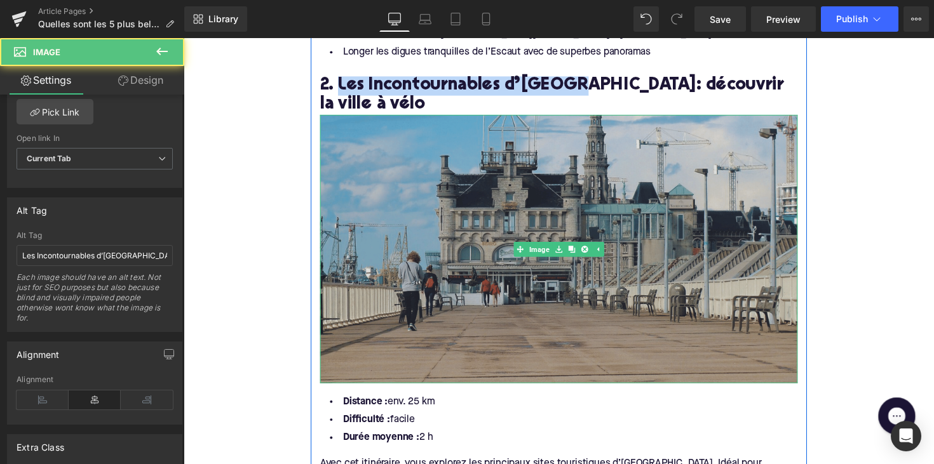
click at [372, 272] on img at bounding box center [567, 254] width 489 height 275
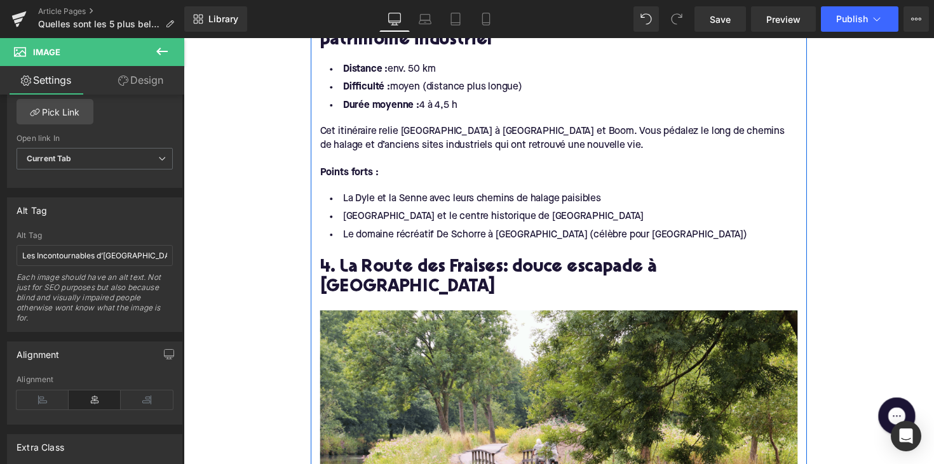
click at [372, 317] on img at bounding box center [567, 454] width 489 height 275
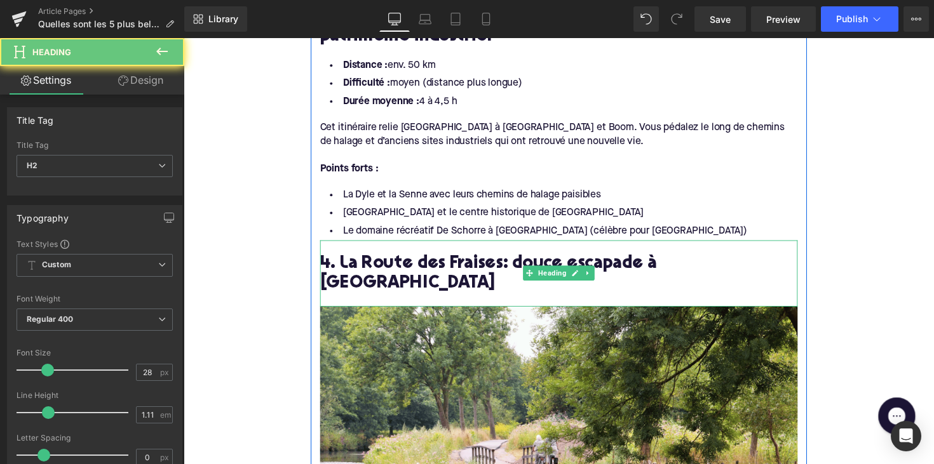
click at [375, 260] on h2 "4. La Route des Fraises: douce escapade à [GEOGRAPHIC_DATA]" at bounding box center [567, 279] width 489 height 39
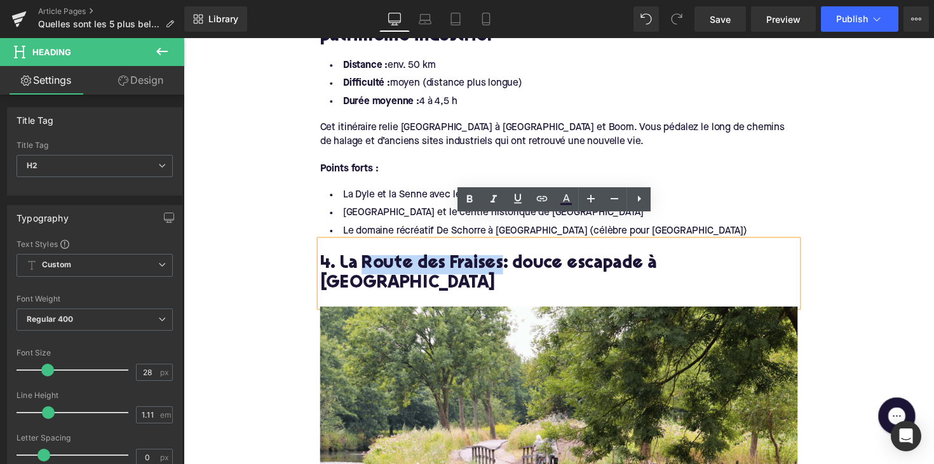
drag, startPoint x: 365, startPoint y: 241, endPoint x: 499, endPoint y: 246, distance: 134.1
click at [499, 260] on h2 "4. La Route des Fraises: douce escapade à [GEOGRAPHIC_DATA]" at bounding box center [567, 279] width 489 height 39
copy h2 "Route des Fraises"
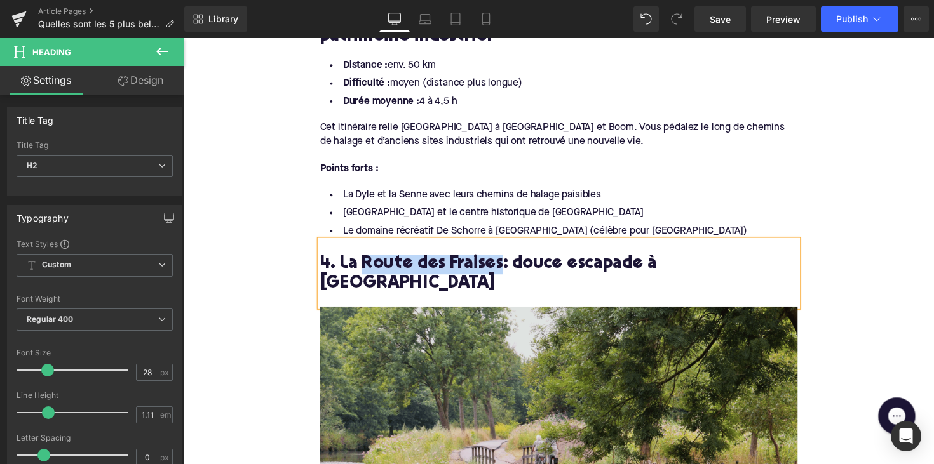
click at [474, 349] on img at bounding box center [567, 450] width 489 height 275
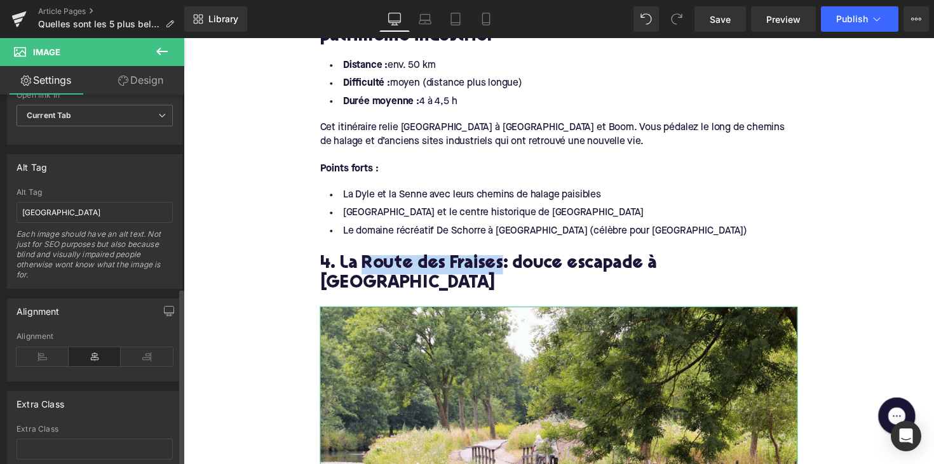
scroll to position [601, 0]
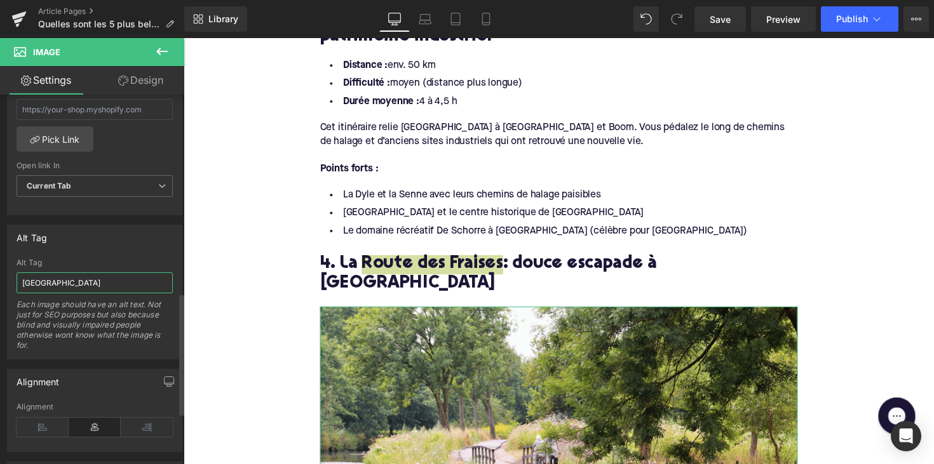
click at [72, 285] on input "[GEOGRAPHIC_DATA]" at bounding box center [95, 282] width 156 height 21
paste input "Route des Fraise"
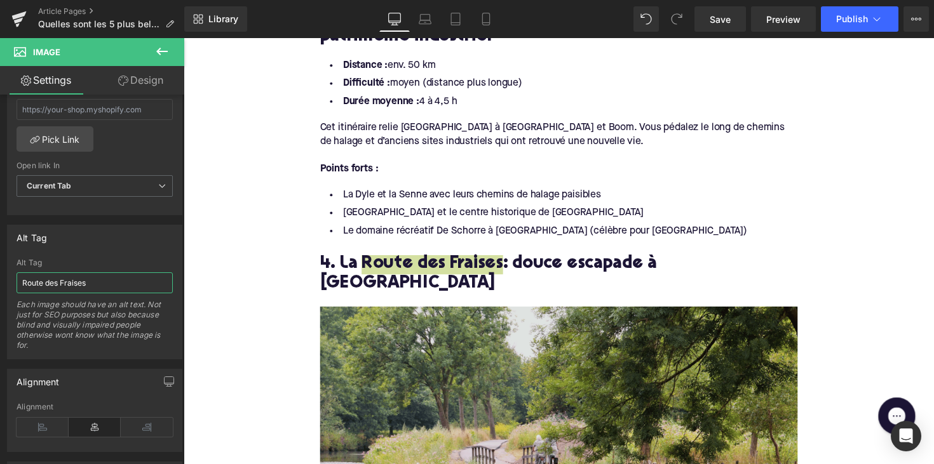
type input "Route des Fraises"
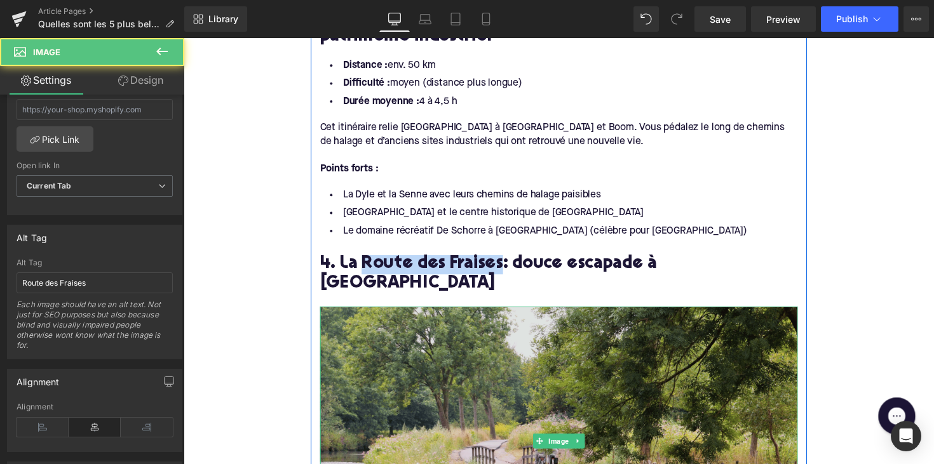
click at [354, 330] on img at bounding box center [567, 450] width 489 height 275
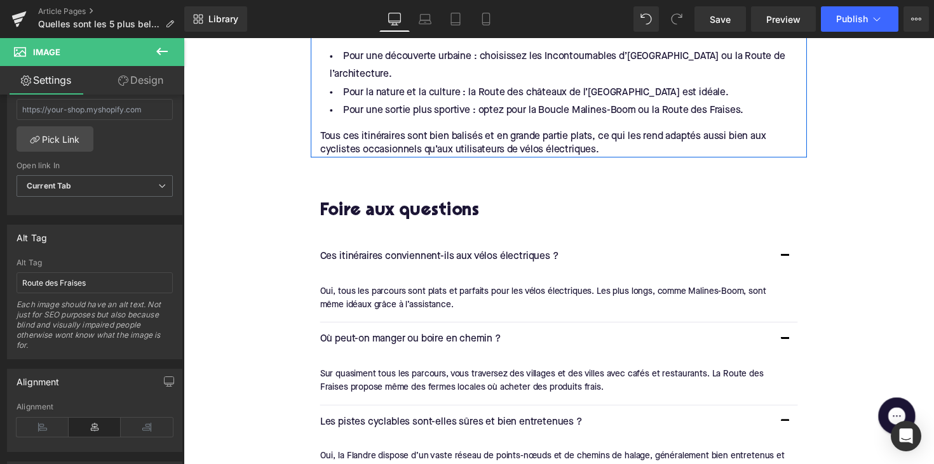
scroll to position [2648, 0]
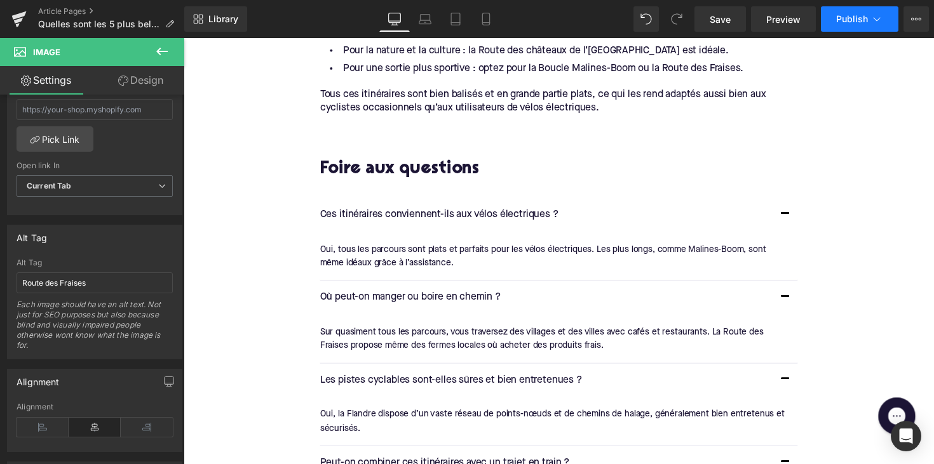
click at [837, 21] on span "Publish" at bounding box center [852, 19] width 32 height 10
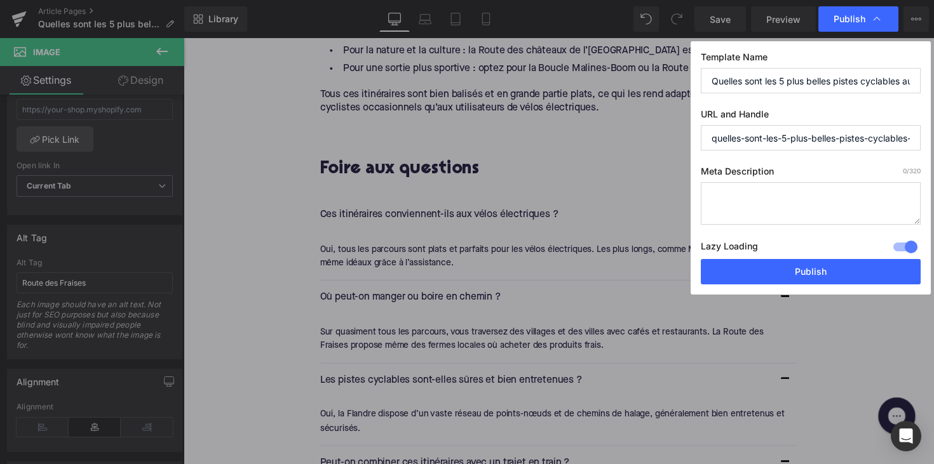
click at [801, 217] on textarea at bounding box center [810, 203] width 220 height 43
paste textarea "Parcourez les 5 plus belles pistes cyclables autour d’[GEOGRAPHIC_DATA]: châtea…"
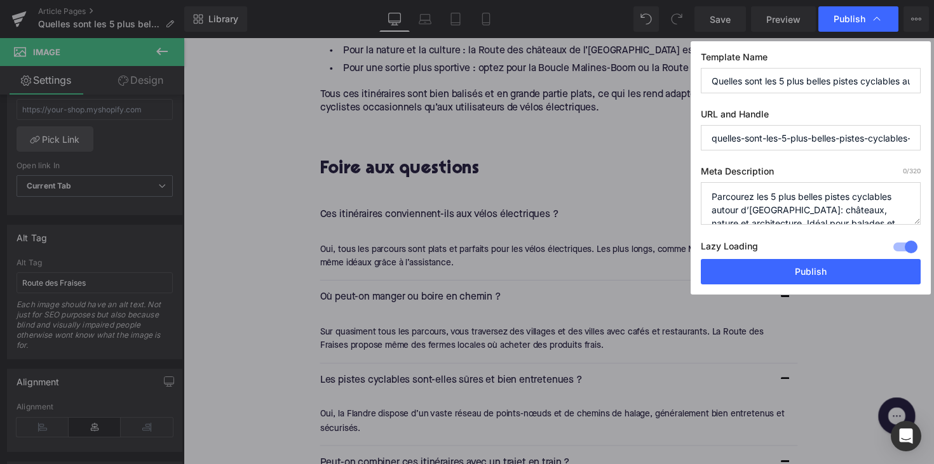
scroll to position [27, 0]
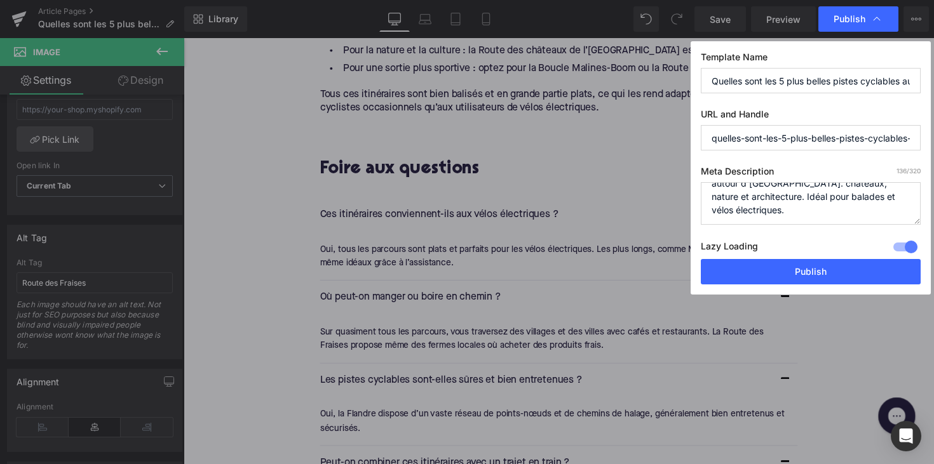
type textarea "Parcourez les 5 plus belles pistes cyclables autour d’[GEOGRAPHIC_DATA]: châtea…"
drag, startPoint x: 767, startPoint y: 138, endPoint x: 683, endPoint y: 138, distance: 83.2
click at [683, 138] on div "Publish Template Name Quelles sont les 5 plus belles pistes cyclables autour d’…" at bounding box center [467, 232] width 934 height 464
type input "les-5-plus-belles-pistes-cyclables-autour-d-[GEOGRAPHIC_DATA]"
click at [840, 276] on button "Publish" at bounding box center [810, 271] width 220 height 25
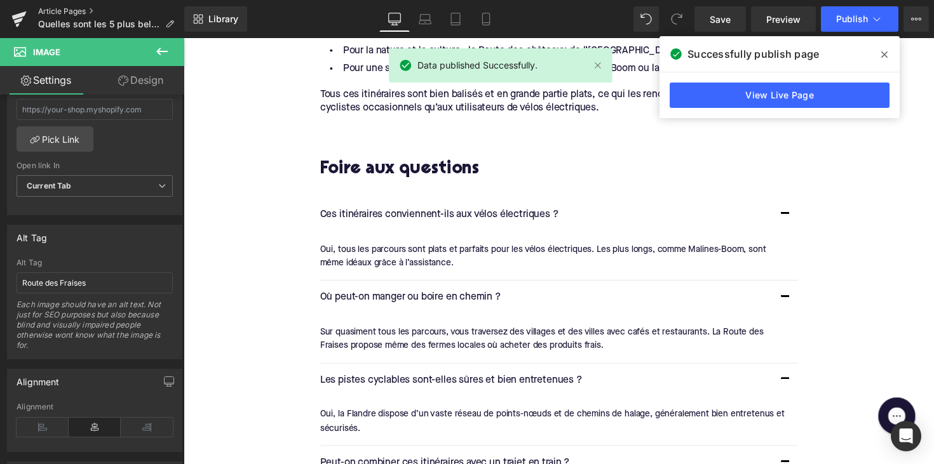
click at [53, 14] on link "Article Pages" at bounding box center [111, 11] width 146 height 10
